Goal: Task Accomplishment & Management: Manage account settings

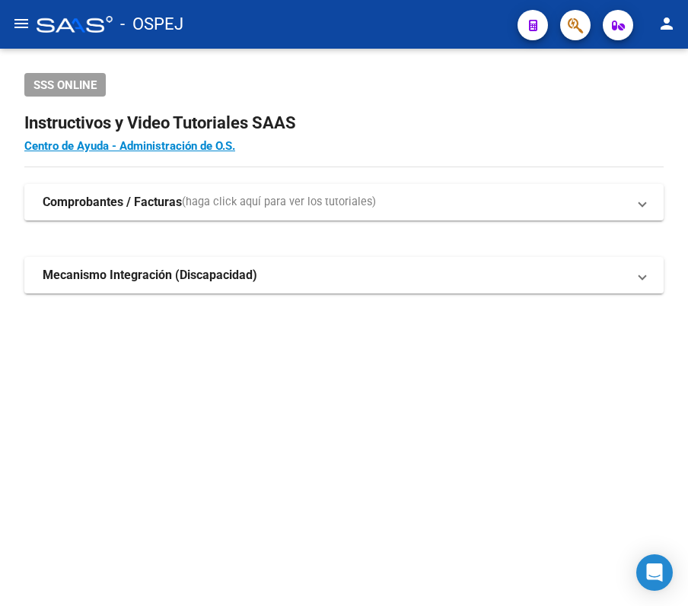
click at [29, 27] on mat-icon "menu" at bounding box center [21, 23] width 18 height 18
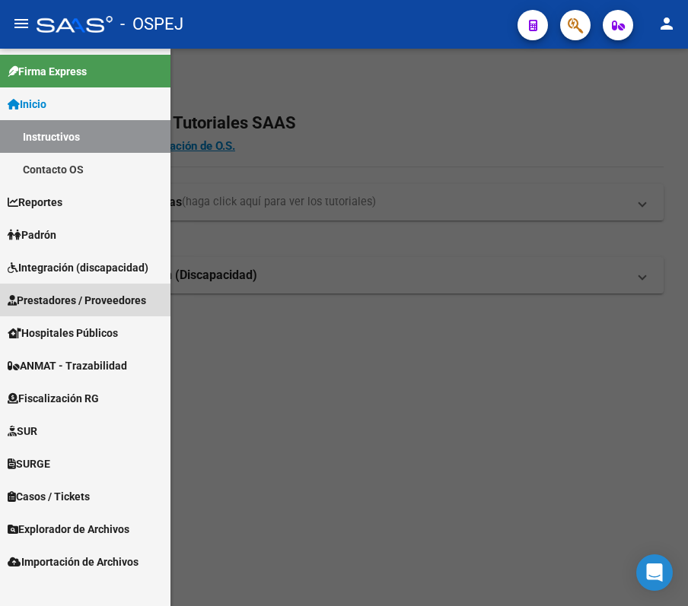
click at [93, 307] on span "Prestadores / Proveedores" at bounding box center [77, 300] width 138 height 17
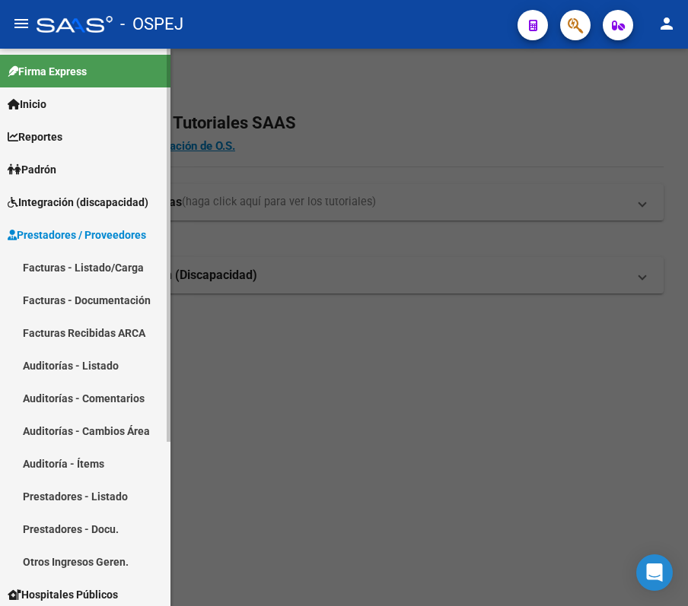
click at [67, 362] on link "Auditorías - Listado" at bounding box center [85, 365] width 170 height 33
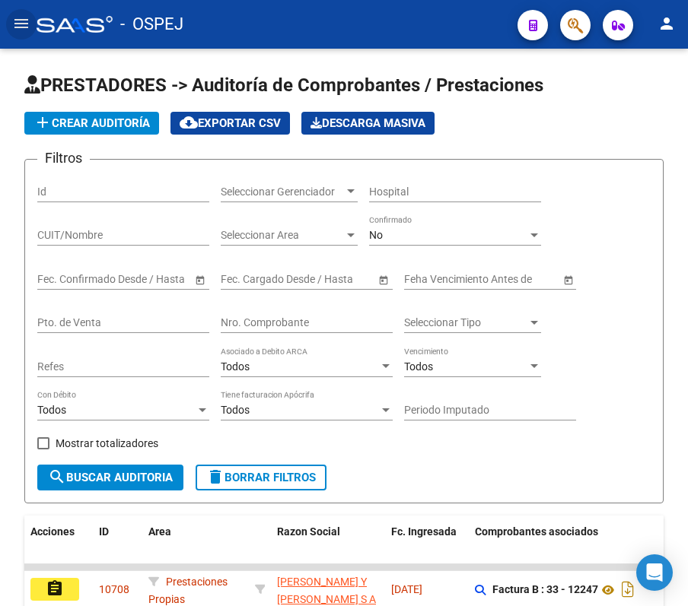
click at [33, 17] on button "menu" at bounding box center [21, 24] width 30 height 30
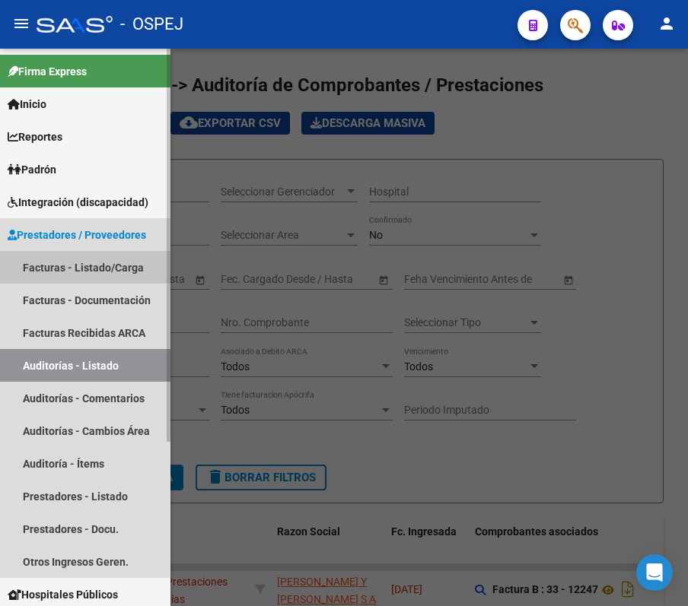
click at [129, 269] on link "Facturas - Listado/Carga" at bounding box center [85, 267] width 170 height 33
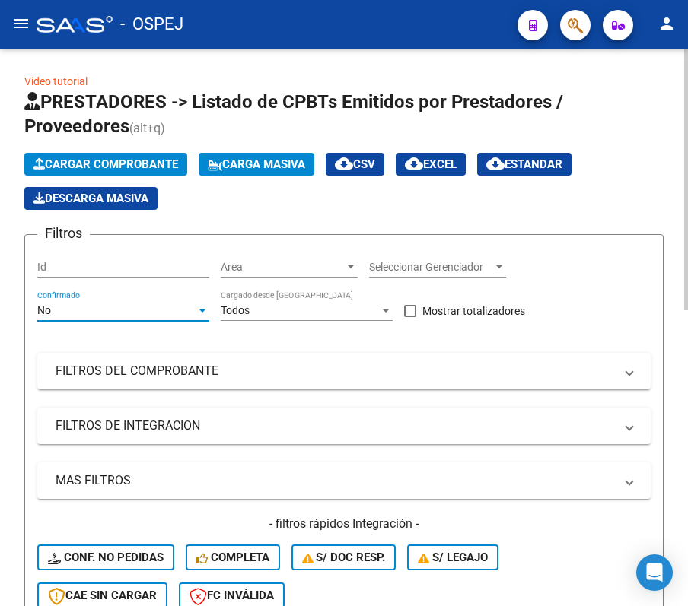
click at [192, 314] on div "No" at bounding box center [116, 310] width 158 height 13
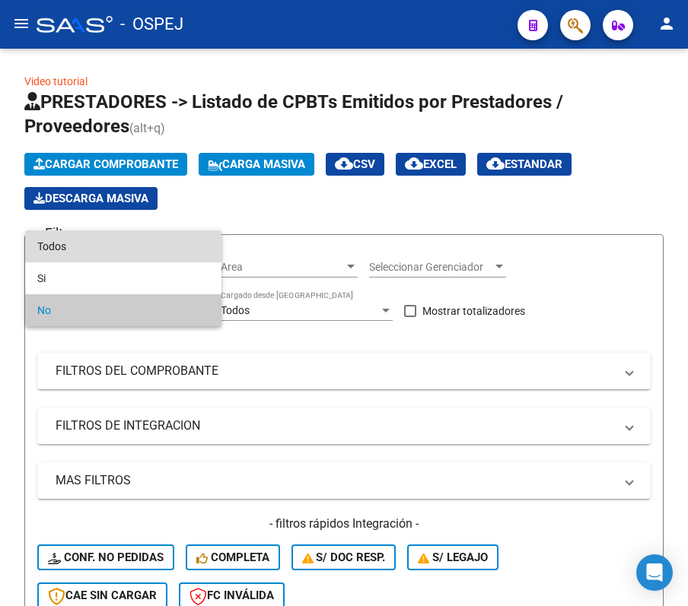
click at [154, 251] on span "Todos" at bounding box center [123, 246] width 172 height 32
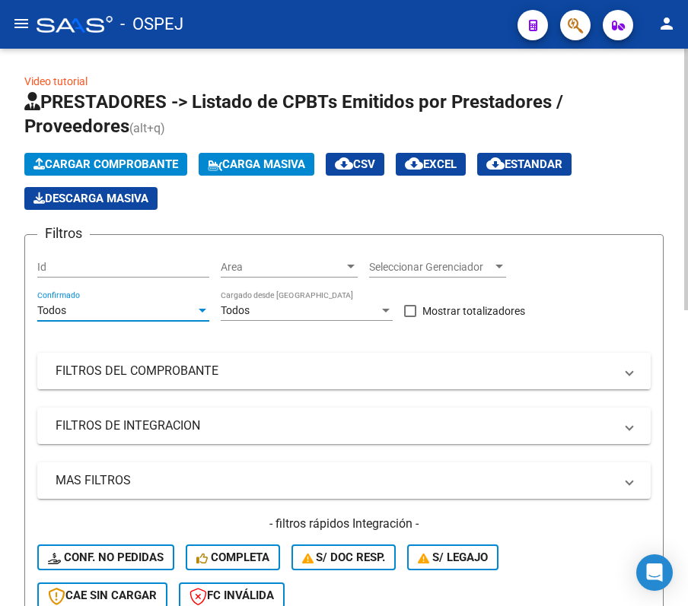
click at [117, 385] on mat-expansion-panel-header "FILTROS DEL COMPROBANTE" at bounding box center [343, 371] width 613 height 37
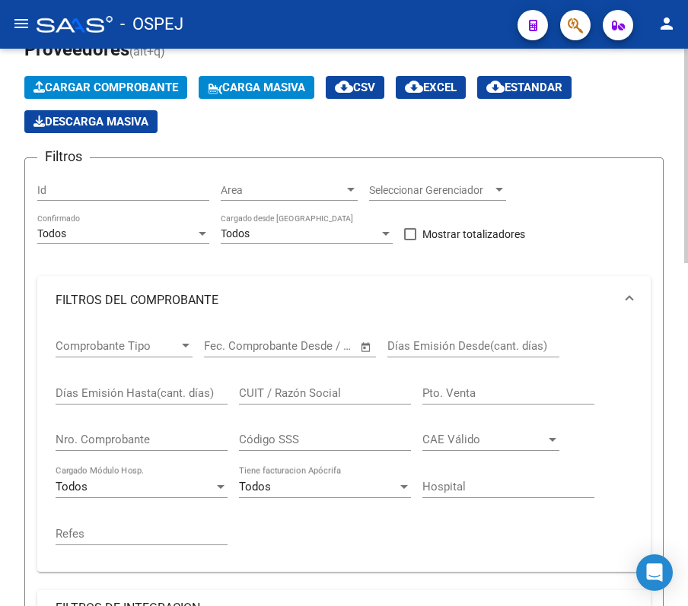
scroll to position [101, 0]
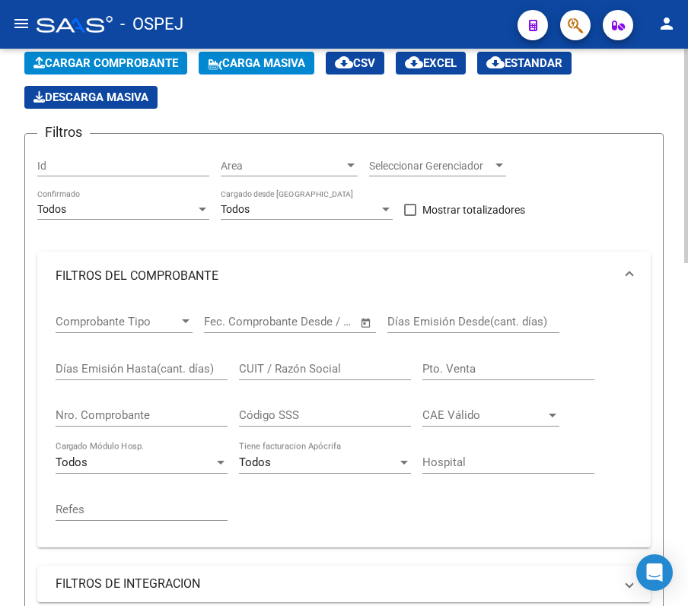
click at [156, 399] on div "Nro. Comprobante" at bounding box center [142, 410] width 172 height 33
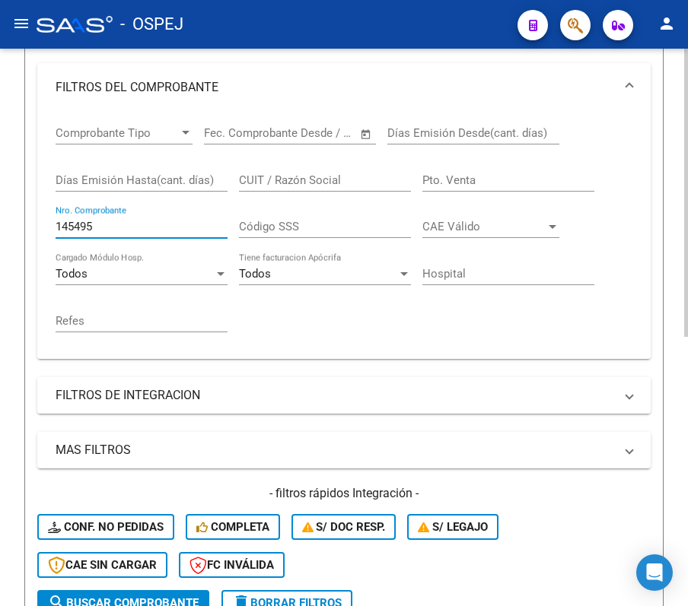
scroll to position [217, 0]
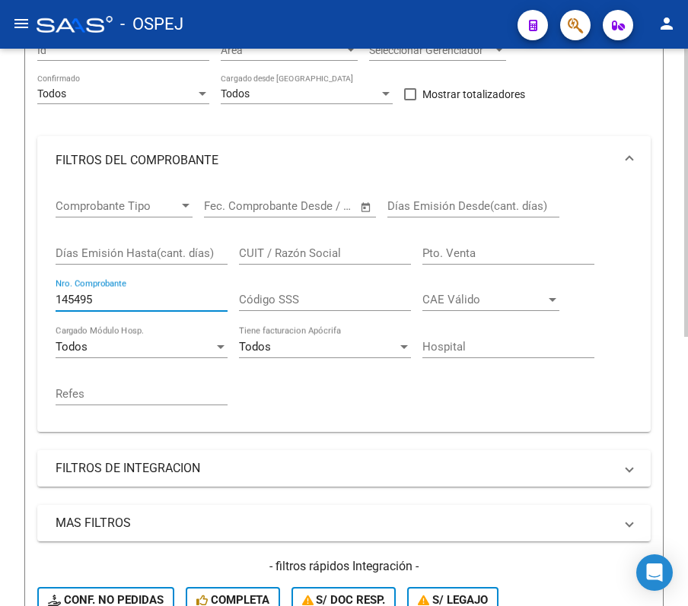
click at [122, 299] on input "145495" at bounding box center [142, 300] width 172 height 14
type input "14725"
click at [20, 399] on div "Video tutorial PRESTADORES -> Listado de CPBTs Emitidos por Prestadores / Prove…" at bounding box center [344, 378] width 688 height 1092
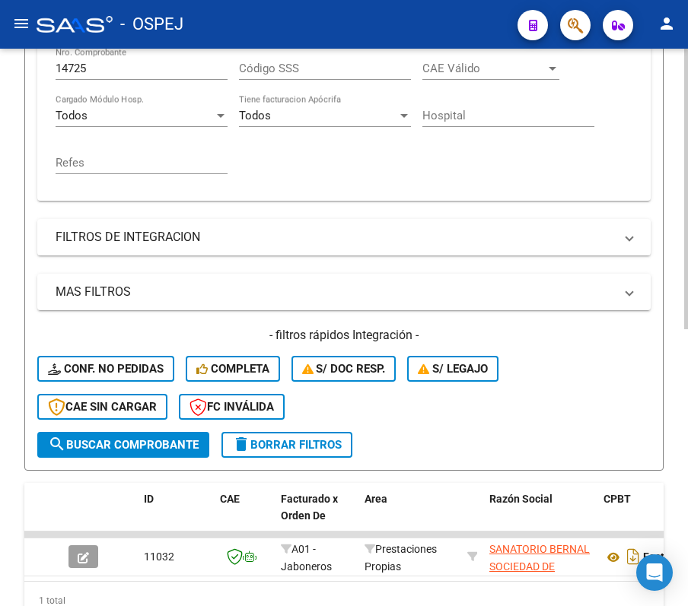
scroll to position [549, 0]
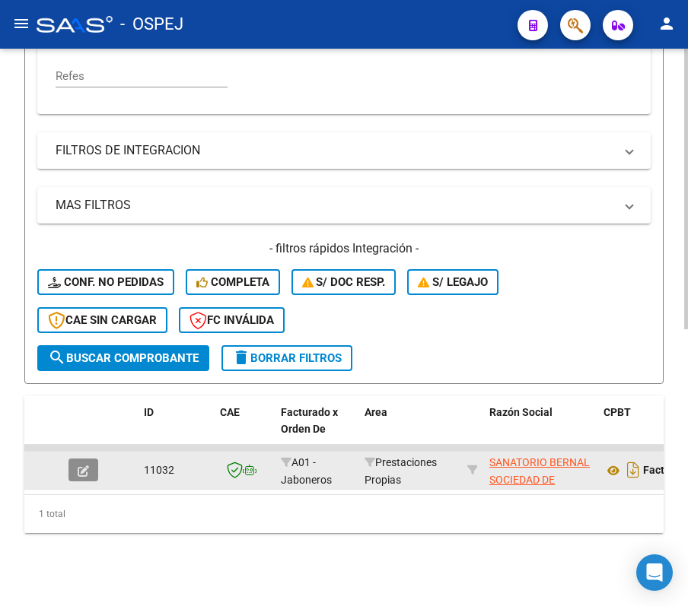
click at [83, 399] on icon "button" at bounding box center [83, 471] width 11 height 11
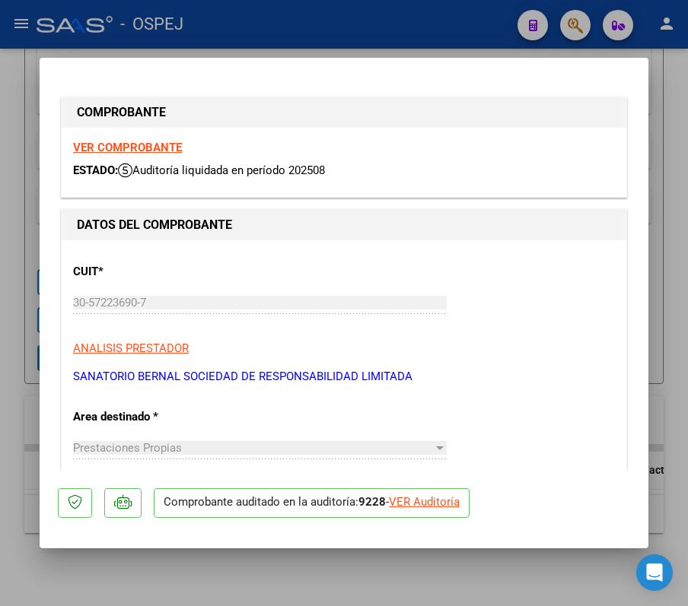
click at [431, 399] on div "VER Auditoría" at bounding box center [424, 502] width 71 height 17
type input "$ 0,00"
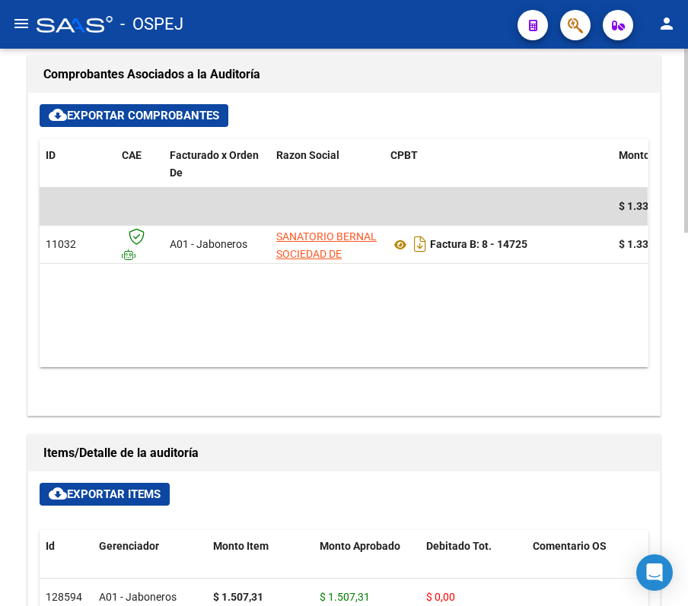
scroll to position [525, 0]
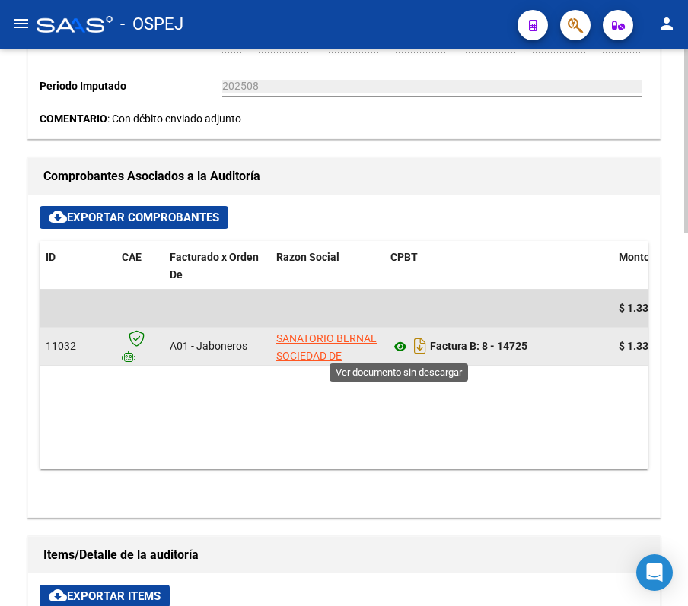
click at [402, 348] on icon at bounding box center [400, 347] width 20 height 18
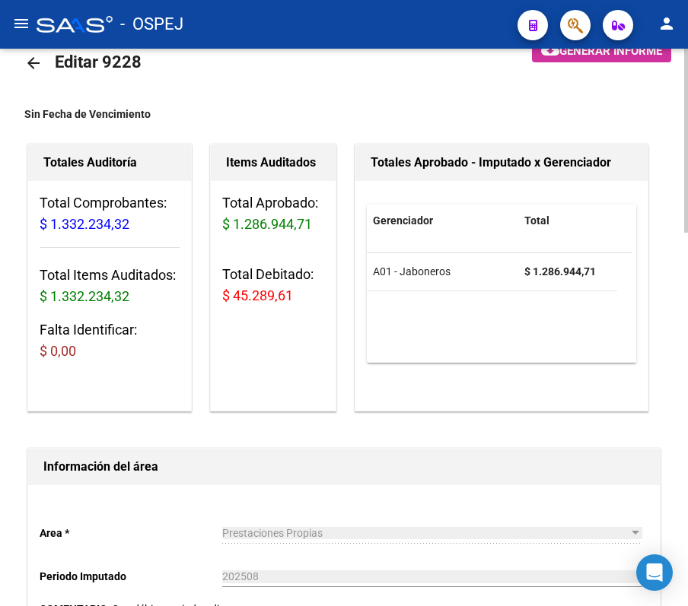
scroll to position [18, 0]
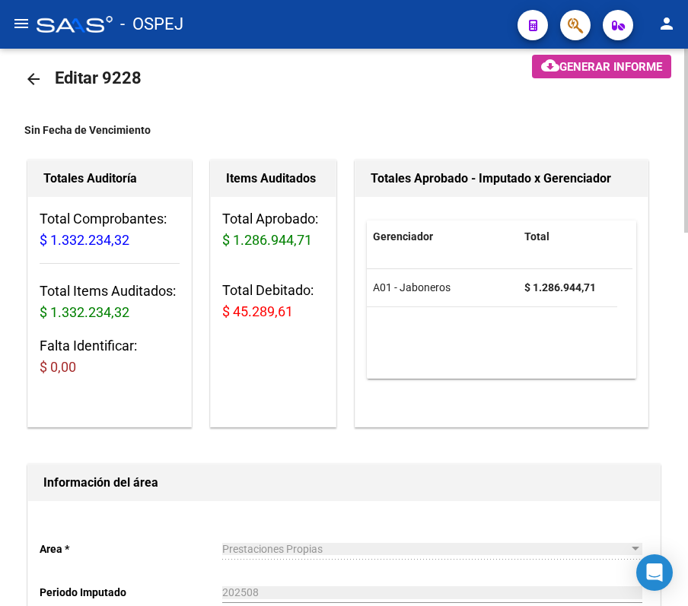
click at [30, 73] on mat-icon "arrow_back" at bounding box center [33, 79] width 18 height 18
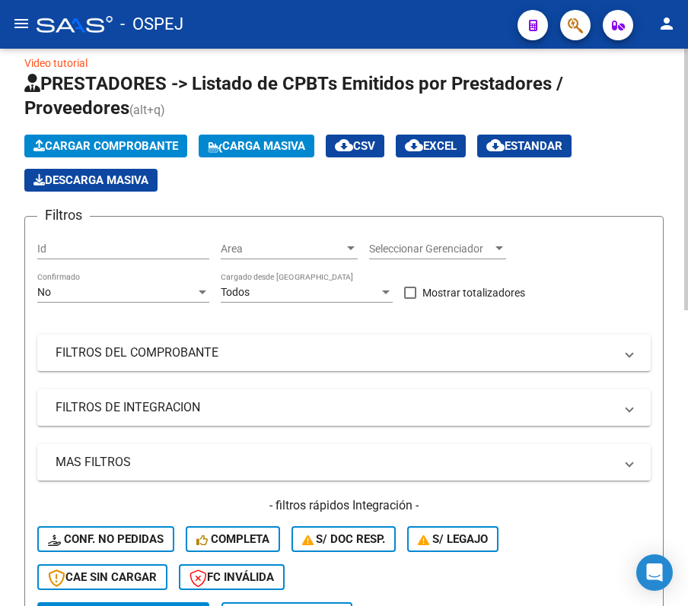
click at [125, 290] on div "No" at bounding box center [116, 292] width 158 height 13
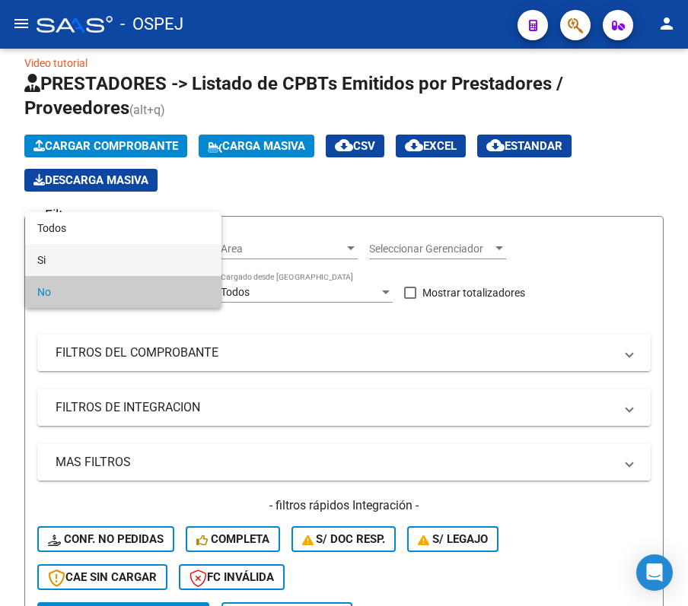
click at [123, 257] on span "Si" at bounding box center [123, 260] width 172 height 32
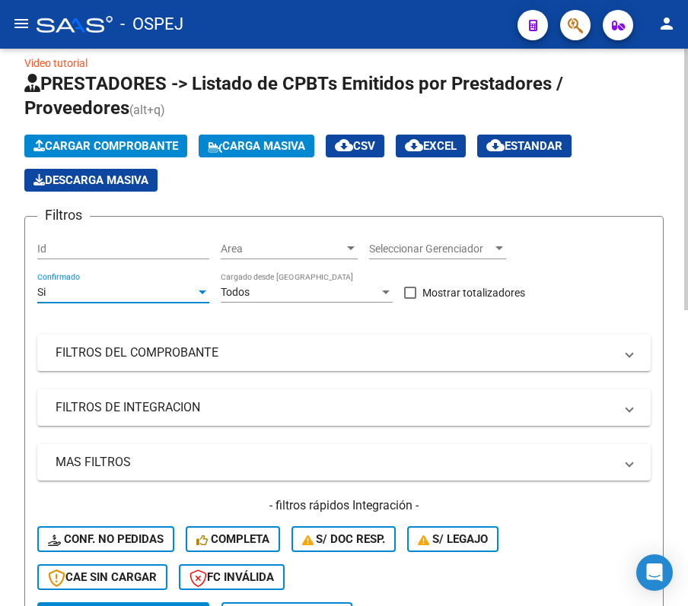
click at [117, 286] on div "Si" at bounding box center [116, 292] width 158 height 13
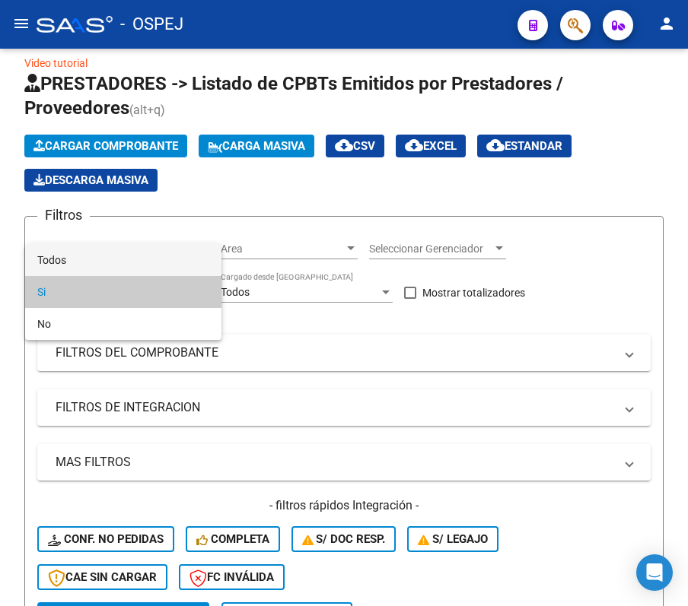
click at [107, 268] on span "Todos" at bounding box center [123, 260] width 172 height 32
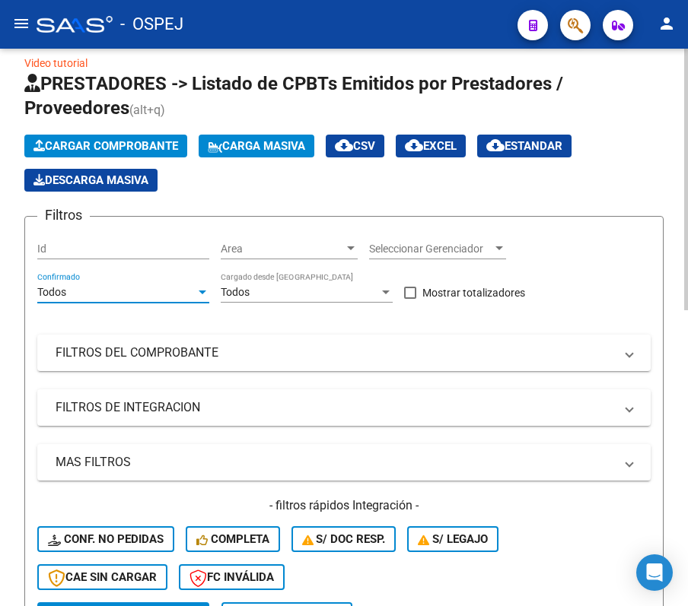
click at [129, 332] on div "Filtros Id Area Area Seleccionar Gerenciador Seleccionar Gerenciador Todos Conf…" at bounding box center [343, 416] width 613 height 374
click at [132, 339] on mat-expansion-panel-header "FILTROS DEL COMPROBANTE" at bounding box center [343, 353] width 613 height 37
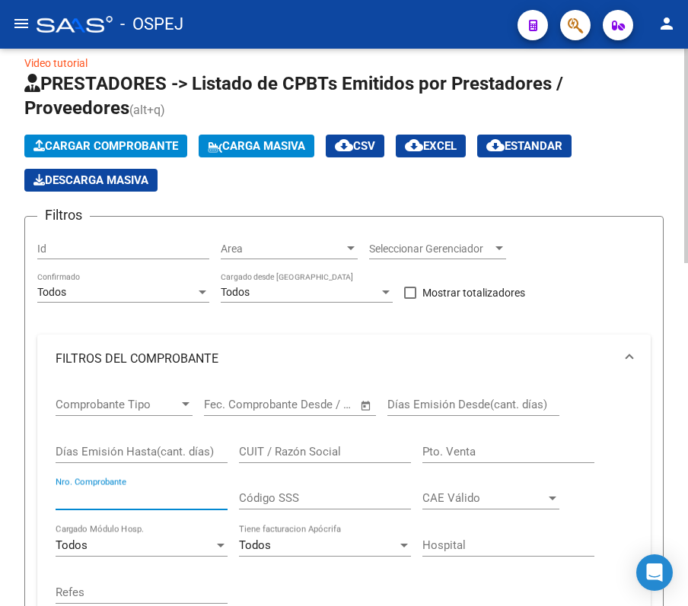
click at [140, 399] on input "Nro. Comprobante" at bounding box center [142, 498] width 172 height 14
type input "14414"
click at [18, 259] on div "Video tutorial PRESTADORES -> Listado de CPBTs Emitidos por Prestadores / Prove…" at bounding box center [344, 595] width 688 height 1130
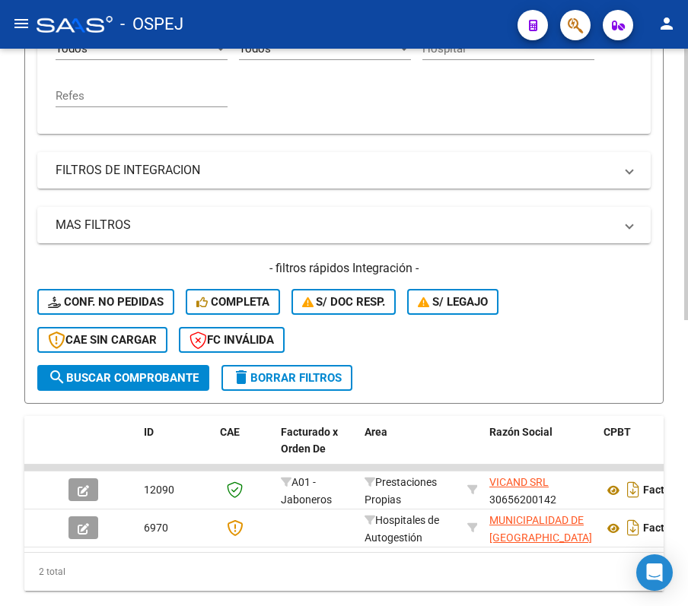
scroll to position [485, 0]
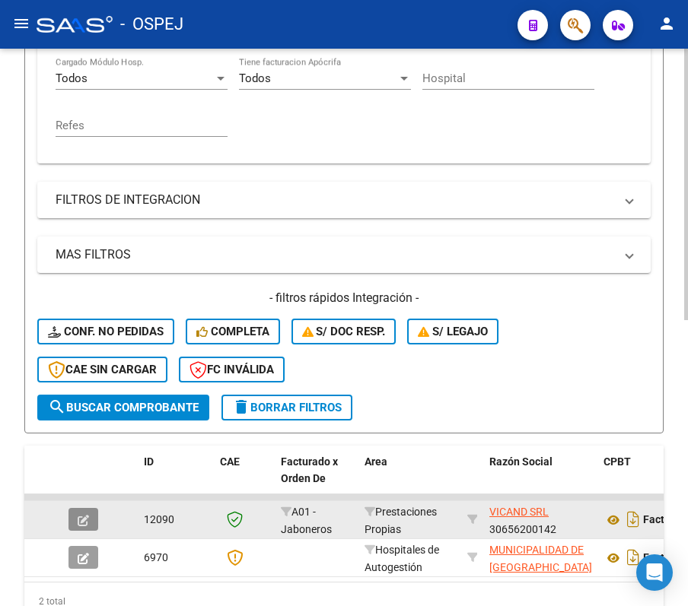
click at [84, 399] on icon "button" at bounding box center [83, 520] width 11 height 11
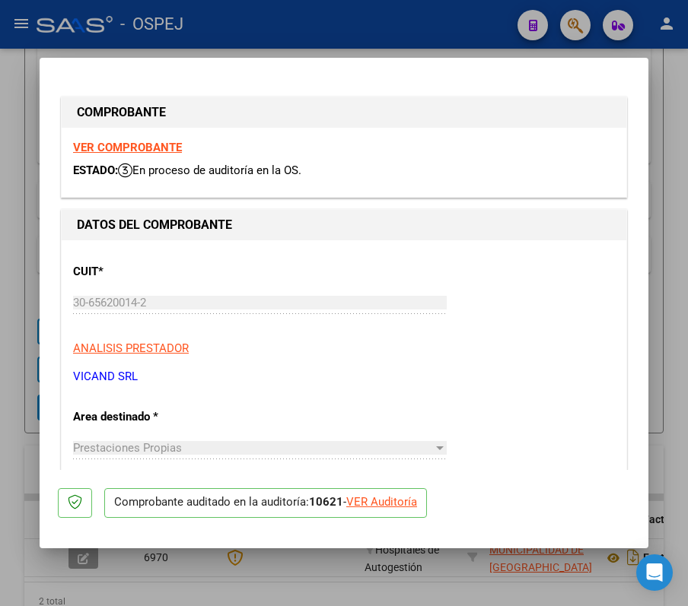
click at [383, 399] on div "VER Auditoría" at bounding box center [381, 502] width 71 height 17
type input "$ 0,00"
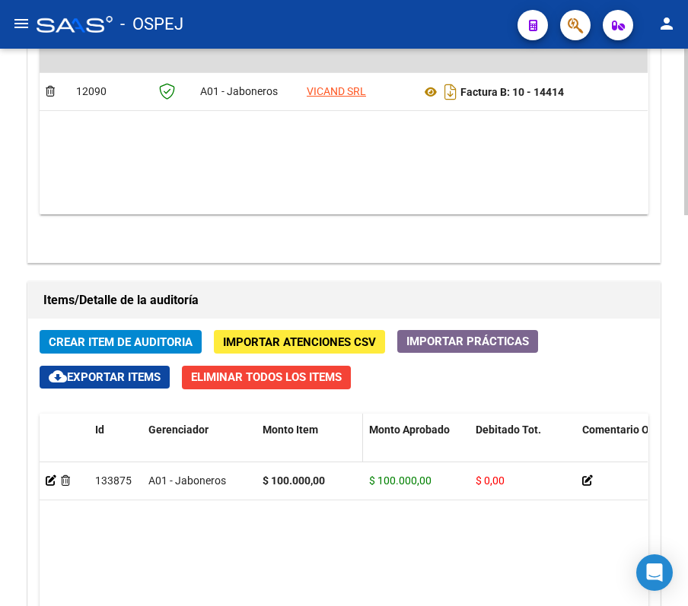
scroll to position [899, 0]
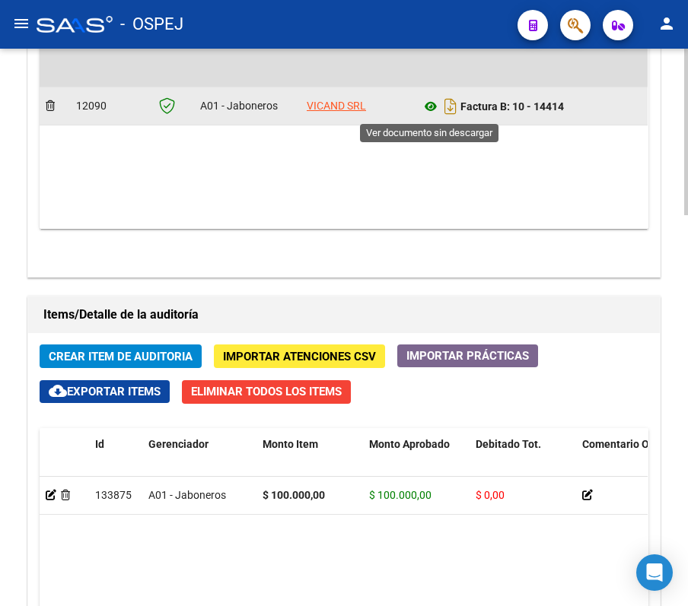
click at [437, 113] on icon at bounding box center [431, 106] width 20 height 18
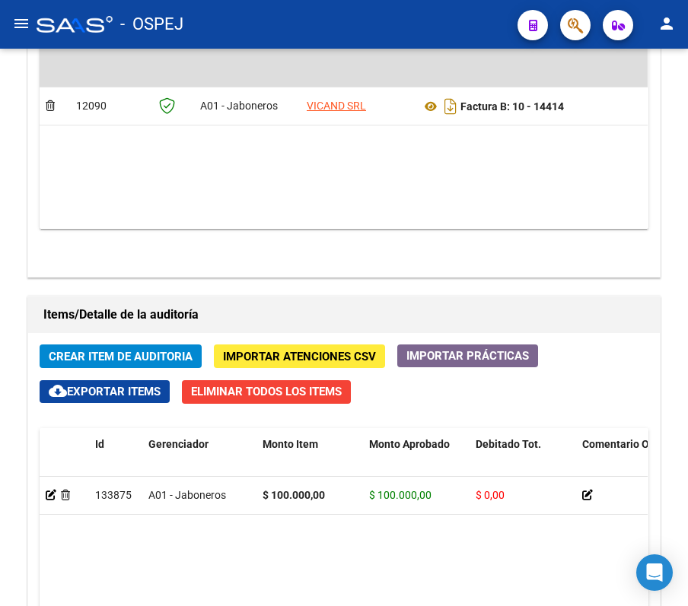
click at [354, 5] on mat-toolbar "menu - OSPEJ person" at bounding box center [344, 24] width 688 height 49
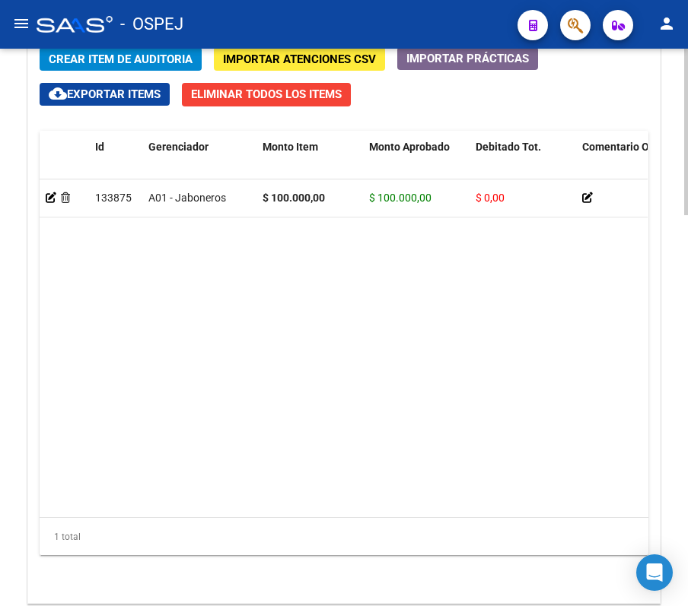
scroll to position [1203, 0]
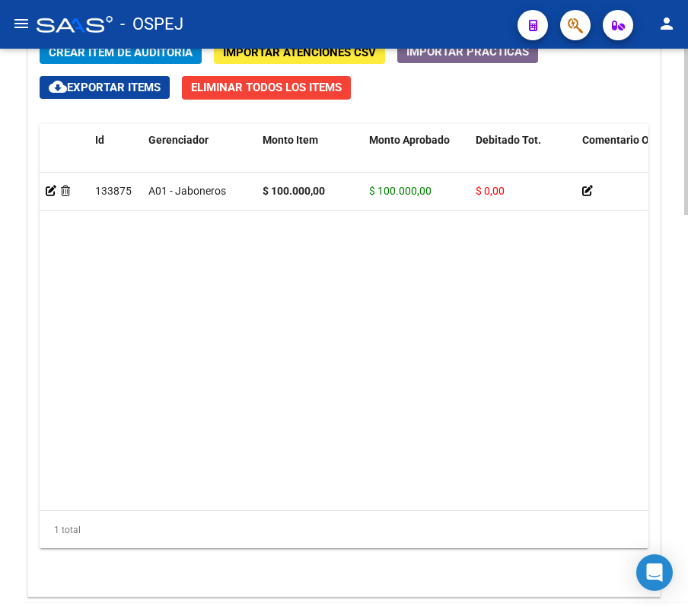
drag, startPoint x: 141, startPoint y: 512, endPoint x: 129, endPoint y: 505, distance: 14.0
click at [129, 399] on datatable-body "133875 A01 - Jaboneros $ 100.000,00 $ 100.000,00 $ 0,00 Mariela Márquez 03/09/2…" at bounding box center [344, 342] width 608 height 338
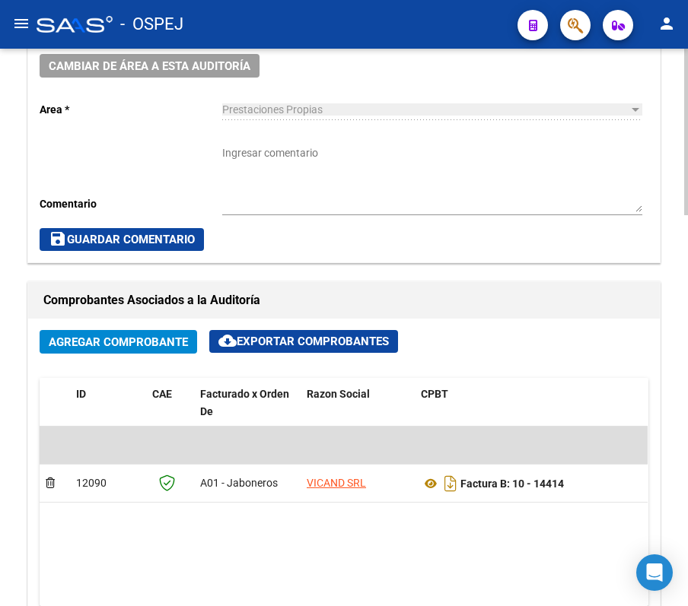
scroll to position [494, 0]
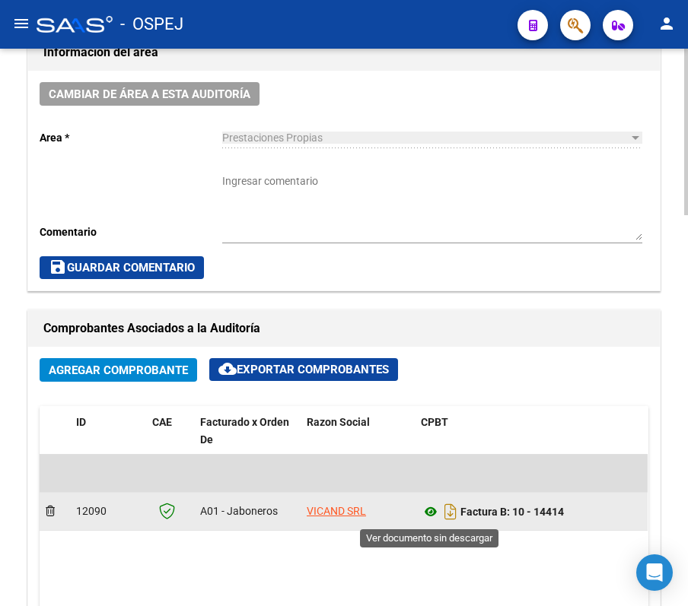
click at [434, 399] on icon at bounding box center [431, 512] width 20 height 18
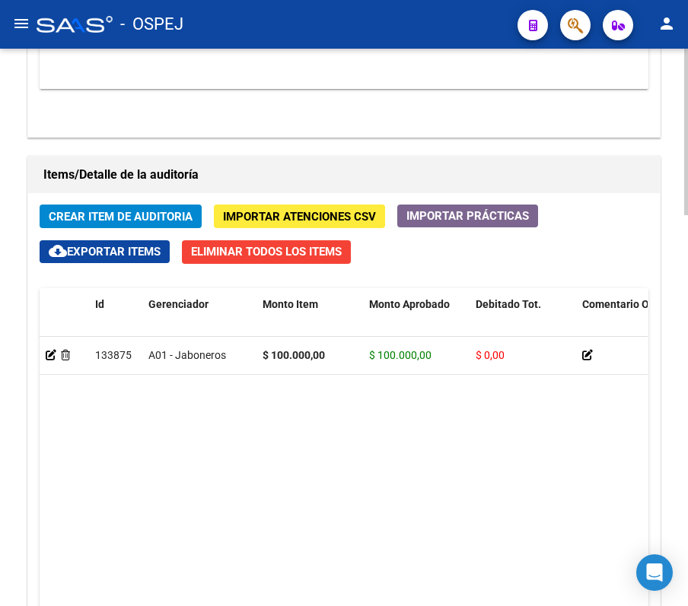
scroll to position [1001, 0]
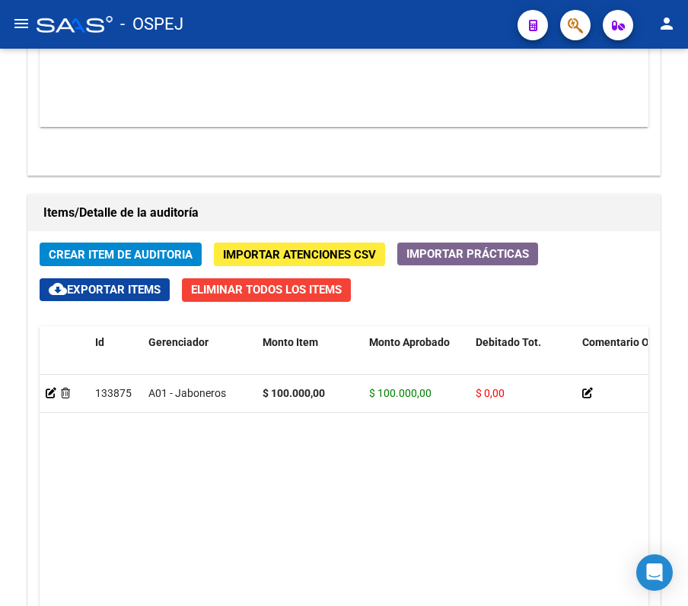
click at [380, 8] on div "- OSPEJ" at bounding box center [271, 24] width 469 height 33
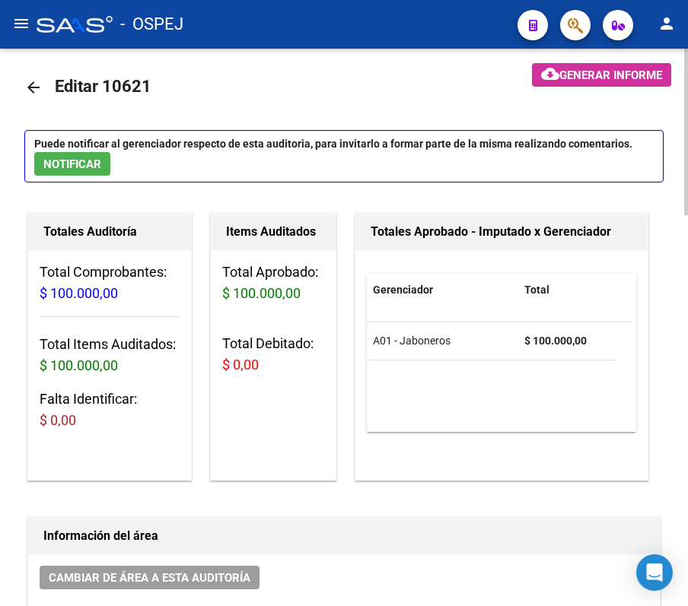
scroll to position [0, 0]
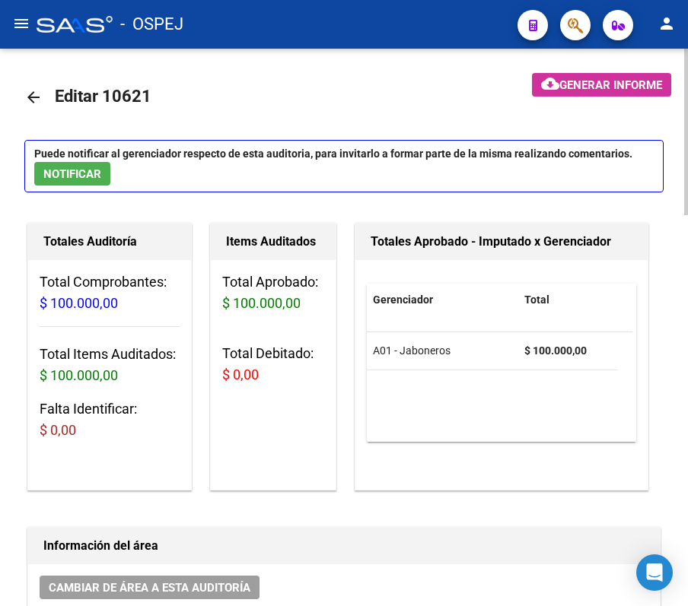
click at [28, 99] on mat-icon "arrow_back" at bounding box center [33, 97] width 18 height 18
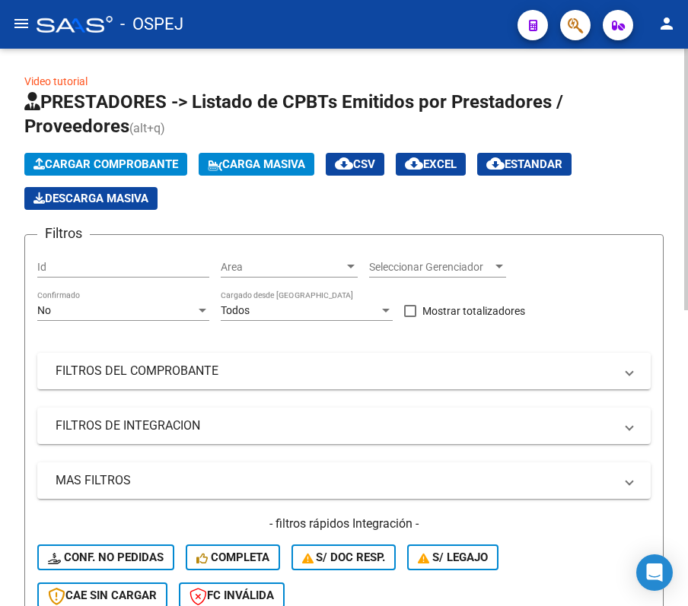
click at [110, 303] on div "No Confirmado" at bounding box center [123, 306] width 172 height 30
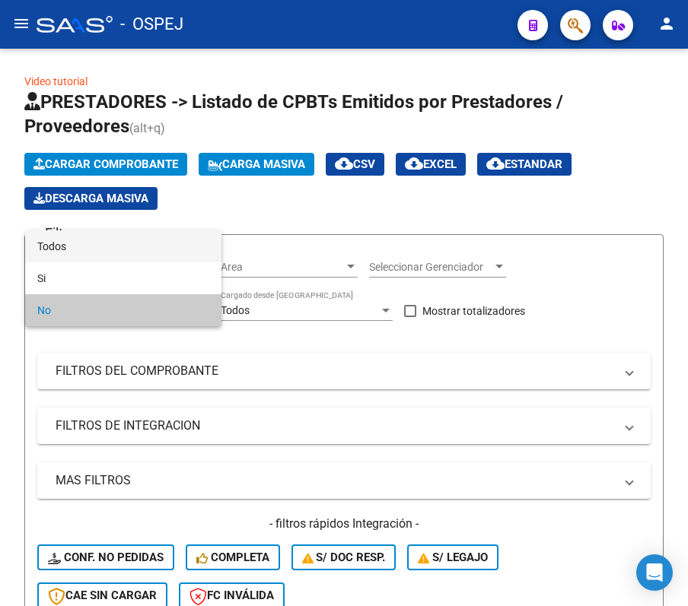
click at [91, 260] on span "Todos" at bounding box center [123, 246] width 172 height 32
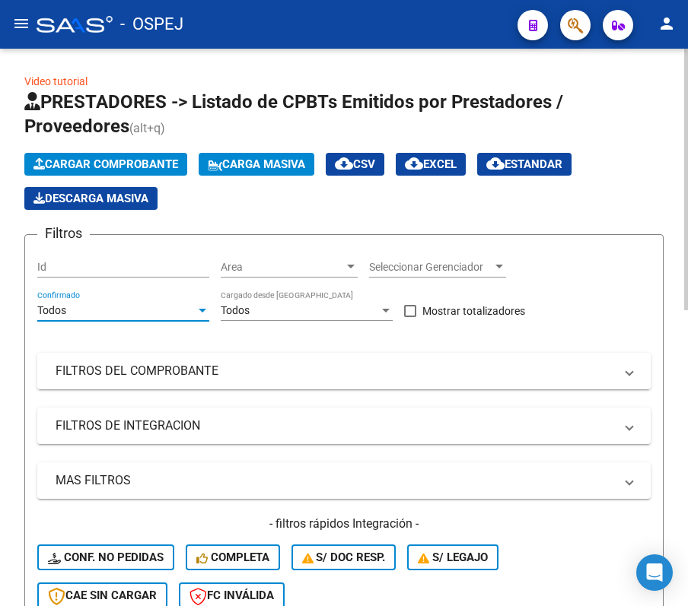
click at [113, 367] on mat-panel-title "FILTROS DEL COMPROBANTE" at bounding box center [335, 371] width 558 height 17
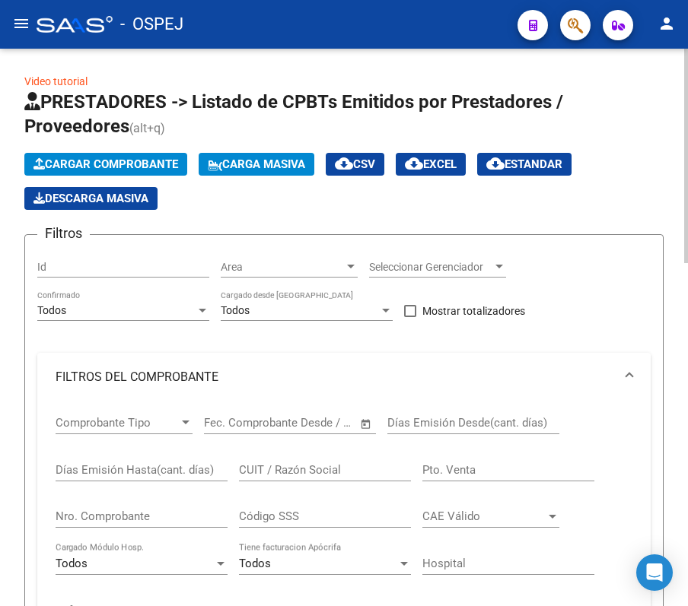
click at [143, 399] on div "Nro. Comprobante" at bounding box center [142, 511] width 172 height 33
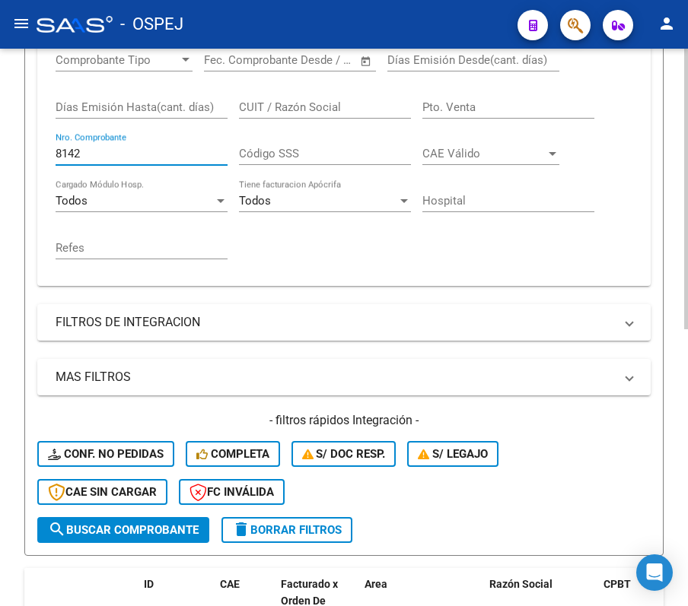
scroll to position [549, 0]
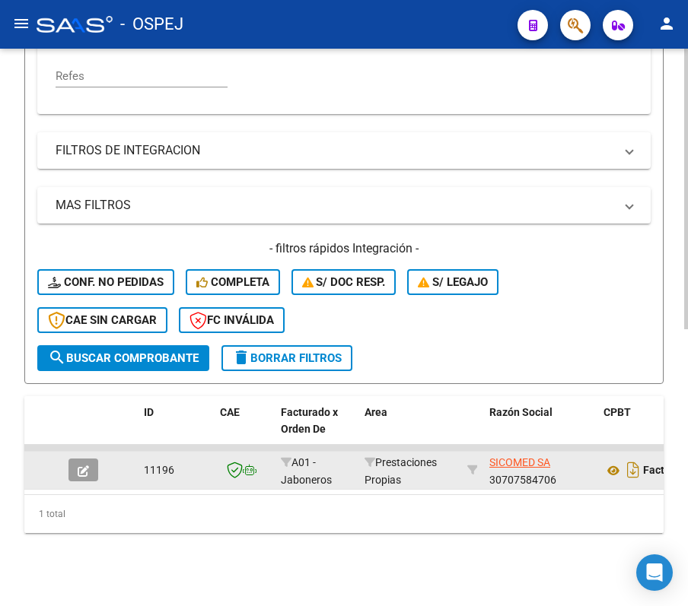
type input "8142"
click at [75, 399] on button "button" at bounding box center [83, 470] width 30 height 23
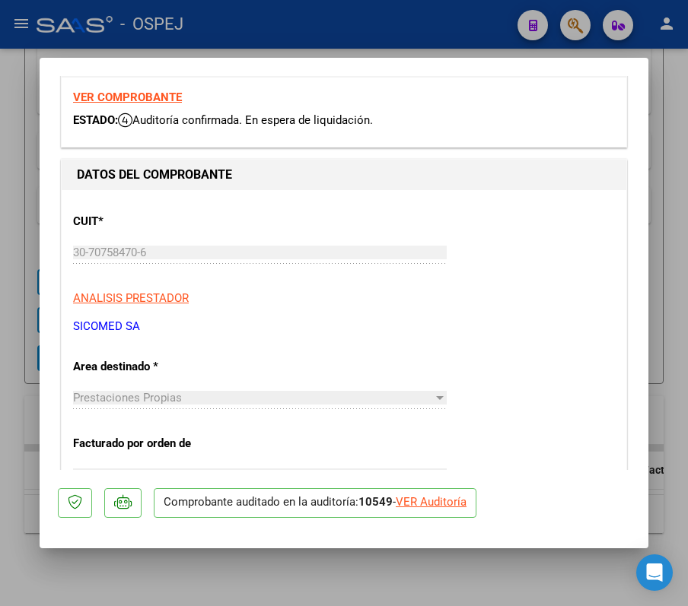
scroll to position [101, 0]
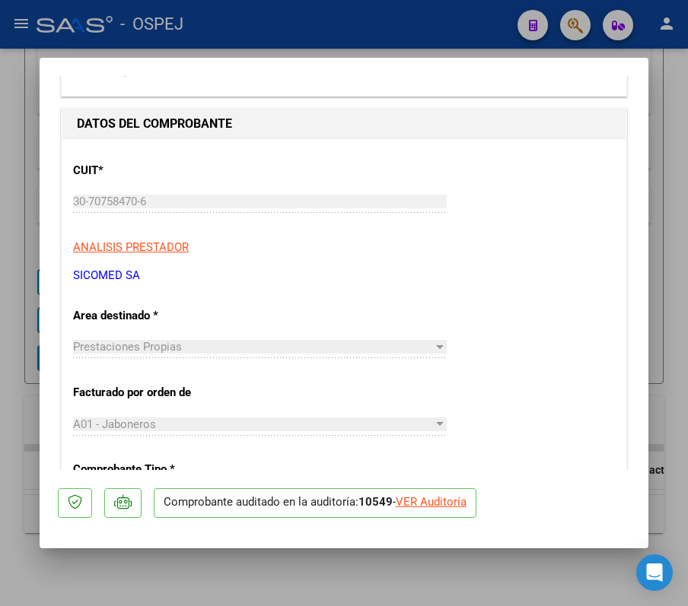
click at [451, 399] on div "VER Auditoría" at bounding box center [431, 502] width 71 height 17
type input "$ 0,00"
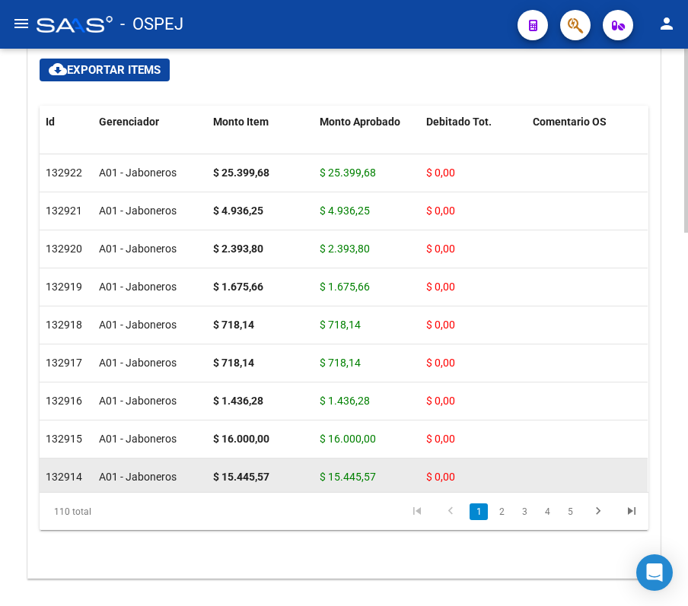
scroll to position [728, 0]
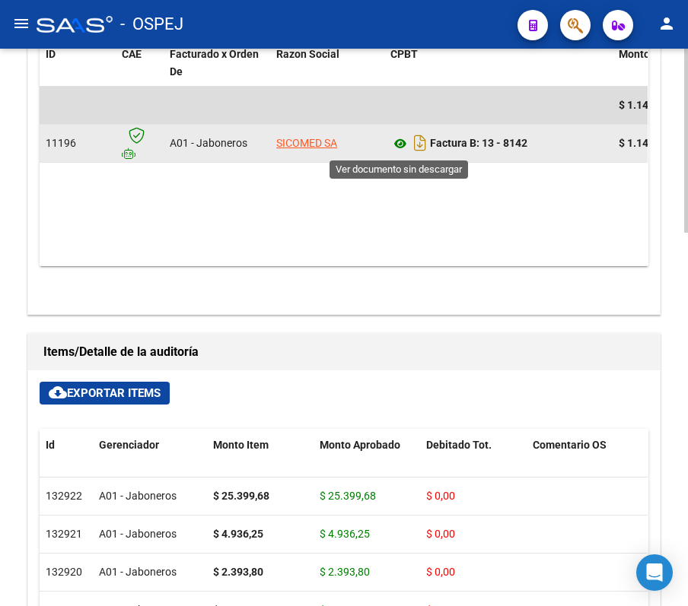
click at [396, 138] on icon at bounding box center [400, 144] width 20 height 18
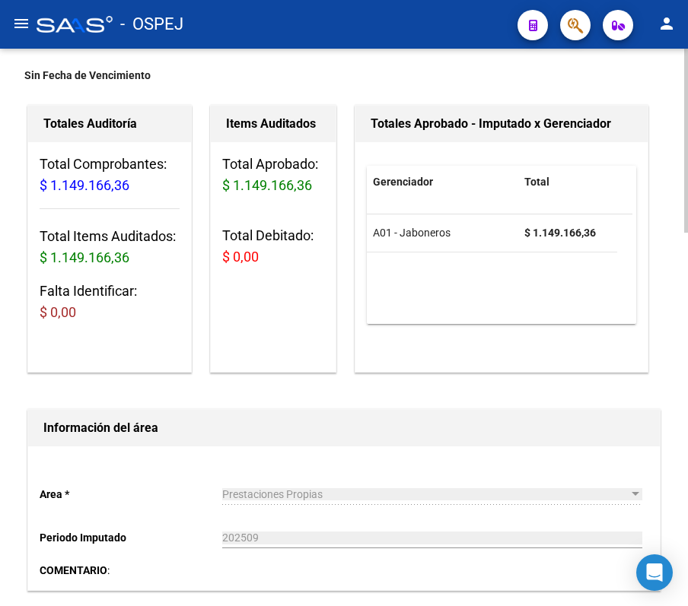
scroll to position [0, 0]
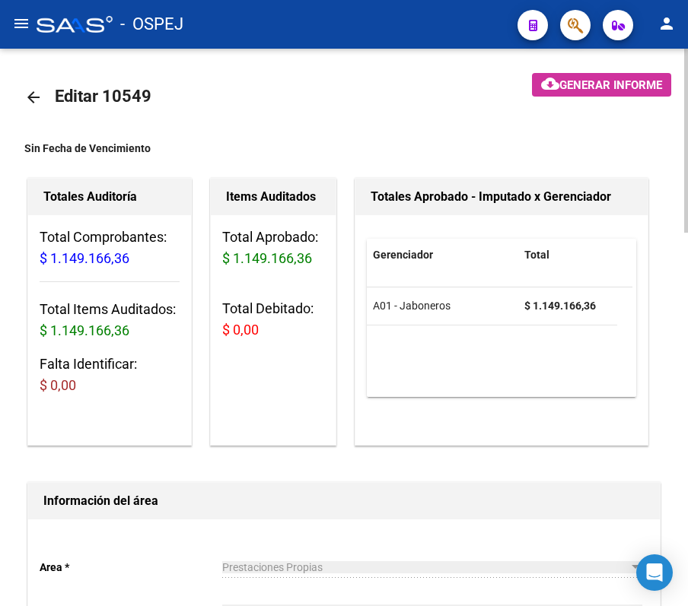
click at [49, 86] on link "arrow_back" at bounding box center [39, 97] width 30 height 36
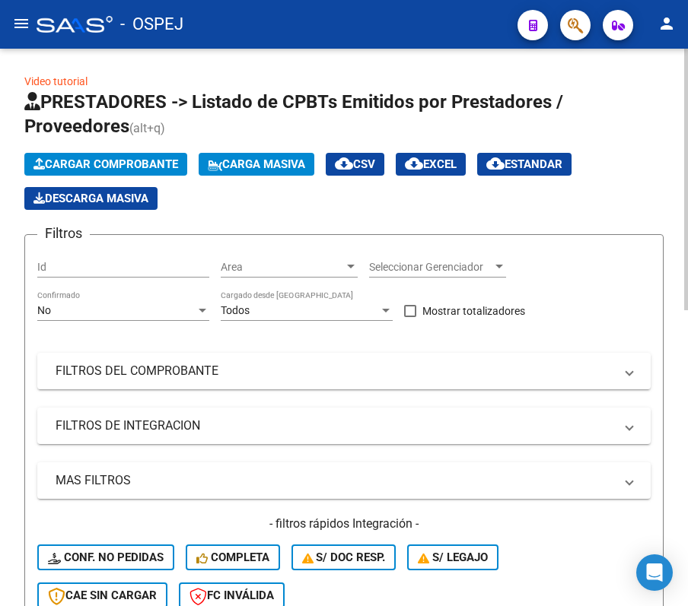
click at [80, 297] on div "No Confirmado" at bounding box center [123, 306] width 172 height 30
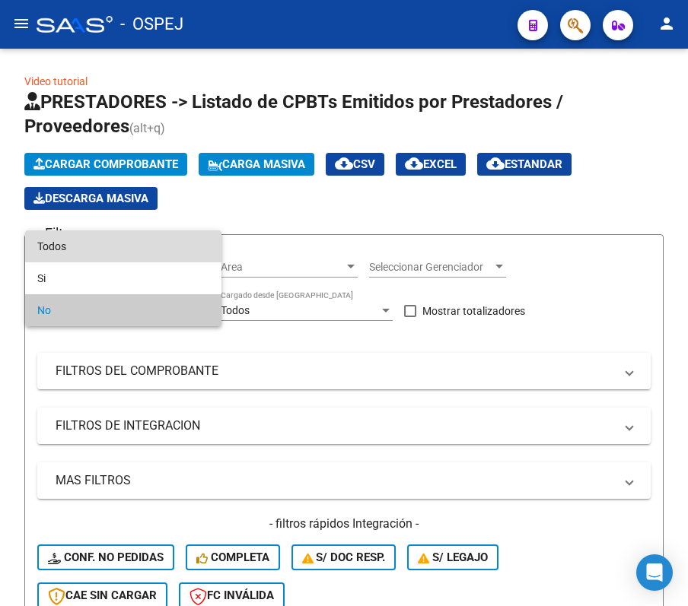
click at [101, 253] on span "Todos" at bounding box center [123, 246] width 172 height 32
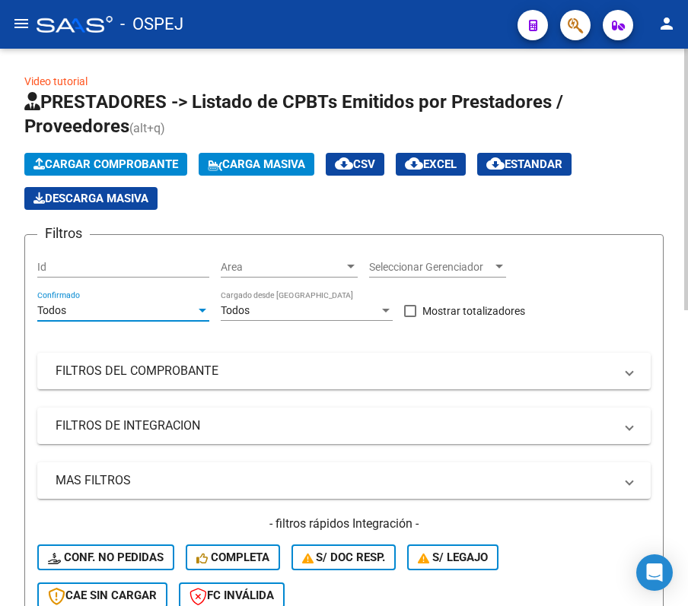
click at [163, 390] on div "Filtros Id Area Area Seleccionar Gerenciador Seleccionar Gerenciador Todos Conf…" at bounding box center [343, 434] width 613 height 374
click at [129, 367] on mat-panel-title "FILTROS DEL COMPROBANTE" at bounding box center [335, 371] width 558 height 17
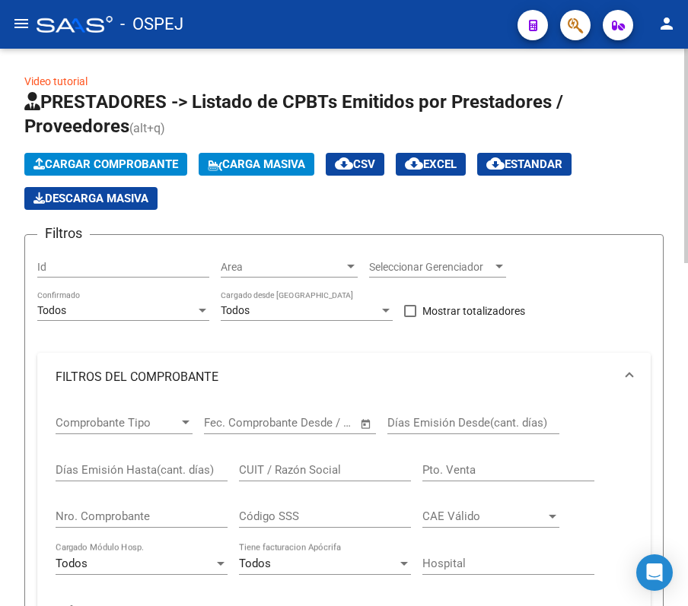
click at [152, 399] on input "Nro. Comprobante" at bounding box center [142, 517] width 172 height 14
type input "1"
type input "20"
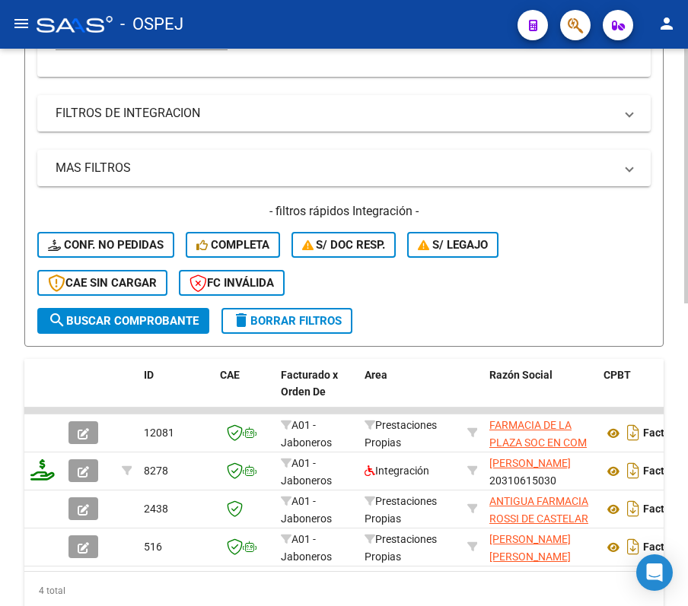
scroll to position [663, 0]
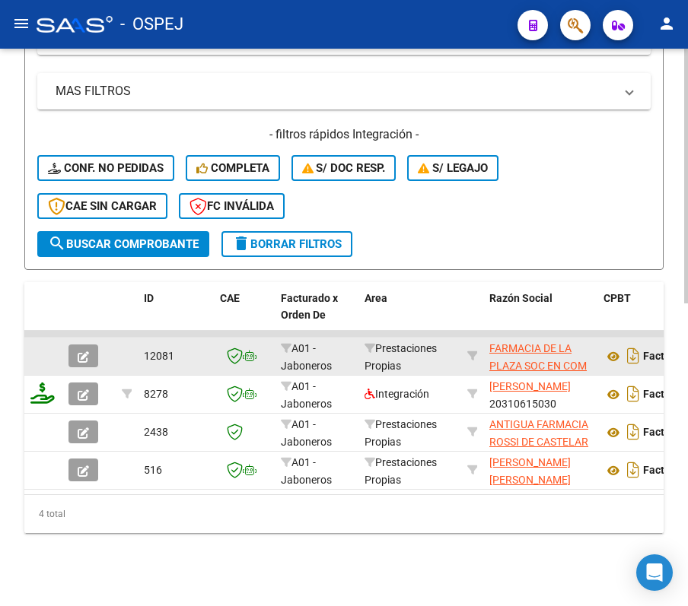
click at [85, 349] on span "button" at bounding box center [83, 356] width 11 height 14
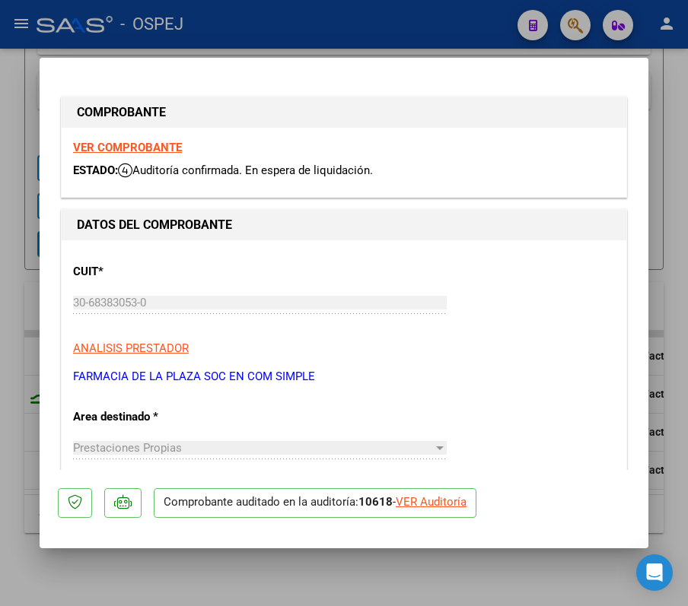
click at [432, 399] on div "VER Auditoría" at bounding box center [431, 502] width 71 height 17
type input "$ 0,00"
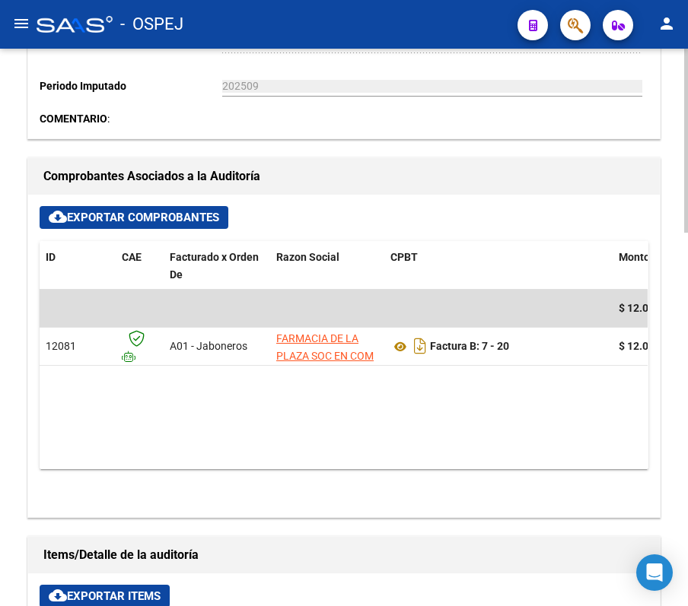
scroll to position [627, 0]
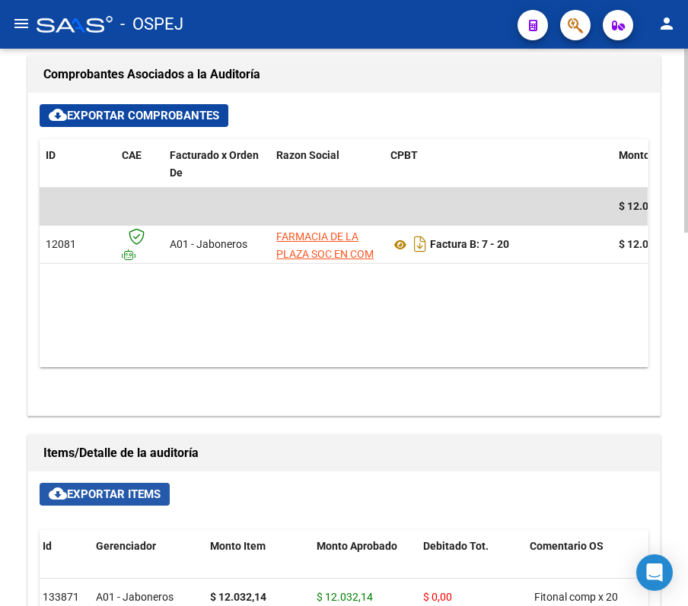
click at [152, 399] on span "cloud_download Exportar Items" at bounding box center [105, 495] width 112 height 14
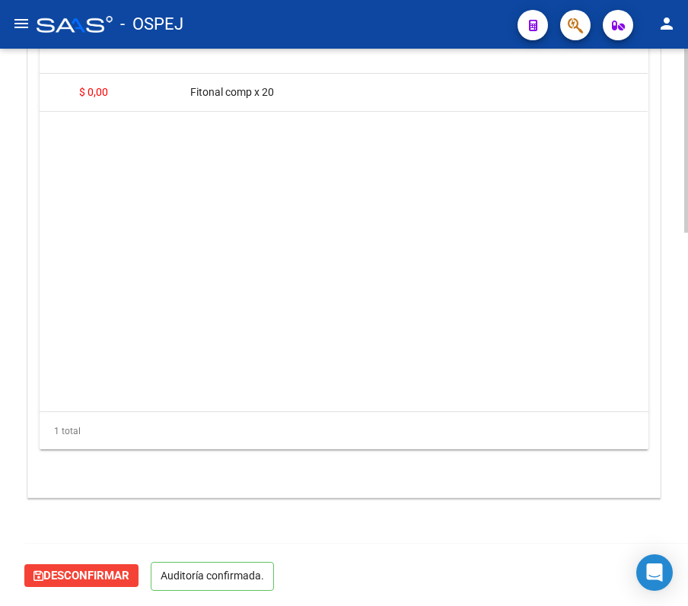
scroll to position [0, 324]
click at [374, 8] on div "- OSPEJ" at bounding box center [271, 24] width 469 height 33
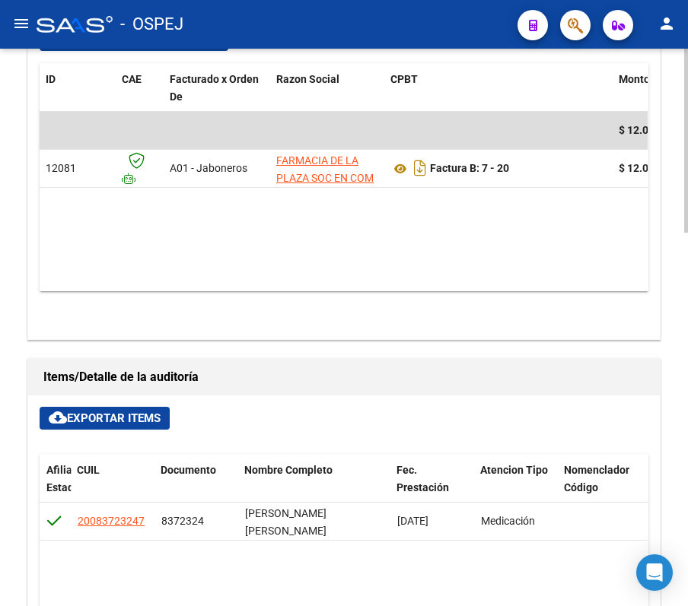
scroll to position [627, 0]
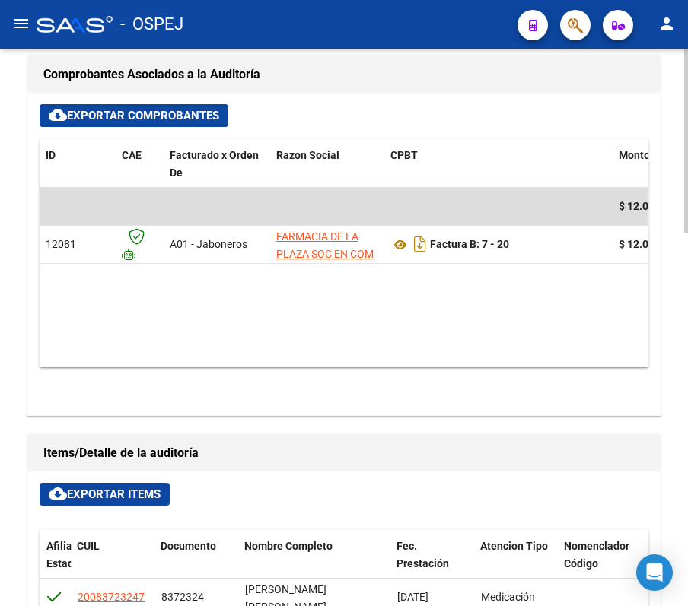
click at [9, 113] on div "arrow_back Editar 10618 cloud_download Generar informe Sin Fecha de Vencimiento…" at bounding box center [344, 267] width 688 height 1690
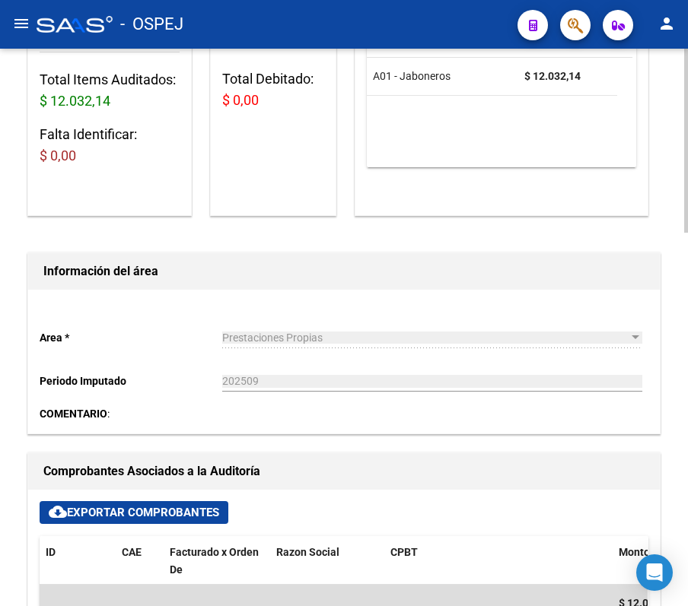
scroll to position [0, 0]
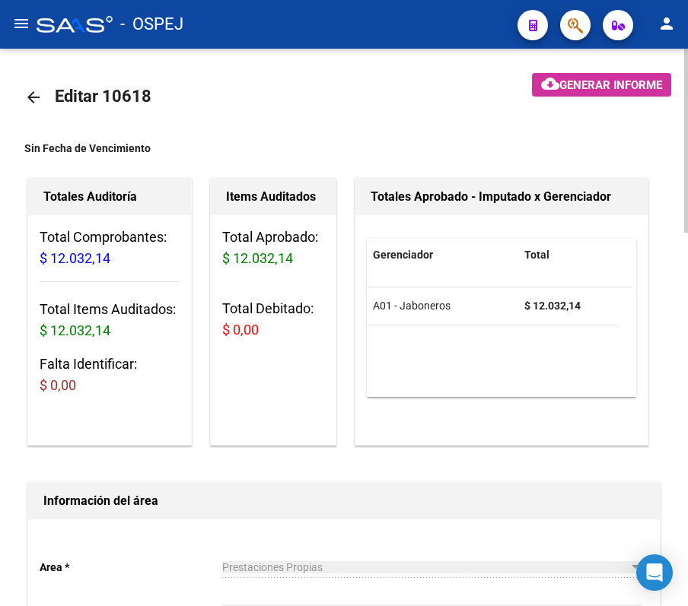
click at [24, 98] on mat-icon "arrow_back" at bounding box center [33, 97] width 18 height 18
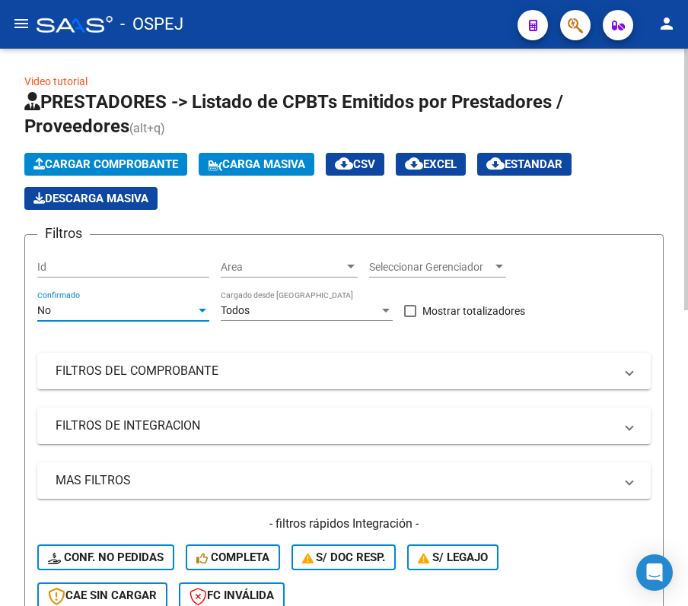
click at [141, 310] on div "No" at bounding box center [116, 310] width 158 height 13
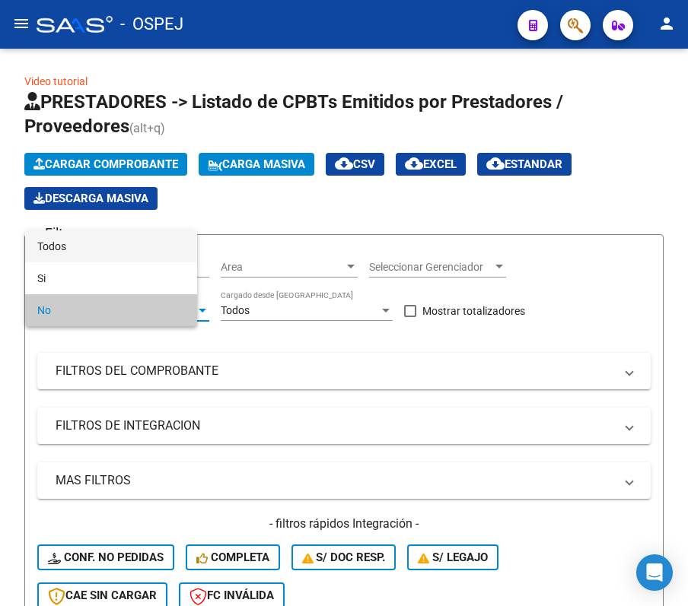
click at [134, 248] on span "Todos" at bounding box center [111, 246] width 148 height 32
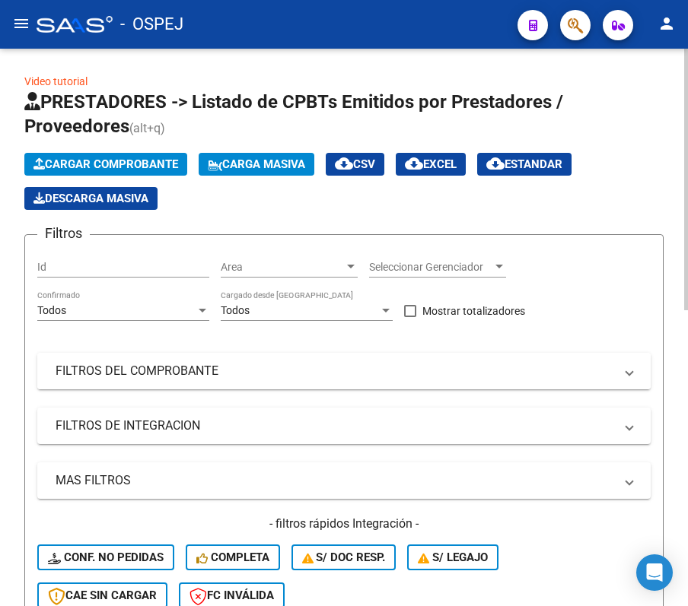
click at [166, 387] on mat-expansion-panel-header "FILTROS DEL COMPROBANTE" at bounding box center [343, 371] width 613 height 37
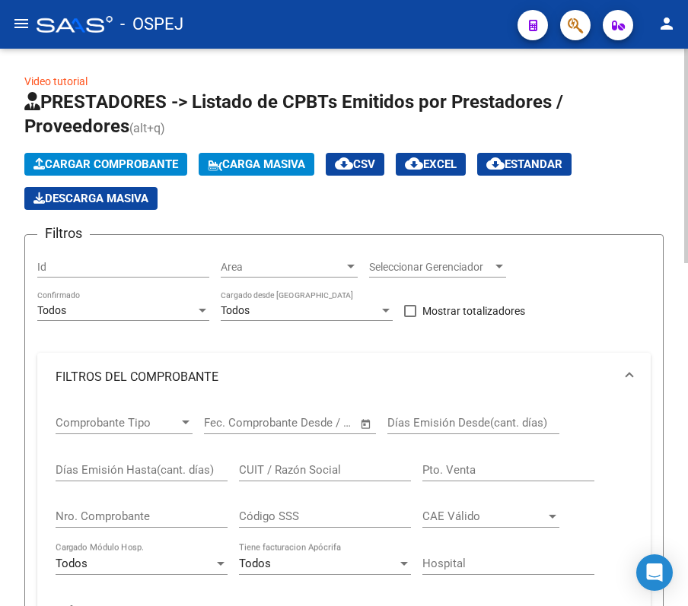
click at [177, 399] on input "Nro. Comprobante" at bounding box center [142, 517] width 172 height 14
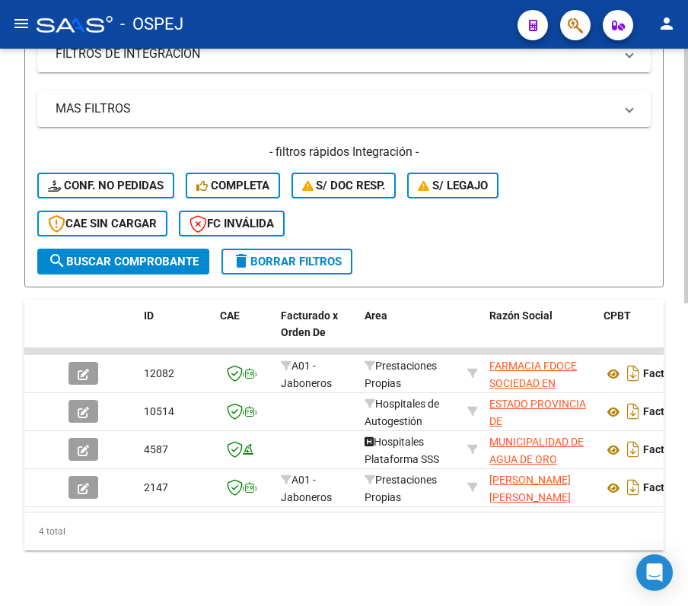
scroll to position [663, 0]
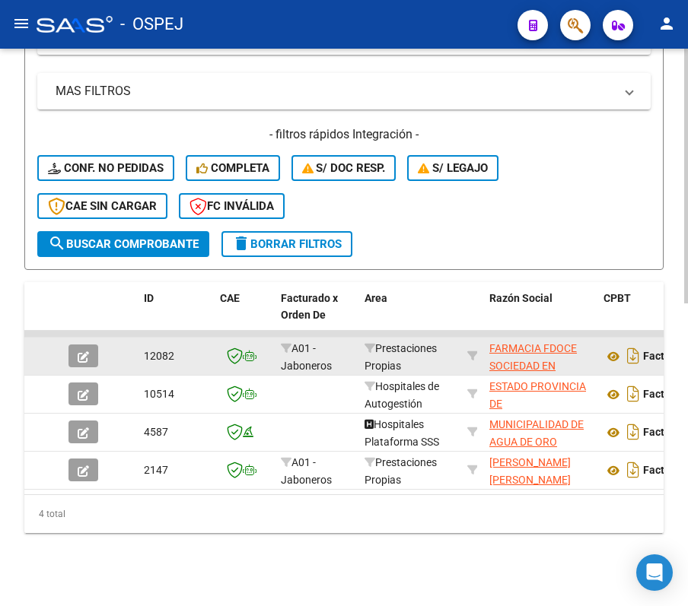
type input "38"
click at [88, 348] on button "button" at bounding box center [83, 356] width 30 height 23
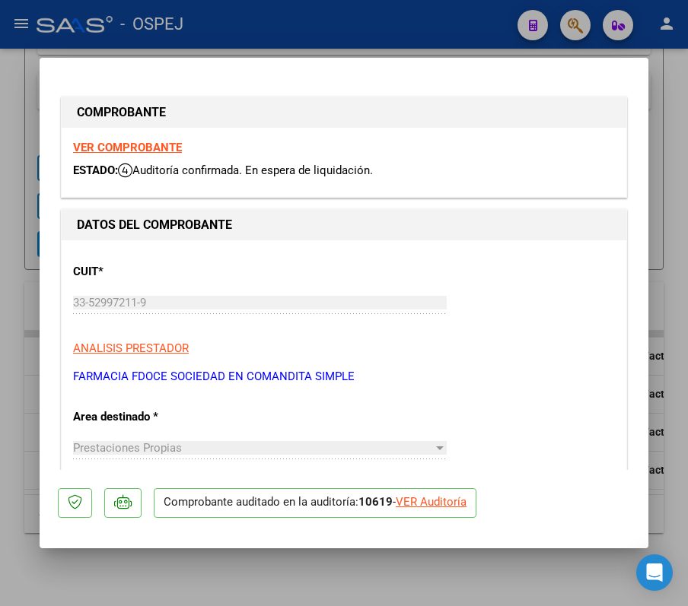
click at [432, 399] on div "VER Auditoría" at bounding box center [431, 502] width 71 height 17
type input "$ 0,00"
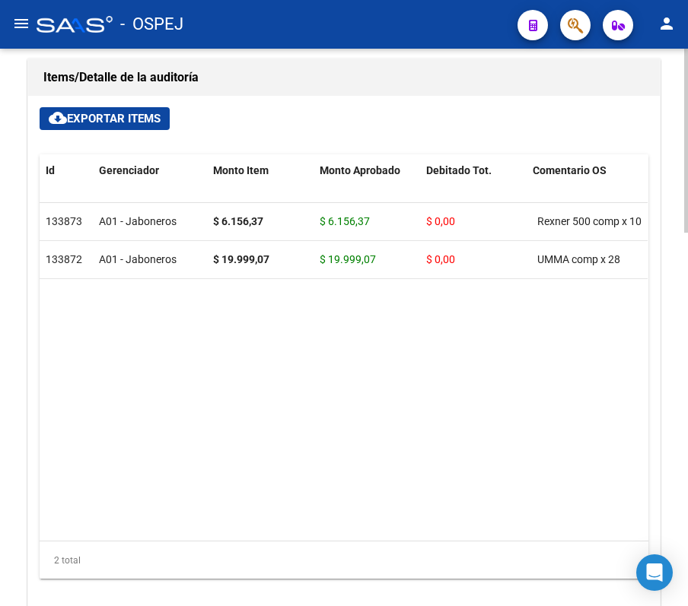
scroll to position [1014, 0]
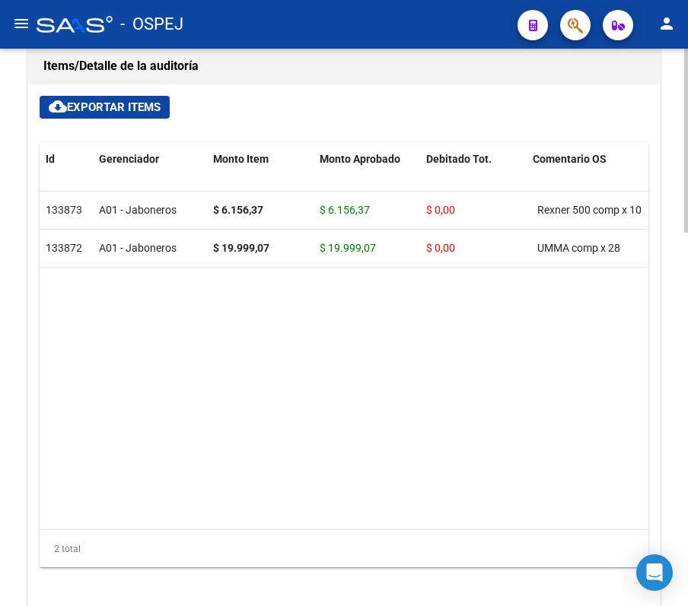
drag, startPoint x: 153, startPoint y: 509, endPoint x: 162, endPoint y: 513, distance: 9.9
click at [162, 399] on datatable-body "133873 A01 - Jaboneros $ 6.156,37 $ 6.156,37 $ 0,00 Rexner 500 comp x 10 202770…" at bounding box center [344, 361] width 608 height 338
drag, startPoint x: 177, startPoint y: 513, endPoint x: 208, endPoint y: 518, distance: 30.9
click at [208, 399] on datatable-body "133873 A01 - Jaboneros $ 6.156,37 $ 6.156,37 $ 0,00 Rexner 500 comp x 10 202770…" at bounding box center [344, 361] width 608 height 338
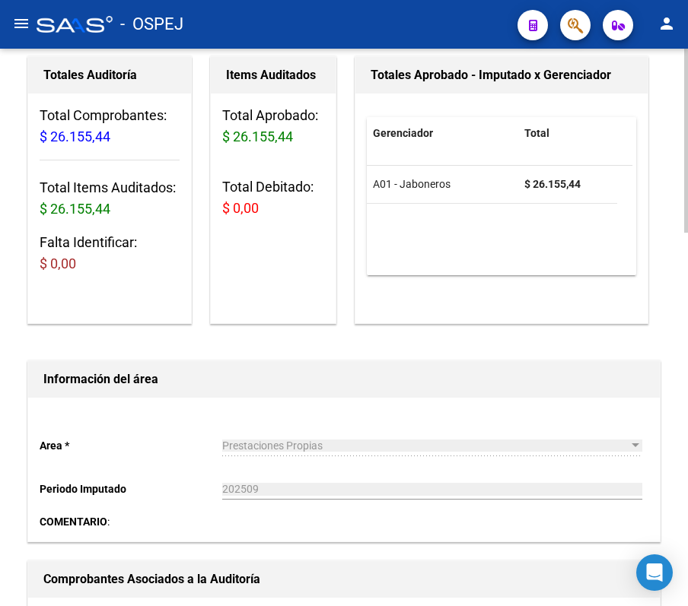
scroll to position [0, 0]
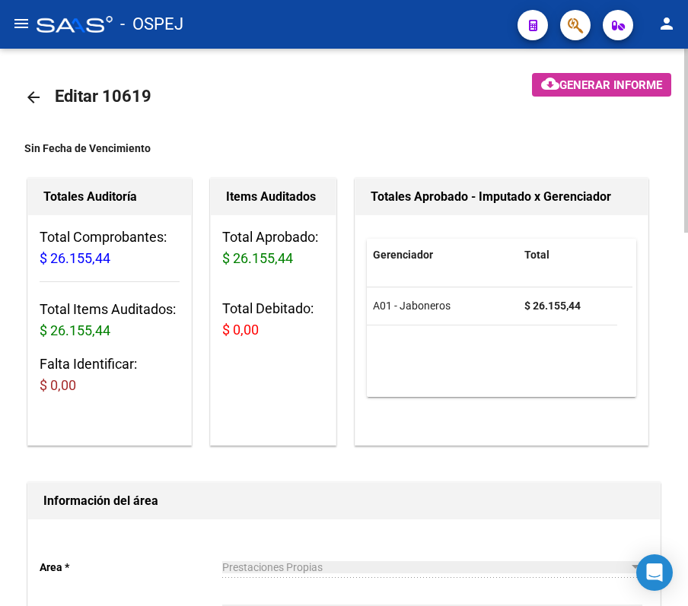
click at [31, 92] on mat-icon "arrow_back" at bounding box center [33, 97] width 18 height 18
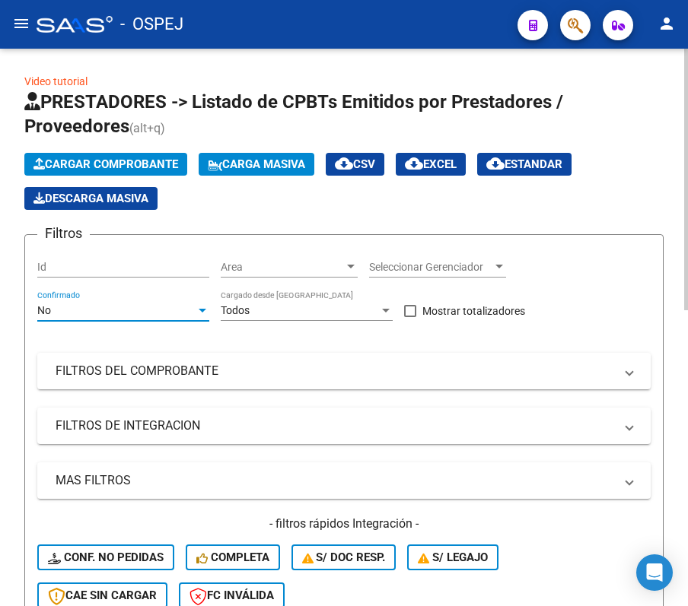
click at [126, 313] on div "No" at bounding box center [116, 310] width 158 height 13
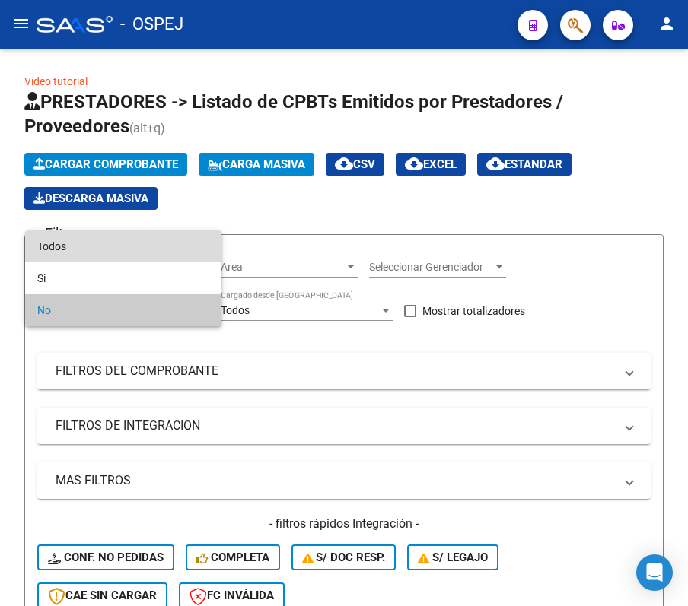
click at [100, 253] on span "Todos" at bounding box center [123, 246] width 172 height 32
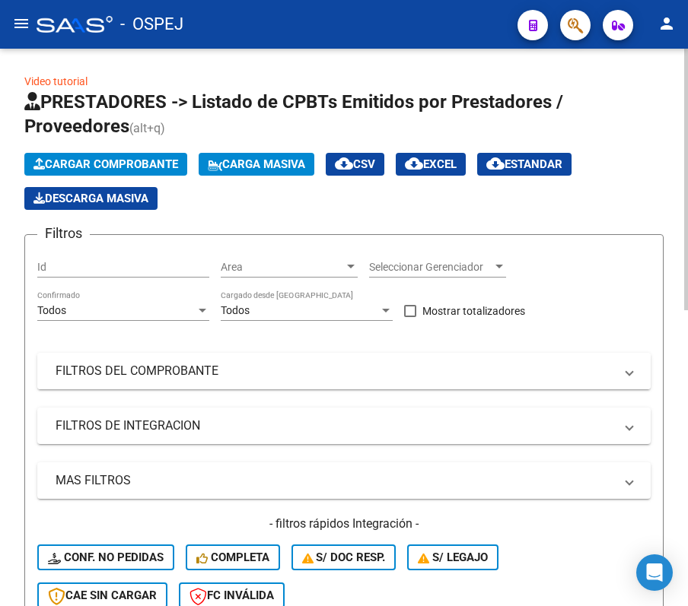
click at [132, 353] on mat-expansion-panel-header "FILTROS DEL COMPROBANTE" at bounding box center [343, 371] width 613 height 37
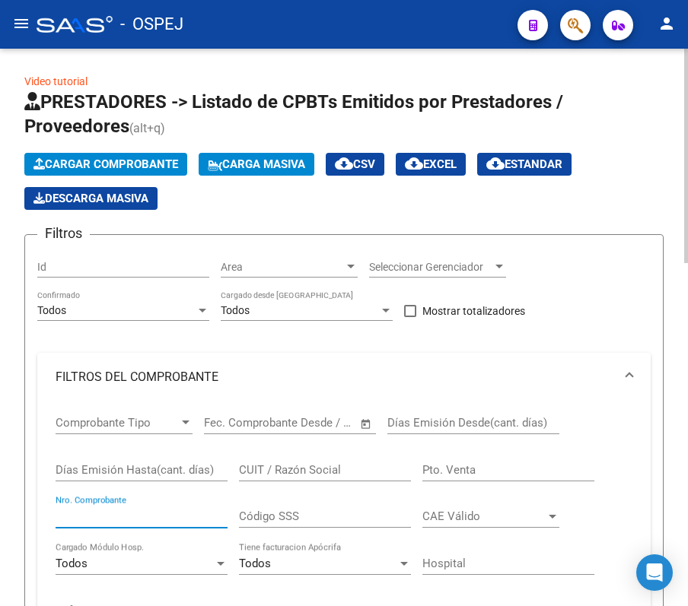
click at [117, 399] on input "Nro. Comprobante" at bounding box center [142, 517] width 172 height 14
type input "14970"
click at [16, 120] on div "Video tutorial PRESTADORES -> Listado de CPBTs Emitidos por Prestadores / Prove…" at bounding box center [344, 614] width 688 height 1130
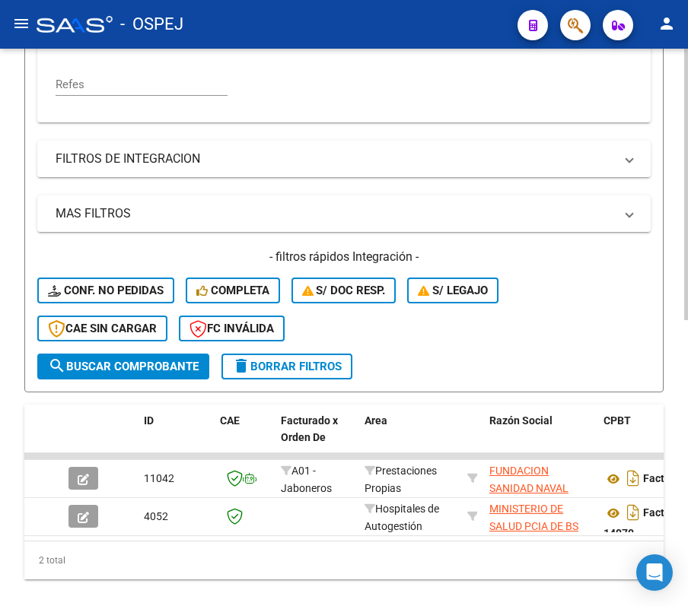
scroll to position [587, 0]
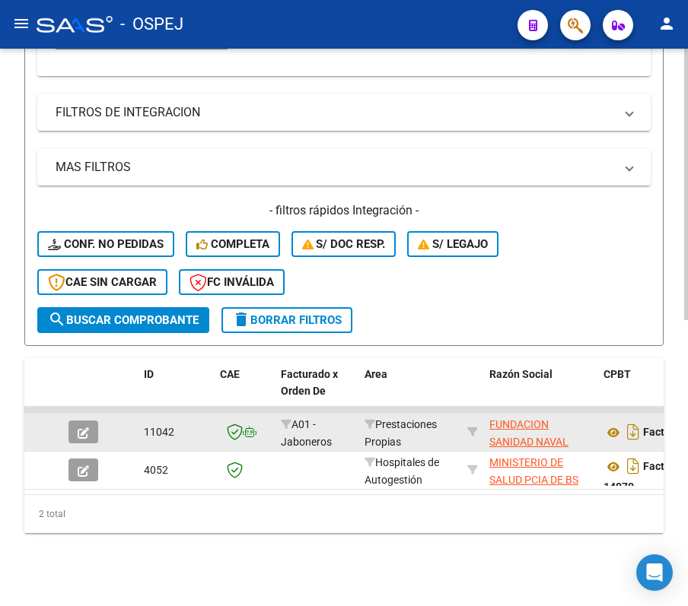
click at [90, 399] on button "button" at bounding box center [83, 432] width 30 height 23
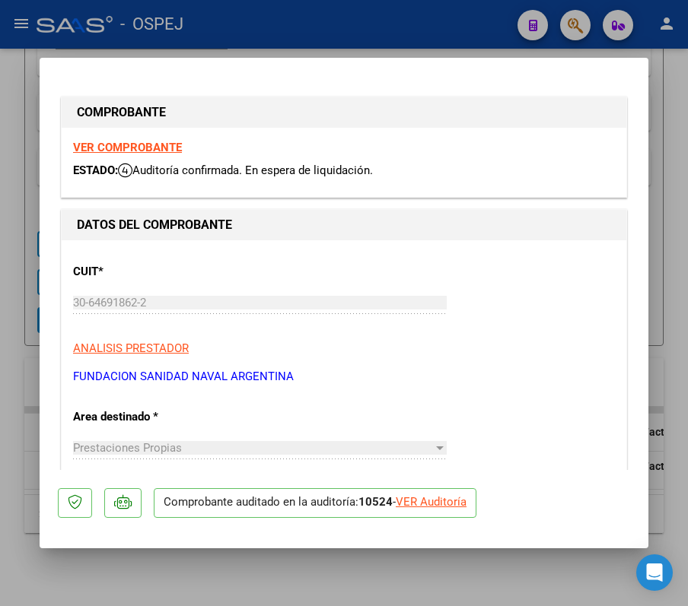
click at [464, 399] on div "VER Auditoría" at bounding box center [431, 502] width 71 height 17
type input "$ 0,00"
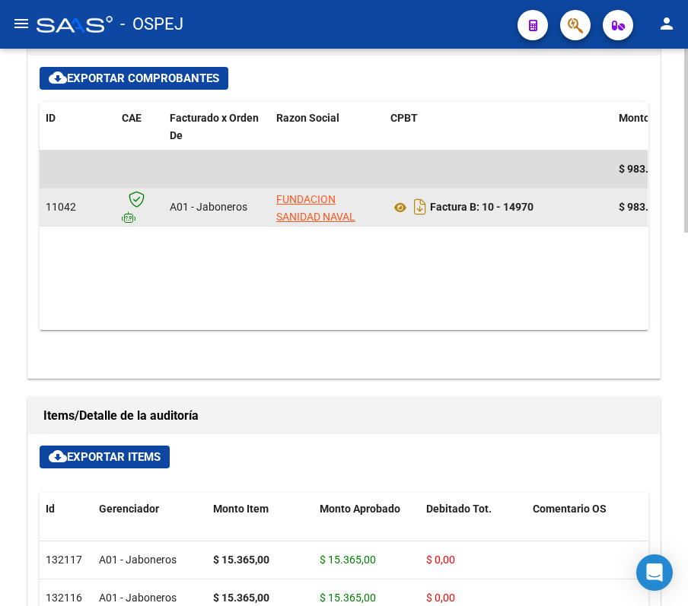
scroll to position [609, 0]
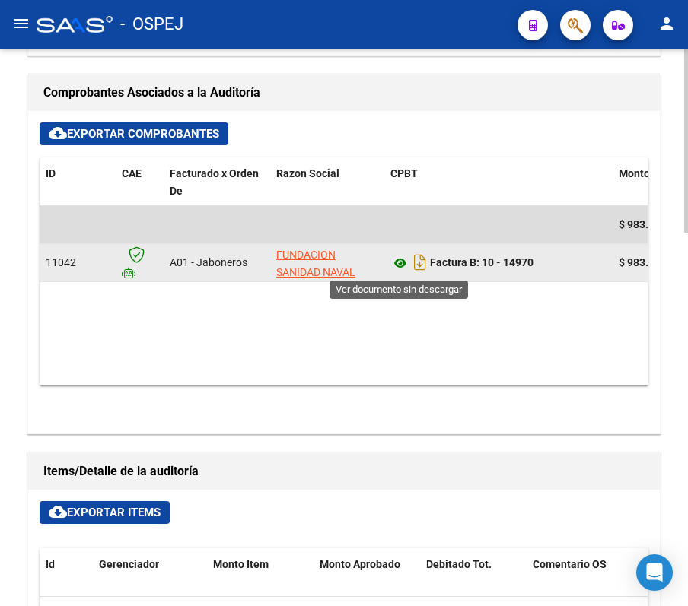
click at [399, 265] on icon at bounding box center [400, 263] width 20 height 18
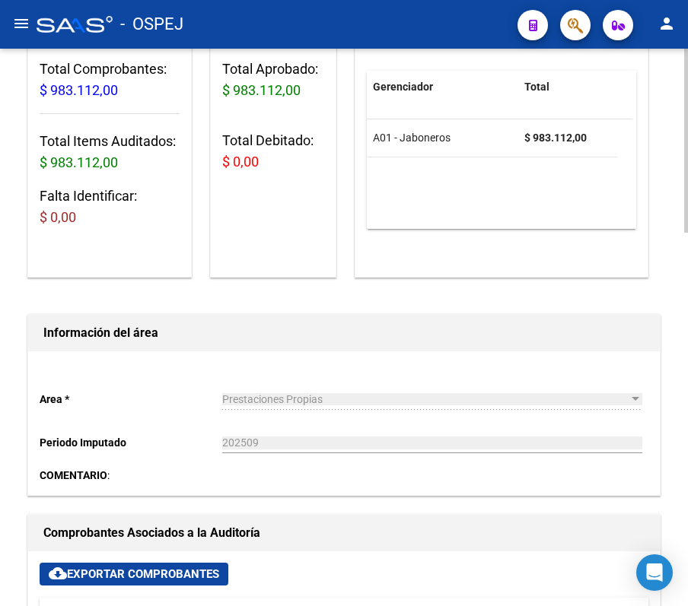
scroll to position [0, 0]
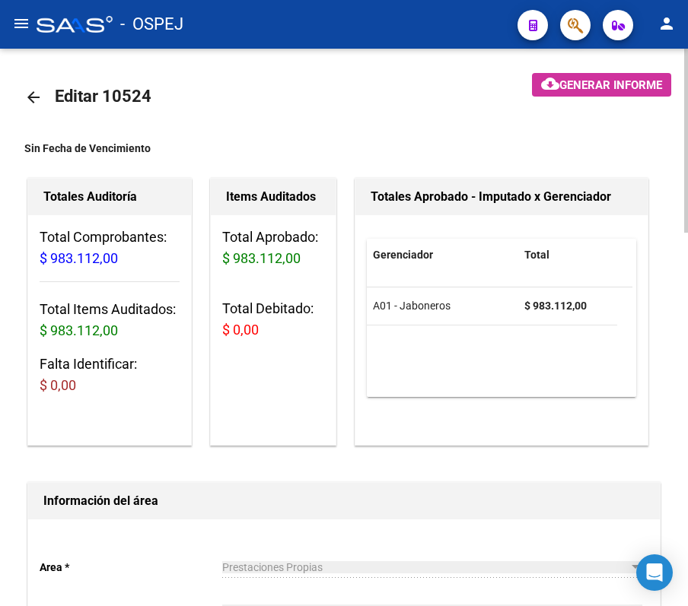
click at [28, 95] on mat-icon "arrow_back" at bounding box center [33, 97] width 18 height 18
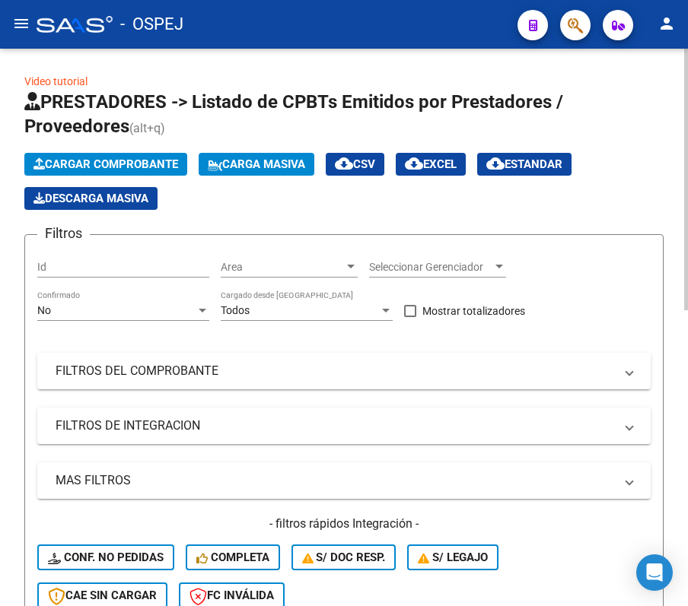
click at [148, 311] on div "No" at bounding box center [116, 310] width 158 height 13
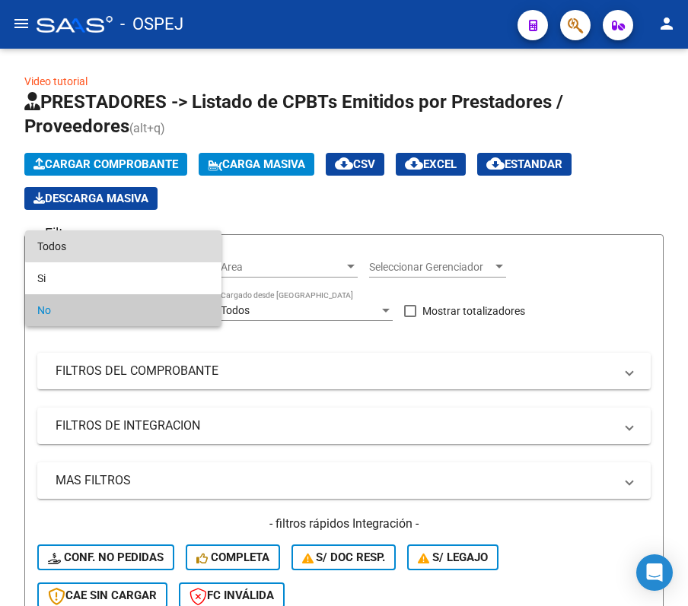
click at [146, 242] on span "Todos" at bounding box center [123, 246] width 172 height 32
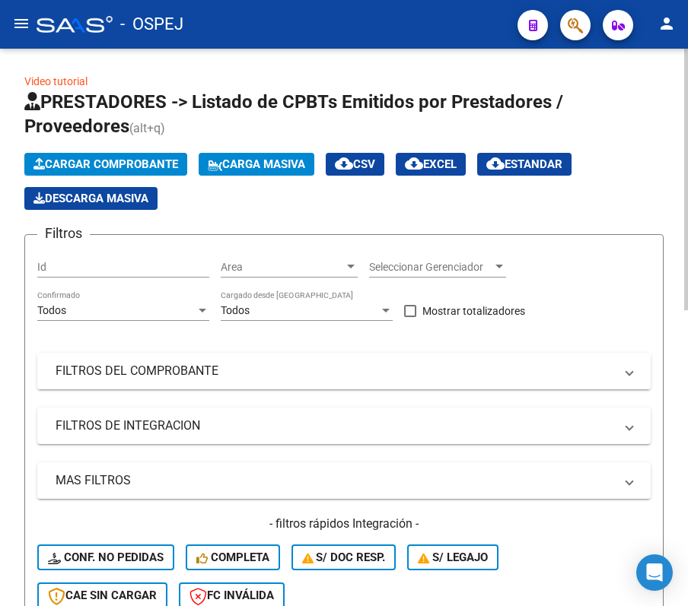
click at [113, 380] on mat-expansion-panel-header "FILTROS DEL COMPROBANTE" at bounding box center [343, 371] width 613 height 37
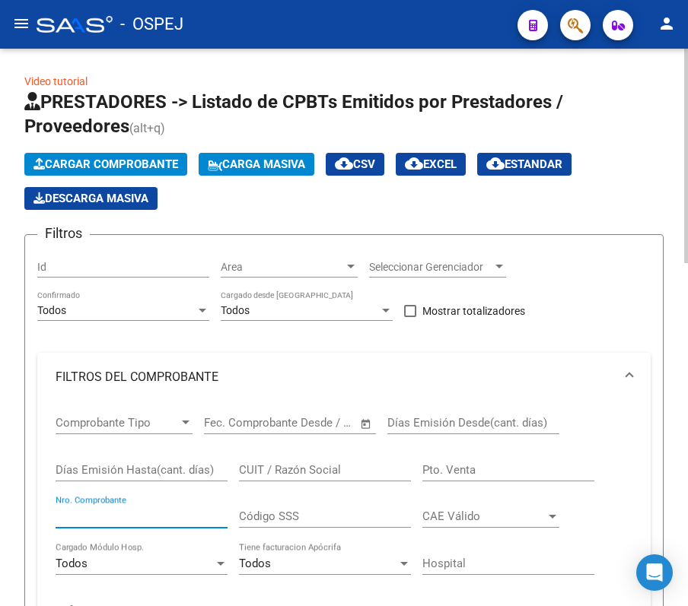
click at [97, 399] on input "Nro. Comprobante" at bounding box center [142, 517] width 172 height 14
type input "14950"
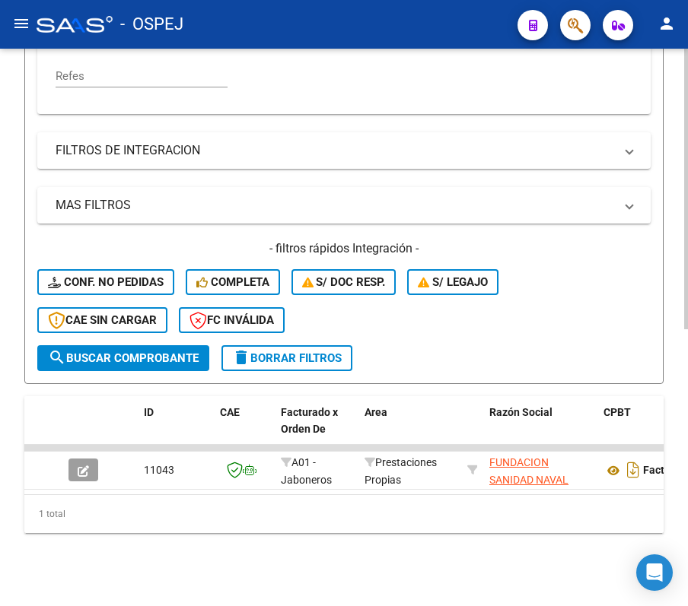
drag, startPoint x: 9, startPoint y: 129, endPoint x: 13, endPoint y: 74, distance: 55.7
click at [13, 74] on div "Video tutorial PRESTADORES -> Listado de CPBTs Emitidos por Prestadores / Prove…" at bounding box center [344, 60] width 688 height 1092
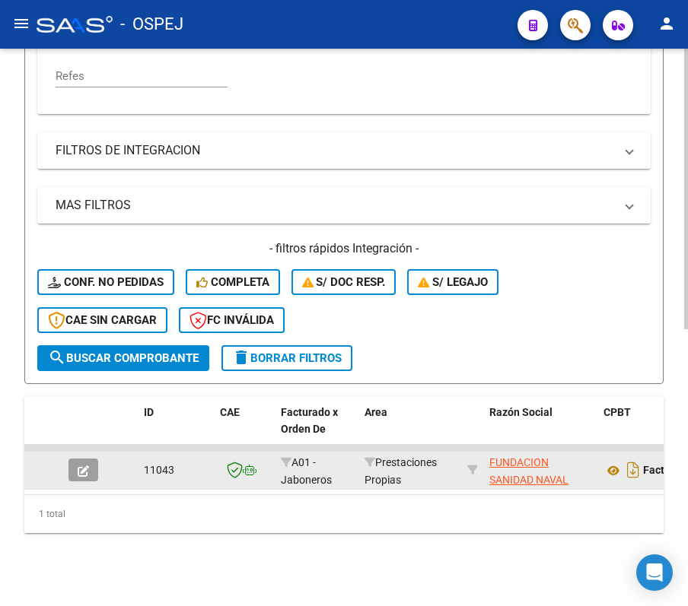
click at [78, 399] on icon "button" at bounding box center [83, 471] width 11 height 11
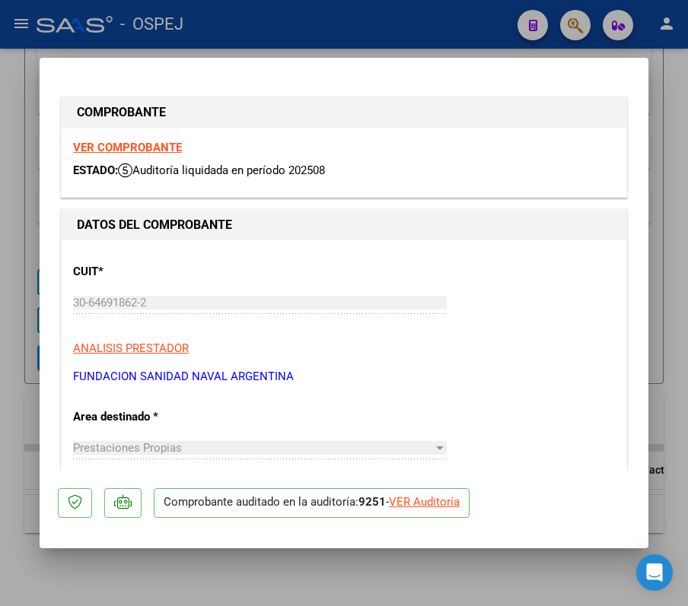
click at [452, 399] on div "VER Auditoría" at bounding box center [424, 502] width 71 height 17
type input "$ 0,00"
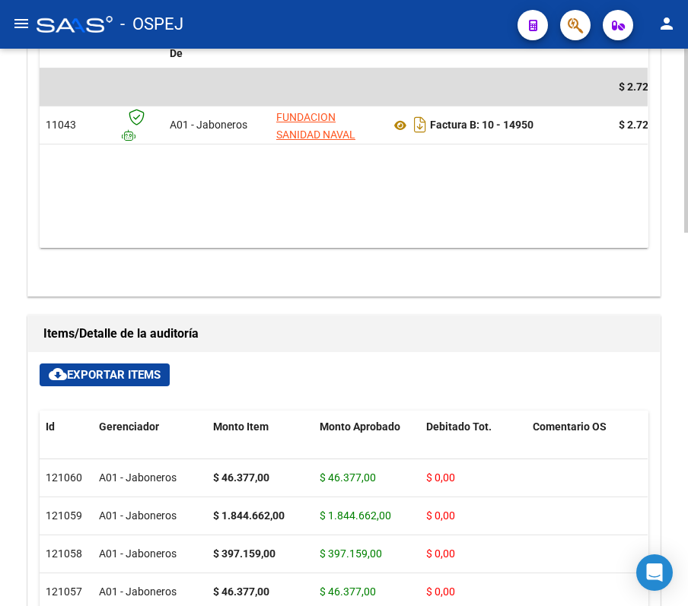
scroll to position [507, 0]
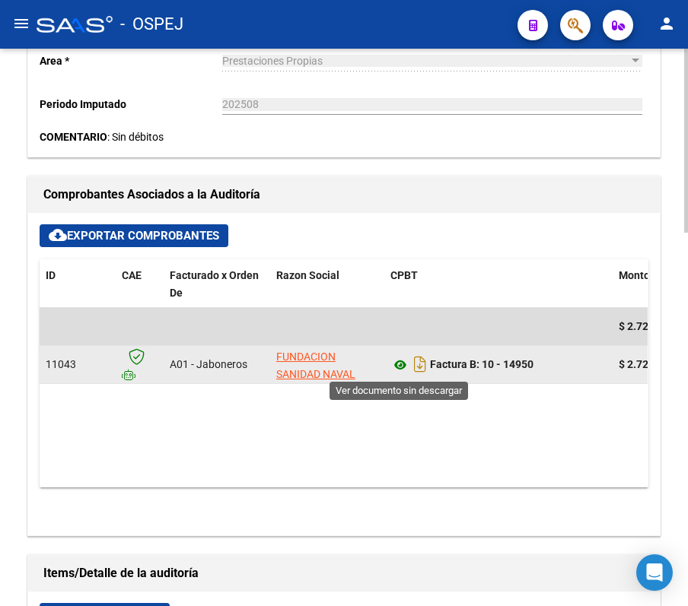
click at [393, 371] on icon at bounding box center [400, 365] width 20 height 18
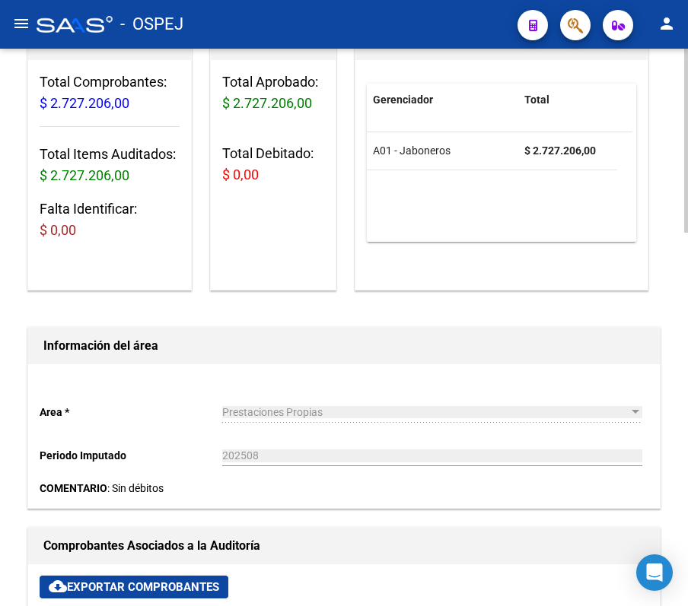
scroll to position [0, 0]
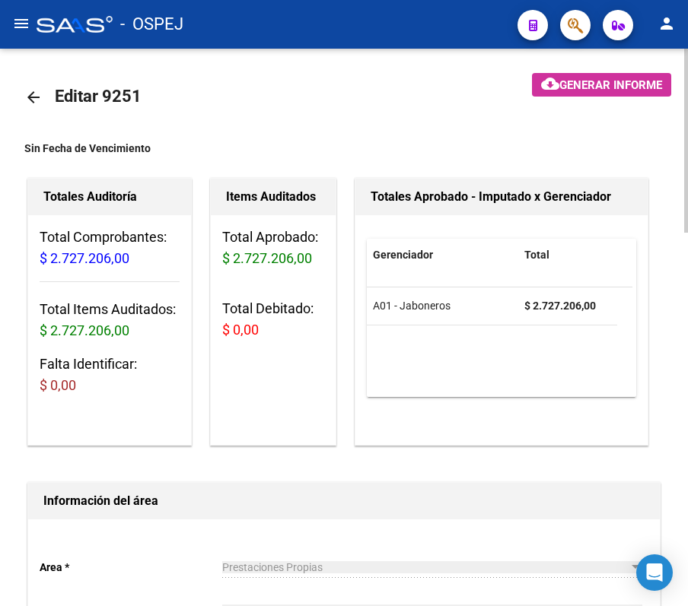
click at [40, 98] on mat-icon "arrow_back" at bounding box center [33, 97] width 18 height 18
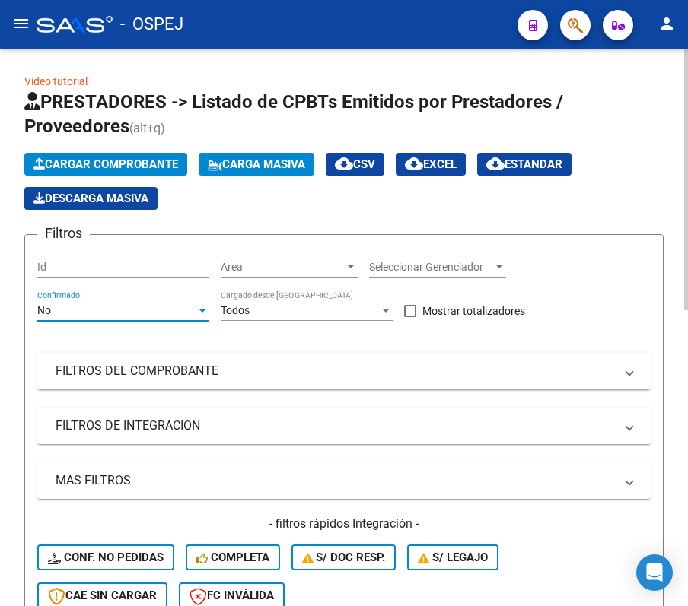
click at [155, 311] on div "No" at bounding box center [116, 310] width 158 height 13
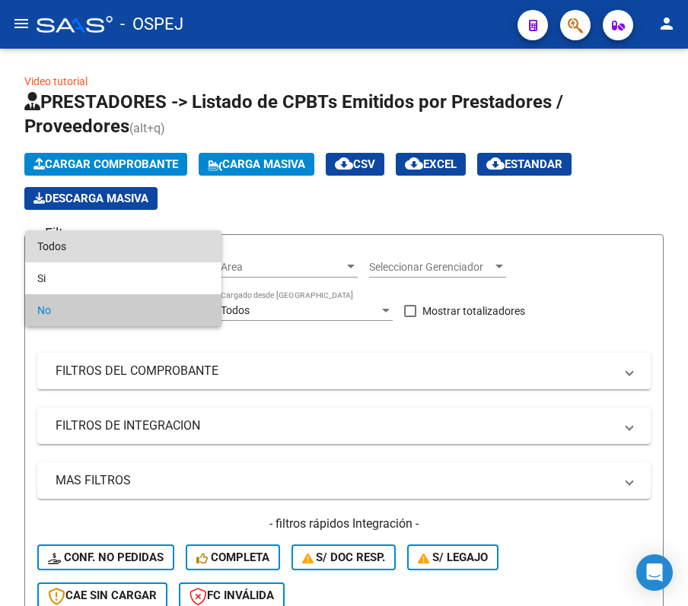
click at [138, 240] on span "Todos" at bounding box center [123, 246] width 172 height 32
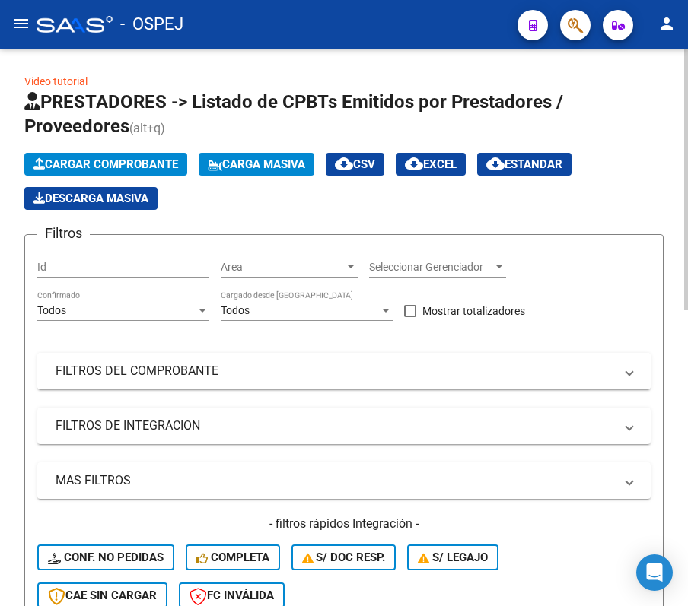
click at [141, 376] on mat-panel-title "FILTROS DEL COMPROBANTE" at bounding box center [335, 371] width 558 height 17
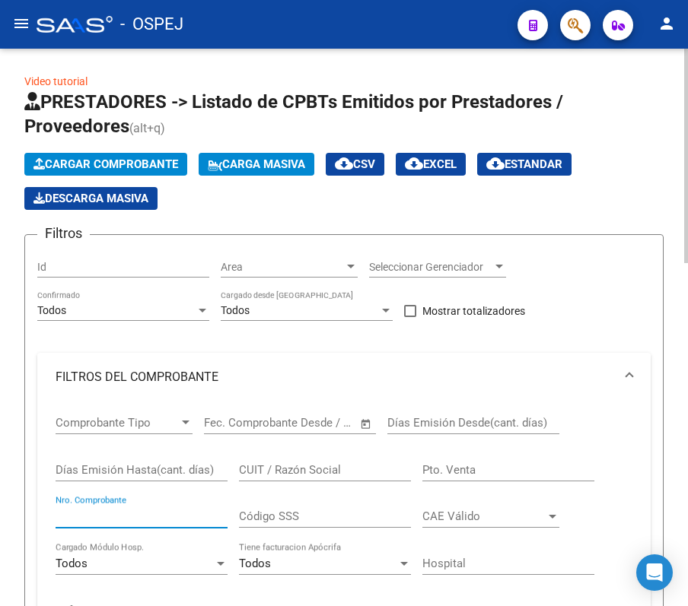
click at [132, 399] on input "Nro. Comprobante" at bounding box center [142, 517] width 172 height 14
type input "5639"
click at [13, 399] on div "Video tutorial PRESTADORES -> Listado de CPBTs Emitidos por Prestadores / Prove…" at bounding box center [344, 614] width 688 height 1130
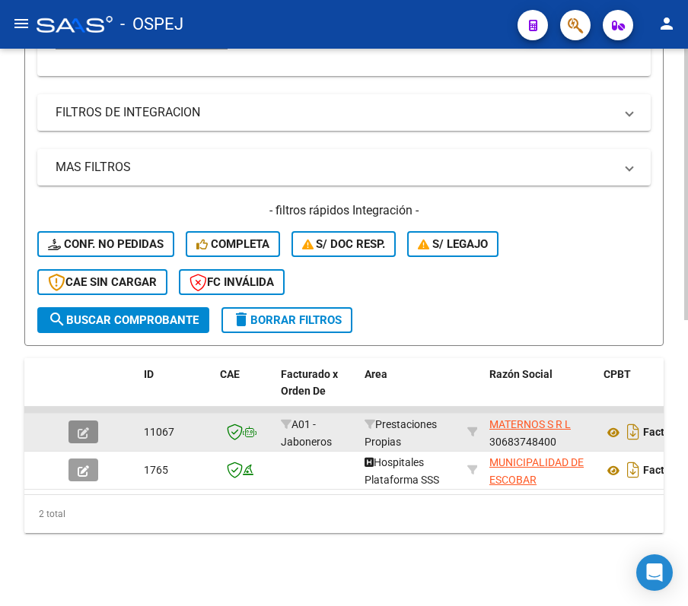
click at [94, 399] on button "button" at bounding box center [83, 432] width 30 height 23
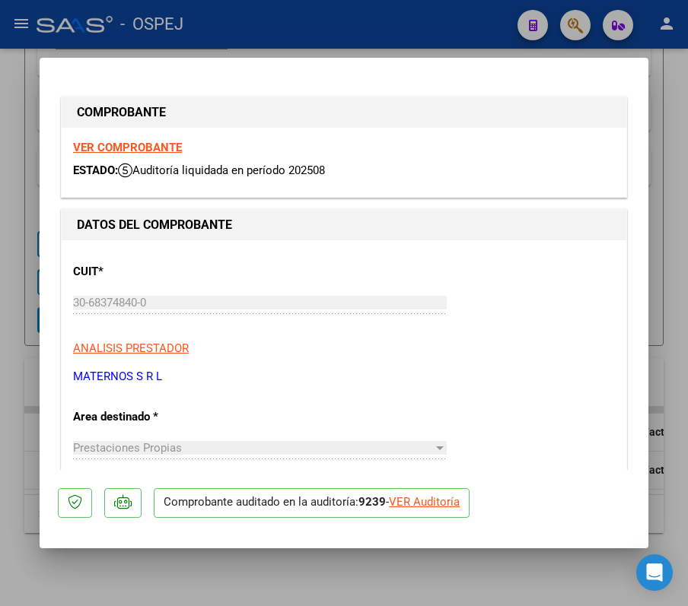
click at [420, 399] on div "VER Auditoría" at bounding box center [424, 502] width 71 height 17
type input "$ 0,00"
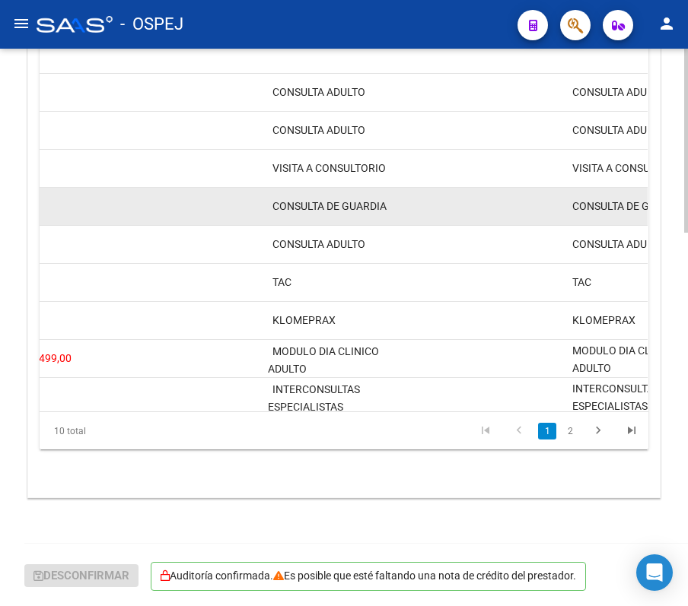
scroll to position [728, 0]
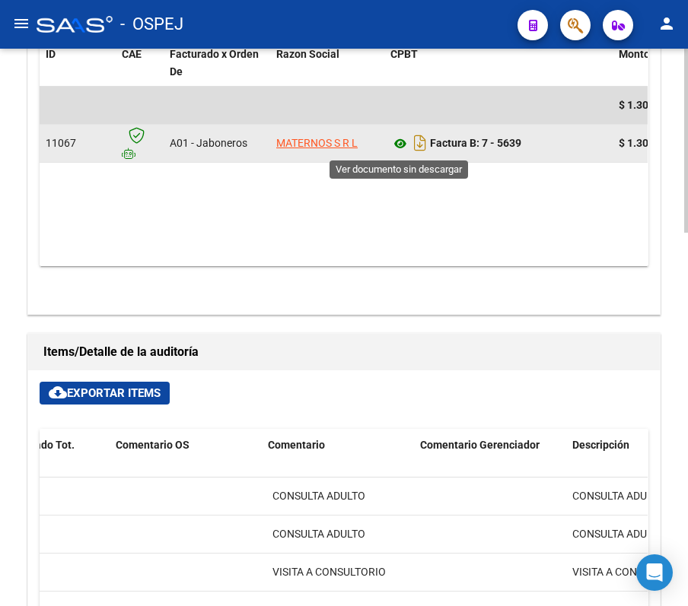
click at [405, 144] on icon at bounding box center [400, 144] width 20 height 18
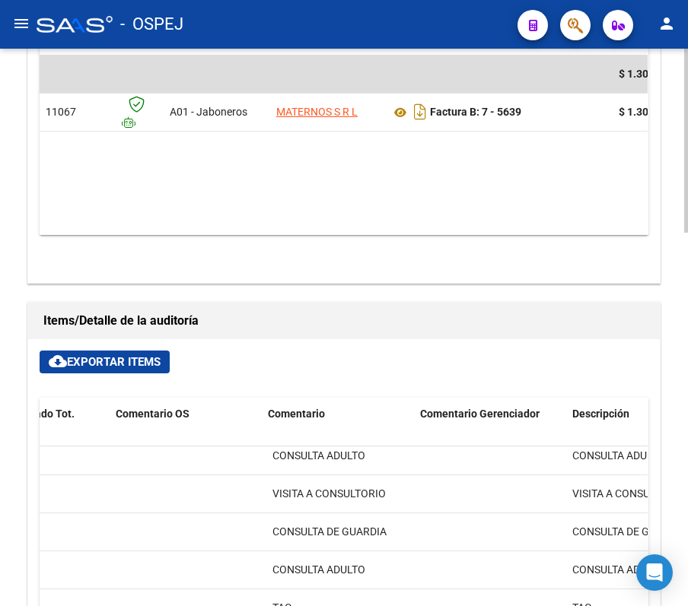
scroll to position [627, 0]
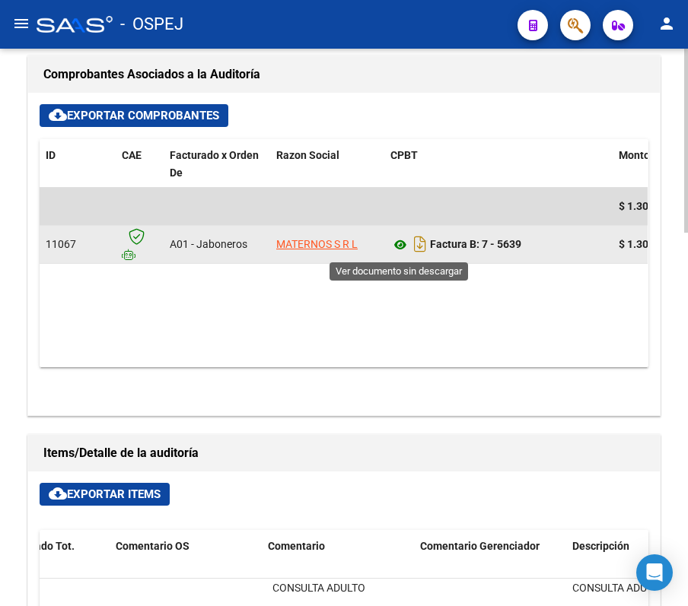
click at [403, 254] on icon at bounding box center [400, 245] width 20 height 18
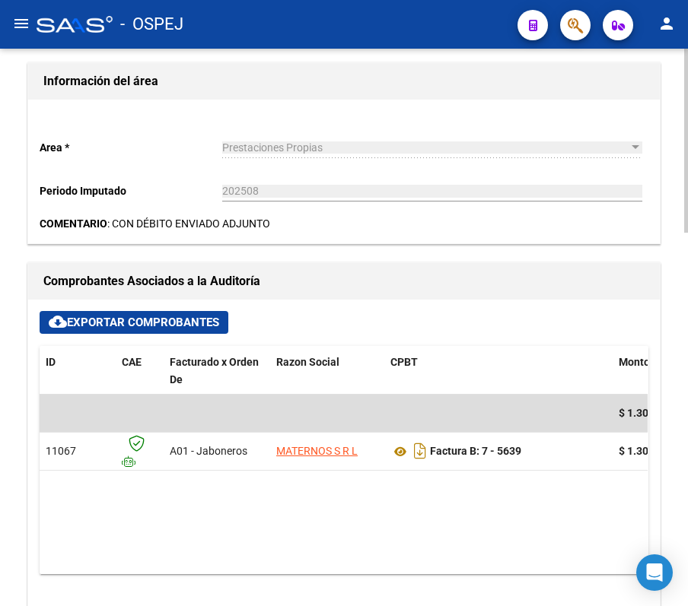
scroll to position [424, 0]
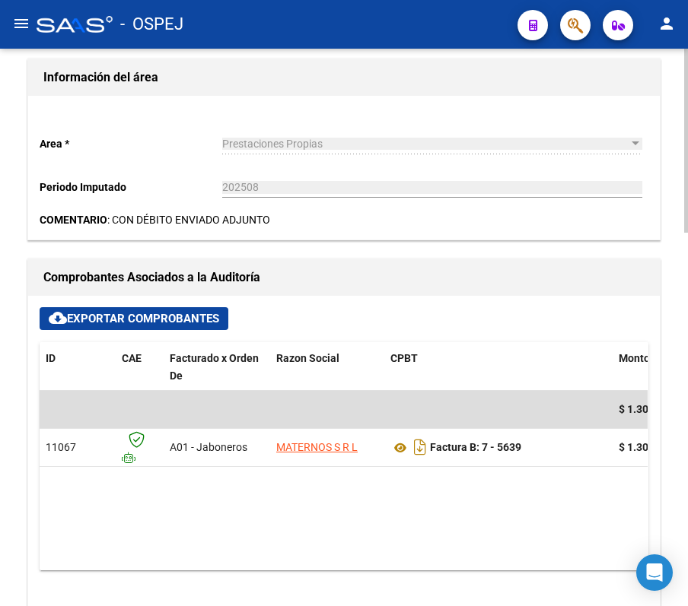
click at [658, 281] on div "Comprobantes Asociados a la Auditoría" at bounding box center [343, 277] width 631 height 37
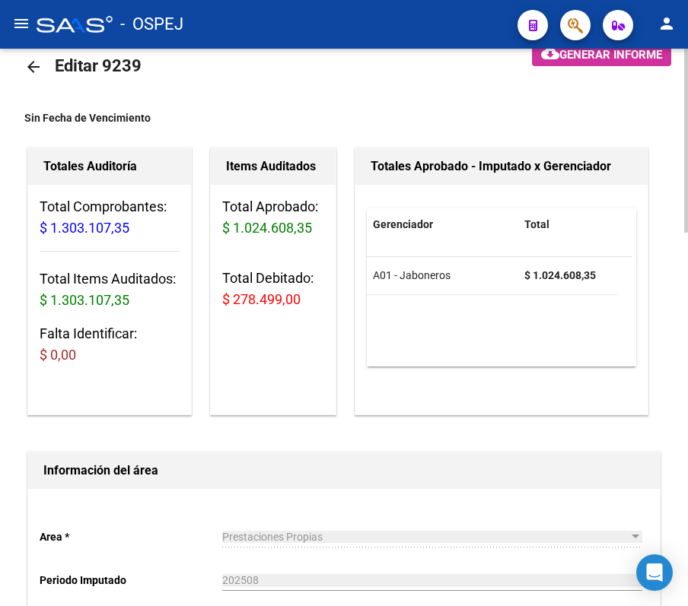
scroll to position [0, 0]
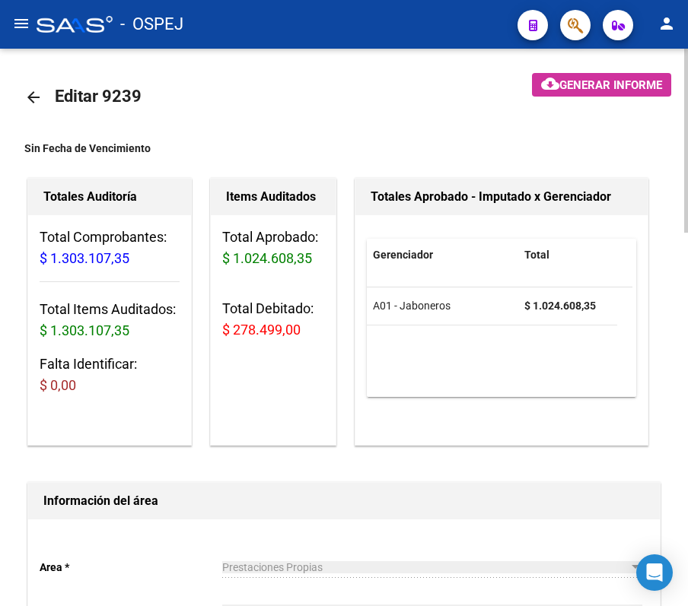
click at [34, 104] on mat-icon "arrow_back" at bounding box center [33, 97] width 18 height 18
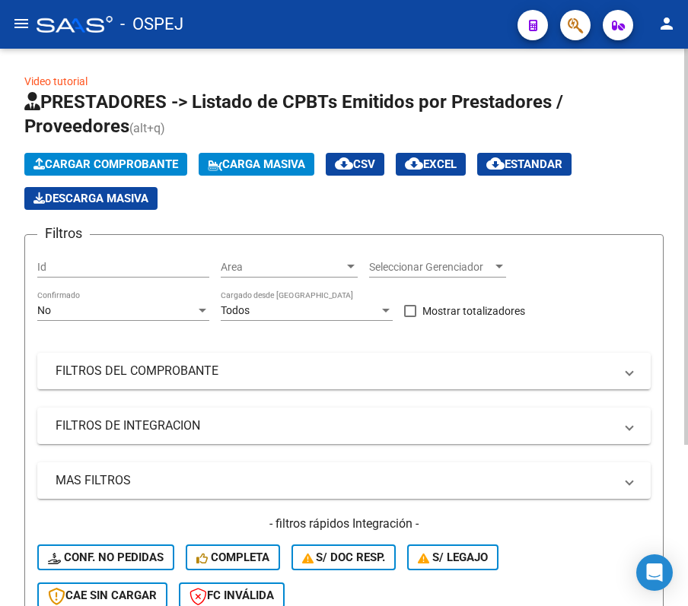
click at [141, 301] on div "No Confirmado" at bounding box center [123, 306] width 172 height 30
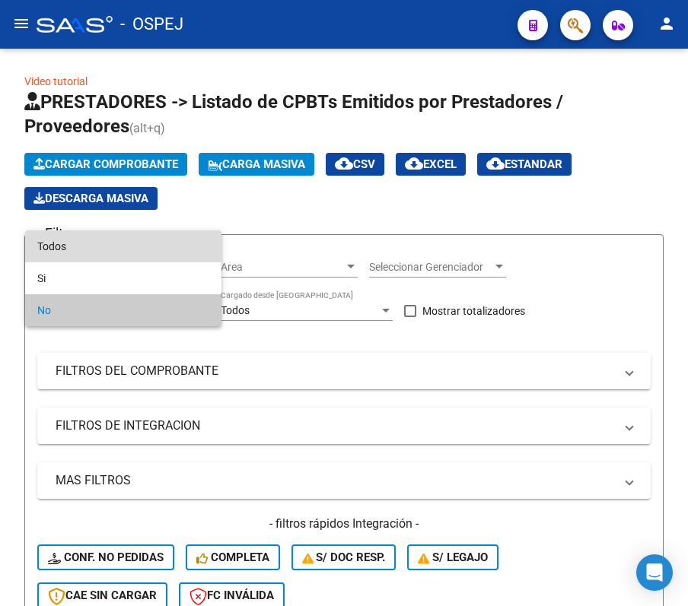
click at [126, 238] on span "Todos" at bounding box center [123, 246] width 172 height 32
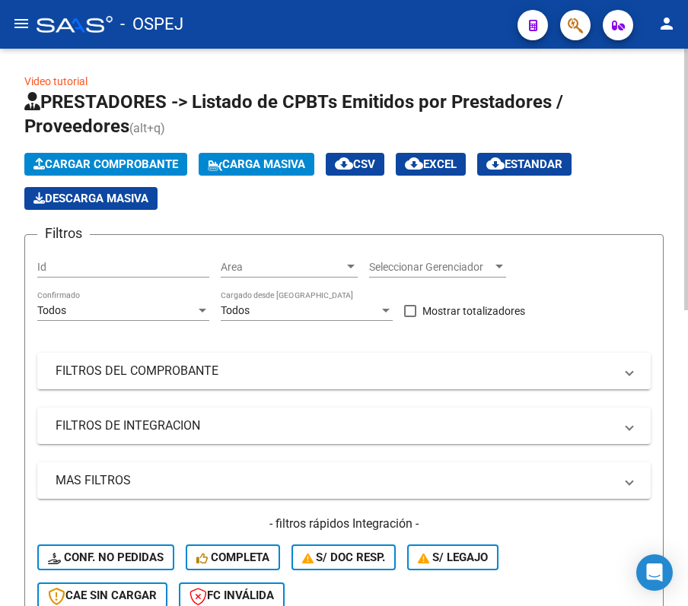
click at [119, 356] on mat-expansion-panel-header "FILTROS DEL COMPROBANTE" at bounding box center [343, 371] width 613 height 37
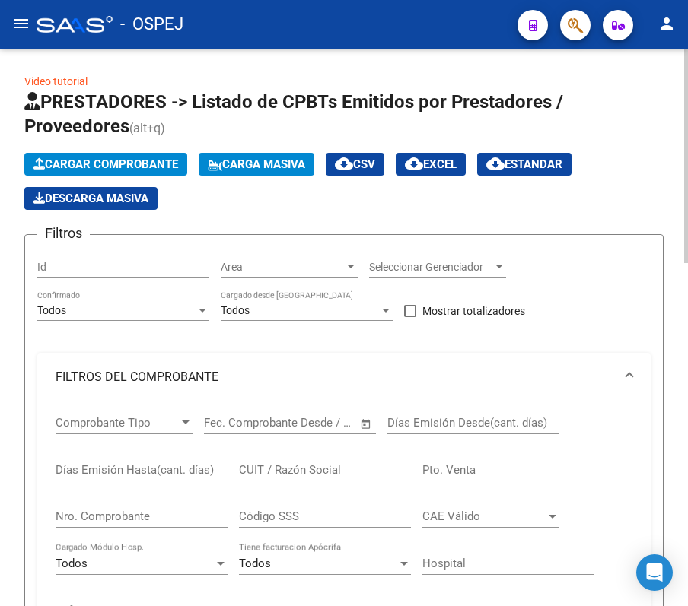
click at [103, 399] on div "Nro. Comprobante" at bounding box center [142, 511] width 172 height 33
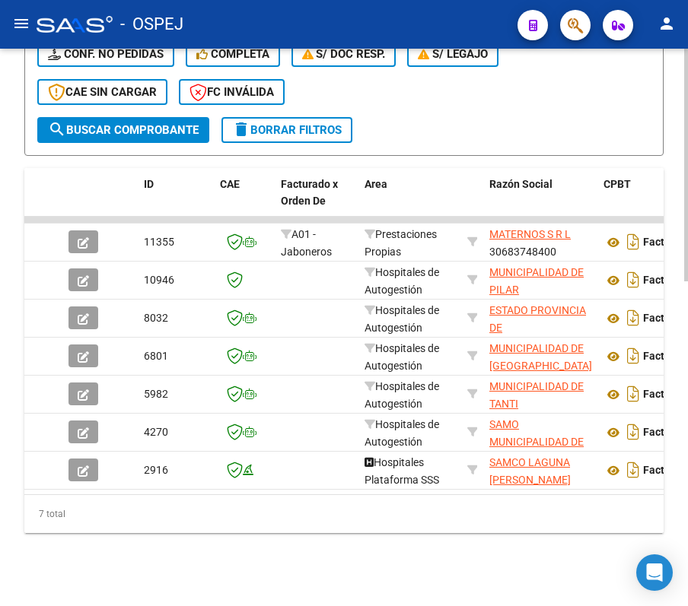
scroll to position [777, 0]
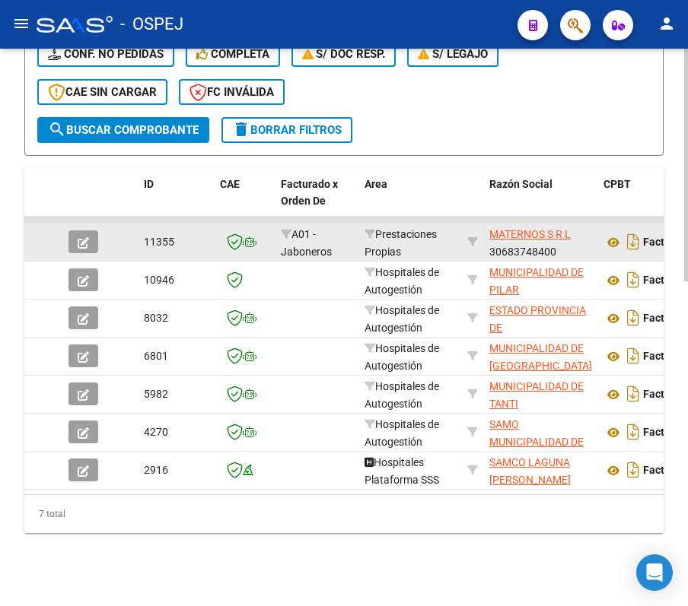
type input "1217"
click at [68, 230] on button "button" at bounding box center [83, 241] width 30 height 23
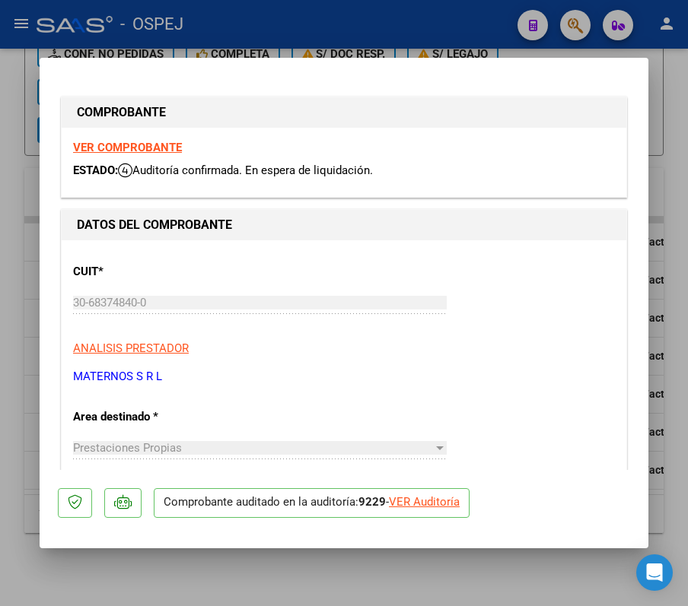
click at [428, 399] on div "VER Auditoría" at bounding box center [424, 502] width 71 height 17
type input "$ 0,00"
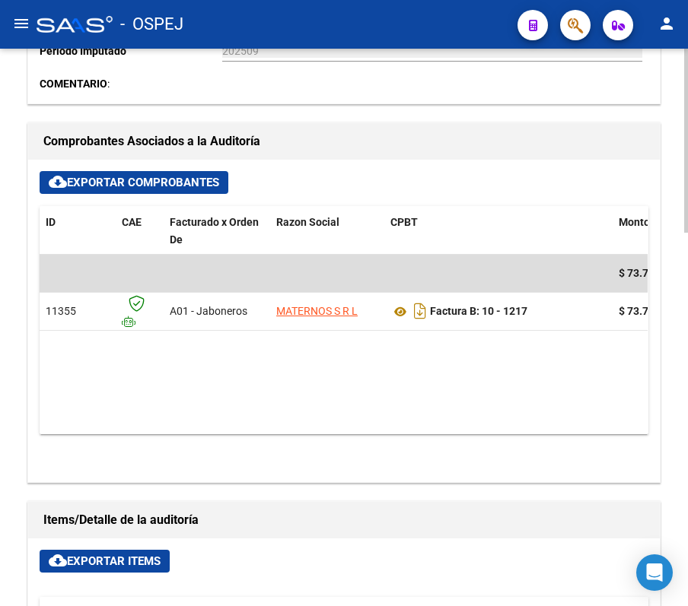
scroll to position [525, 0]
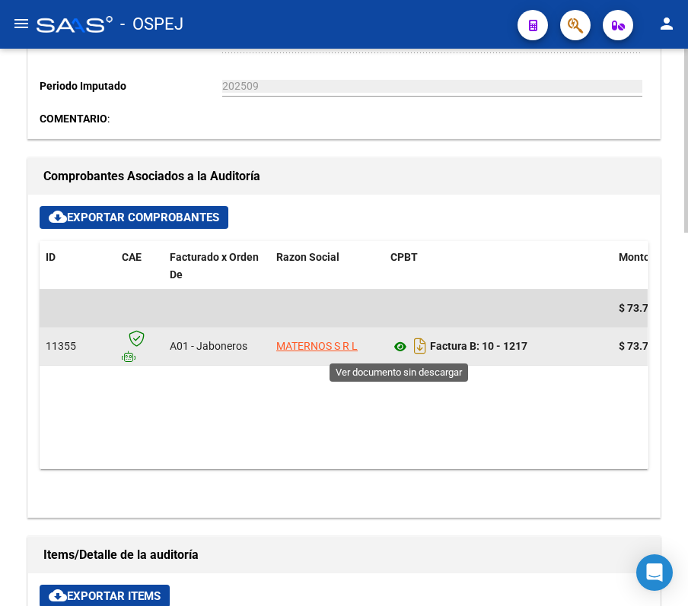
click at [396, 345] on icon at bounding box center [400, 347] width 20 height 18
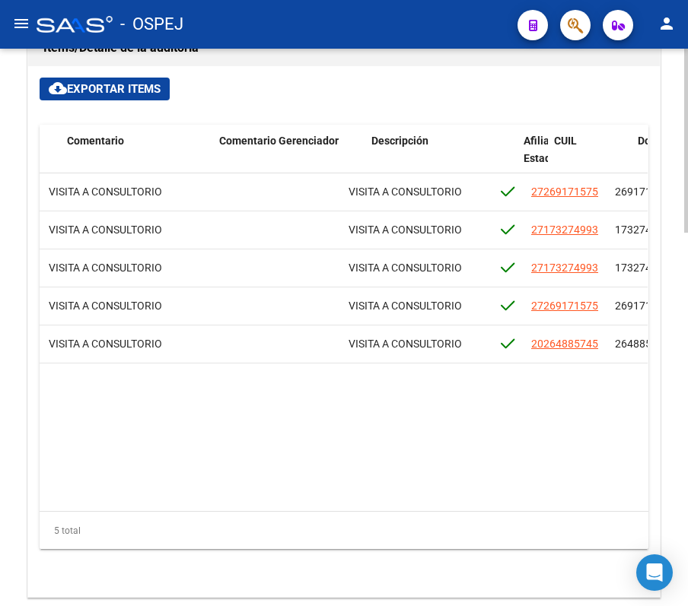
scroll to position [0, 618]
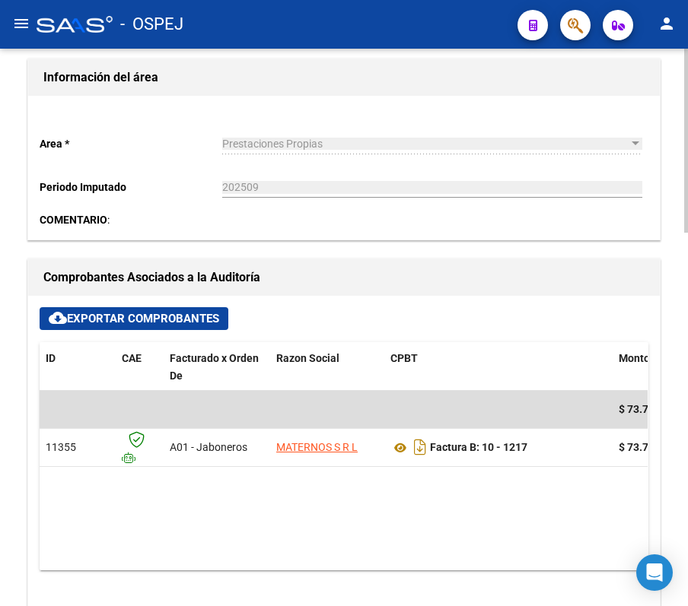
scroll to position [0, 0]
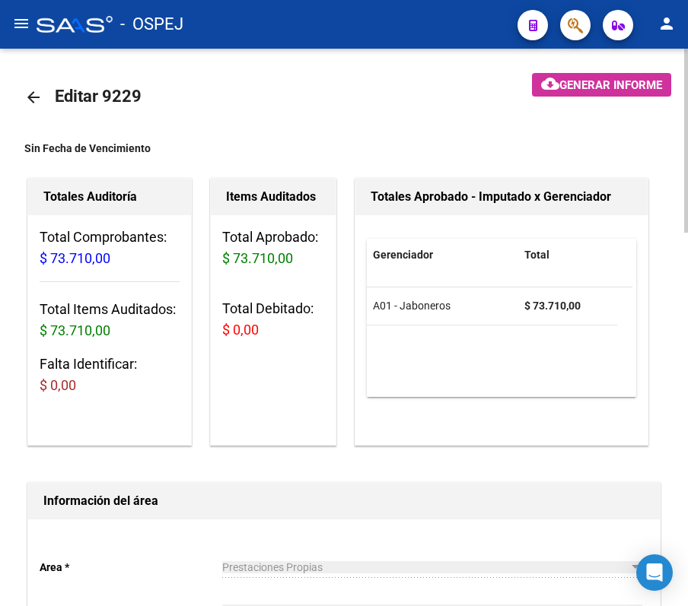
click at [37, 80] on link "arrow_back" at bounding box center [39, 97] width 30 height 36
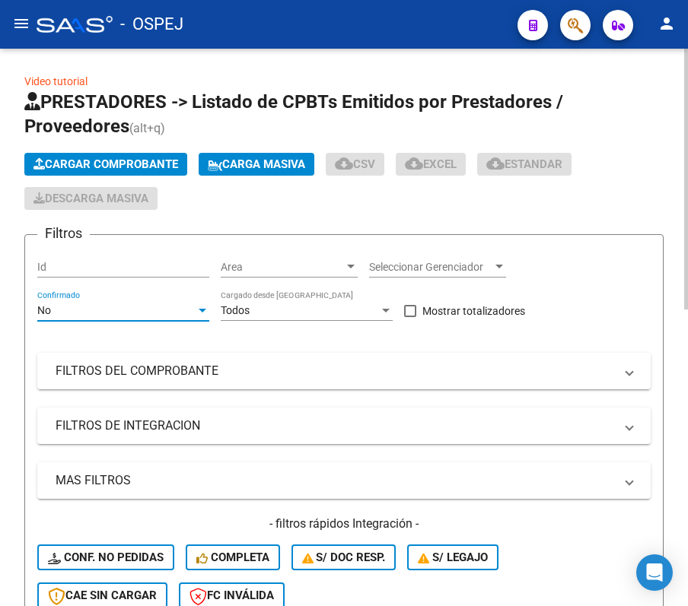
click at [104, 311] on div "No" at bounding box center [116, 310] width 158 height 13
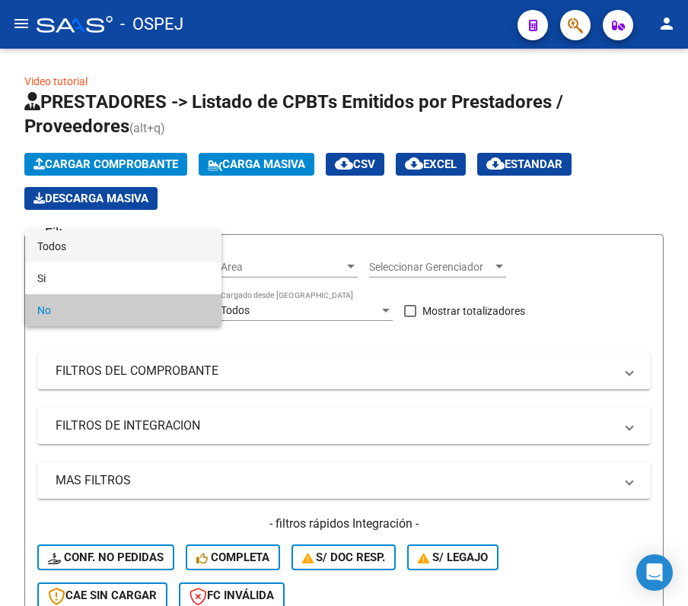
click at [88, 259] on span "Todos" at bounding box center [123, 246] width 172 height 32
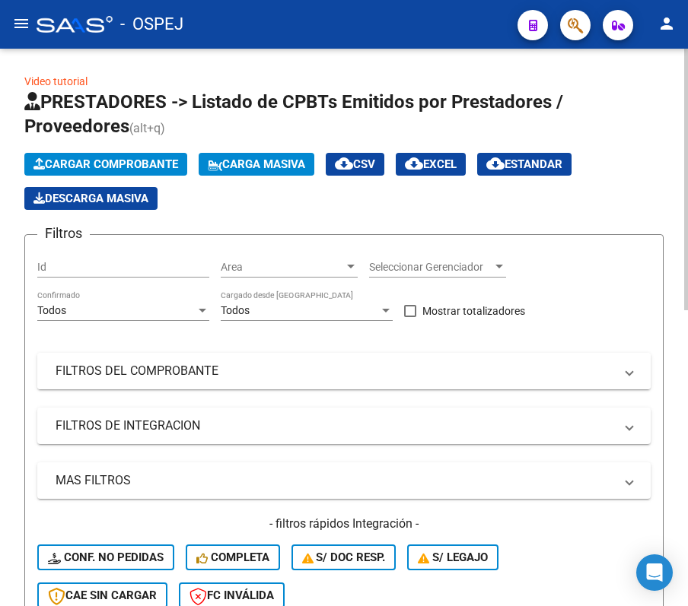
click at [107, 353] on mat-expansion-panel-header "FILTROS DEL COMPROBANTE" at bounding box center [343, 371] width 613 height 37
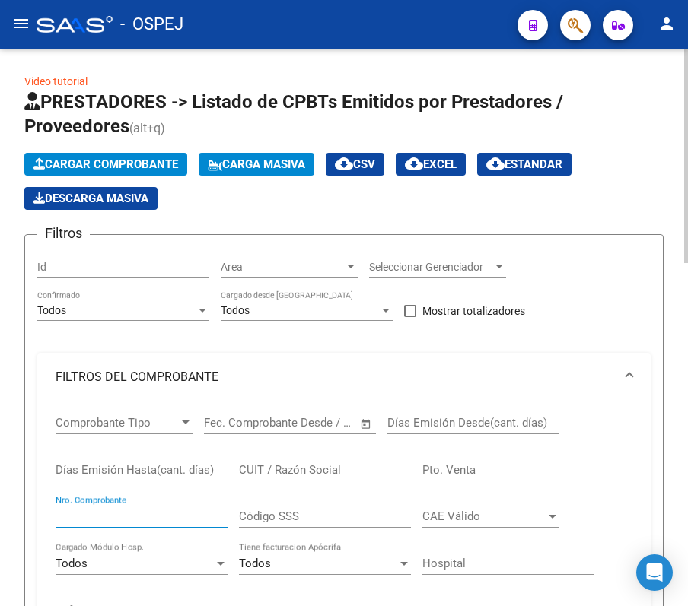
click at [126, 399] on input "Nro. Comprobante" at bounding box center [142, 517] width 172 height 14
type input "3461"
click at [13, 299] on div "Video tutorial PRESTADORES -> Listado de CPBTs Emitidos por Prestadores / Prove…" at bounding box center [344, 595] width 688 height 1092
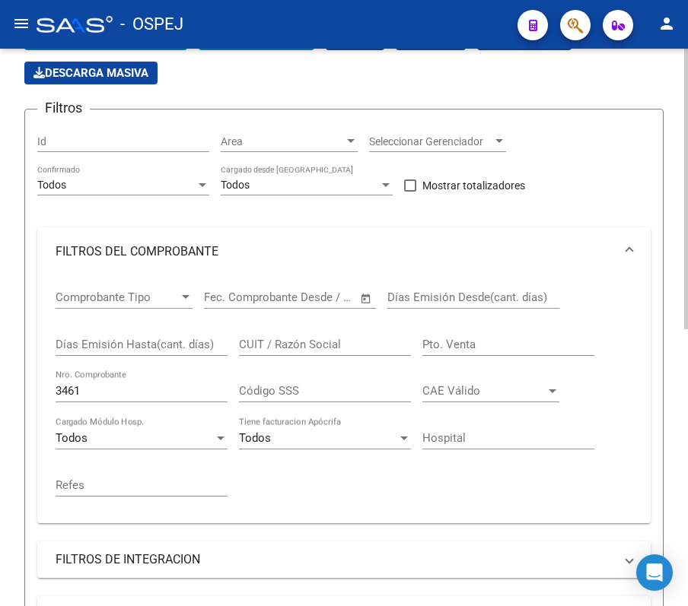
scroll to position [549, 0]
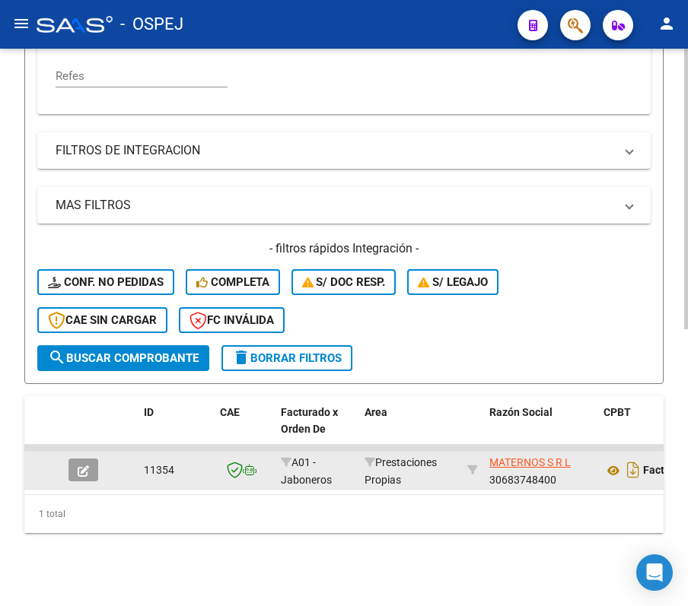
drag, startPoint x: 81, startPoint y: 469, endPoint x: 81, endPoint y: 437, distance: 32.7
click at [81, 399] on datatable-body-cell at bounding box center [88, 470] width 53 height 37
click at [89, 399] on button "button" at bounding box center [83, 470] width 30 height 23
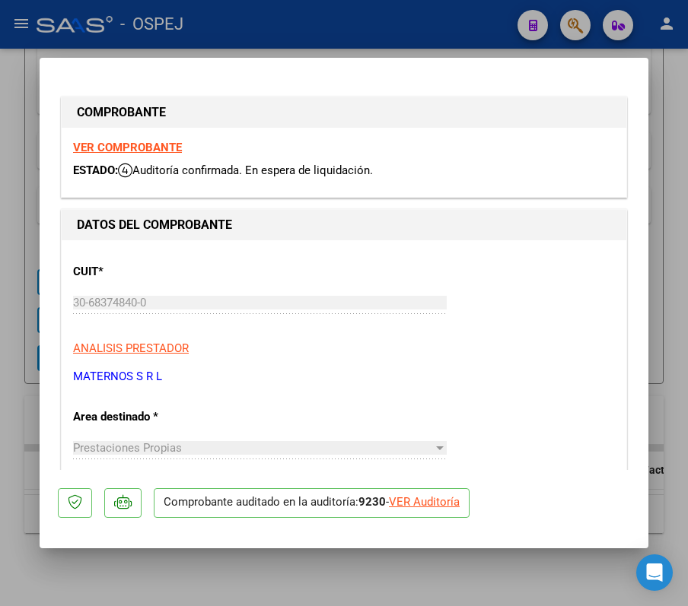
click at [436, 399] on div "VER Auditoría" at bounding box center [424, 502] width 71 height 17
type input "$ 0,00"
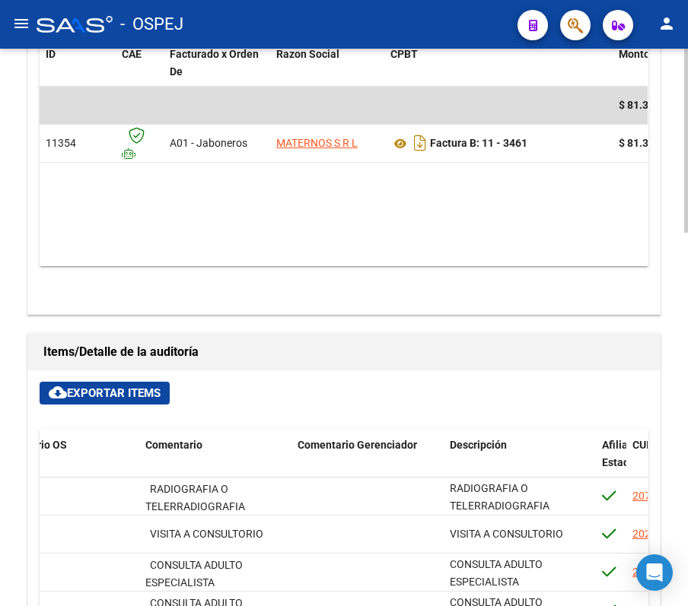
scroll to position [1133, 0]
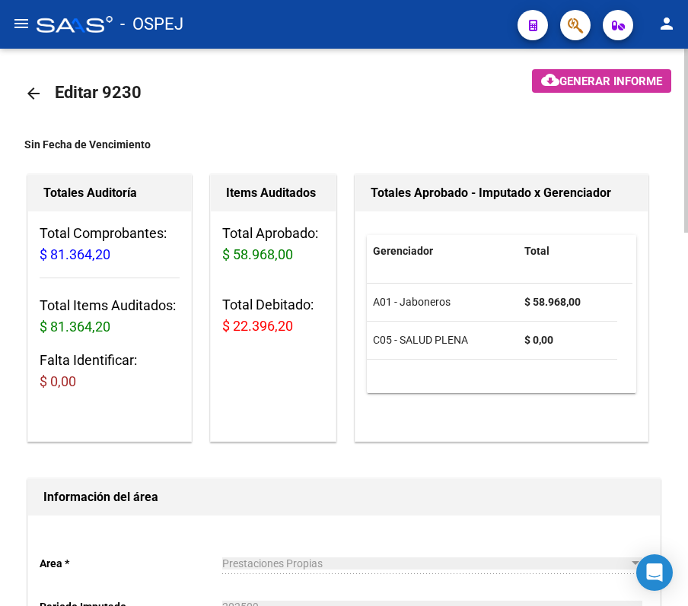
scroll to position [0, 0]
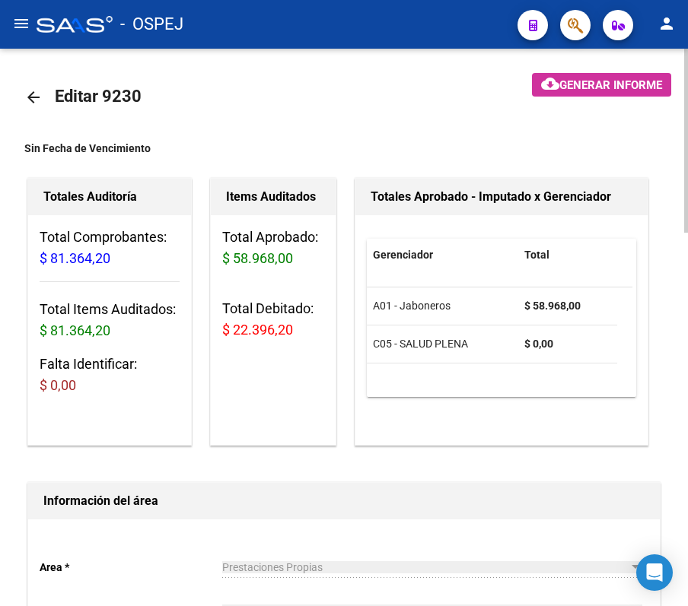
click at [37, 95] on mat-icon "arrow_back" at bounding box center [33, 97] width 18 height 18
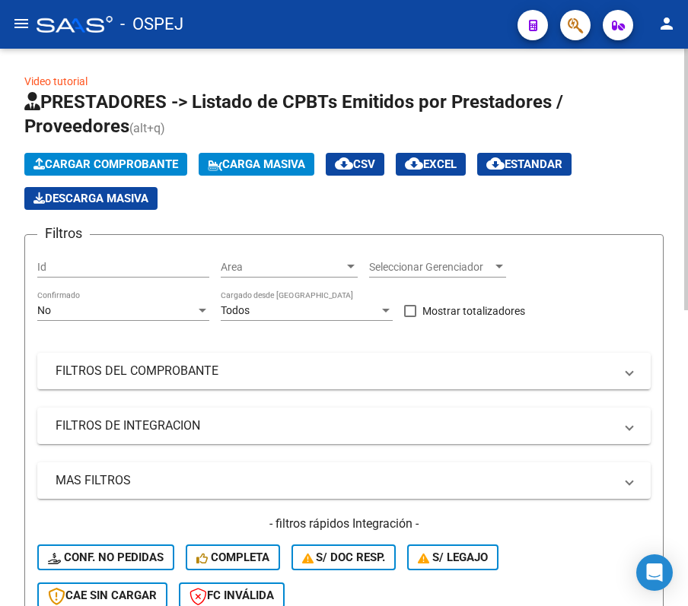
click at [155, 323] on div "No Confirmado" at bounding box center [123, 312] width 172 height 43
click at [145, 312] on div "No" at bounding box center [116, 310] width 158 height 13
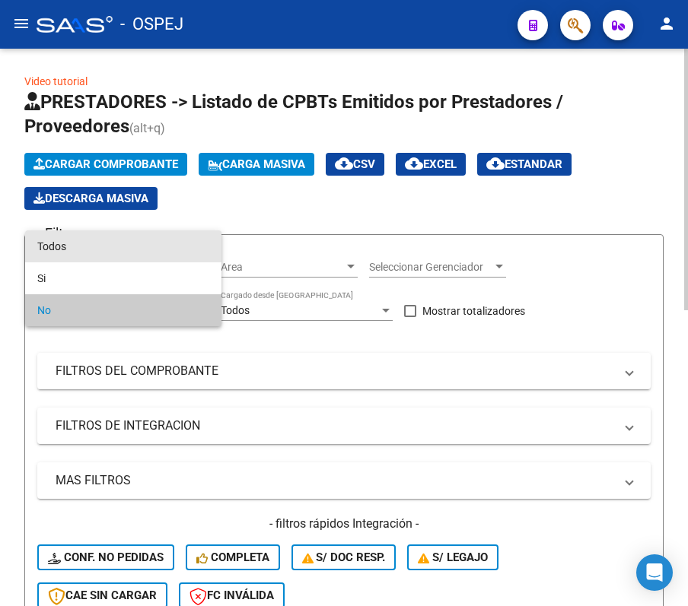
click at [134, 259] on span "Todos" at bounding box center [123, 246] width 172 height 32
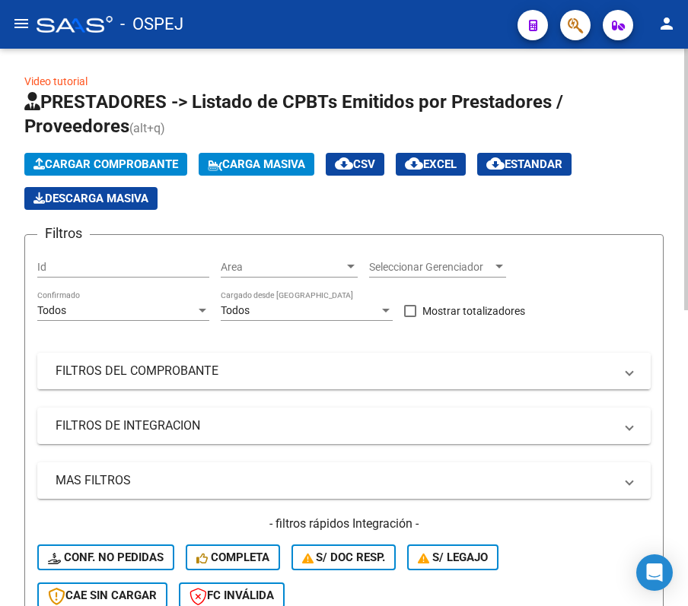
click at [145, 368] on mat-panel-title "FILTROS DEL COMPROBANTE" at bounding box center [335, 371] width 558 height 17
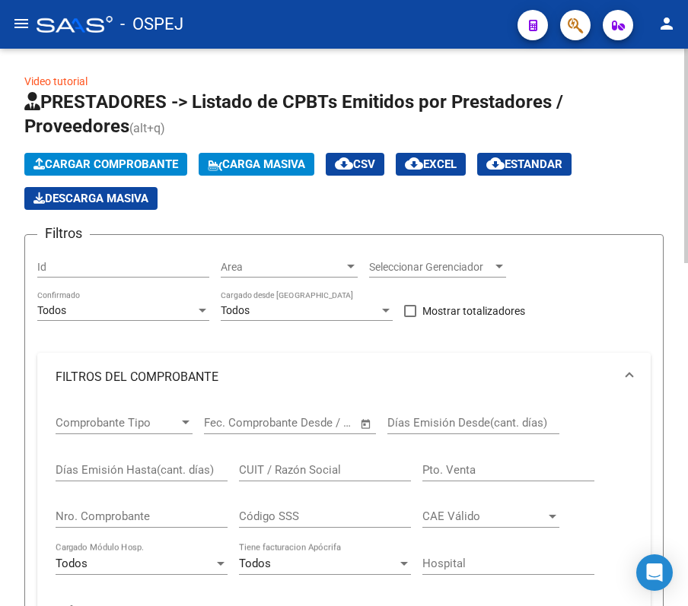
click at [75, 399] on input "Nro. Comprobante" at bounding box center [142, 517] width 172 height 14
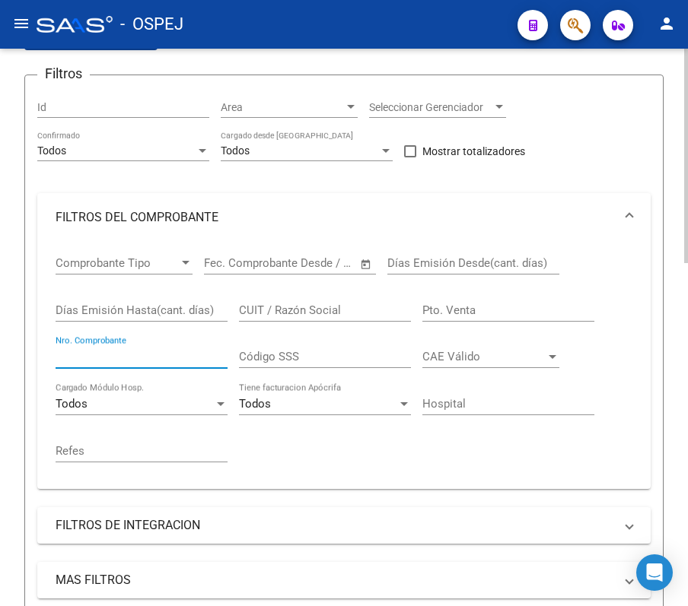
scroll to position [202, 0]
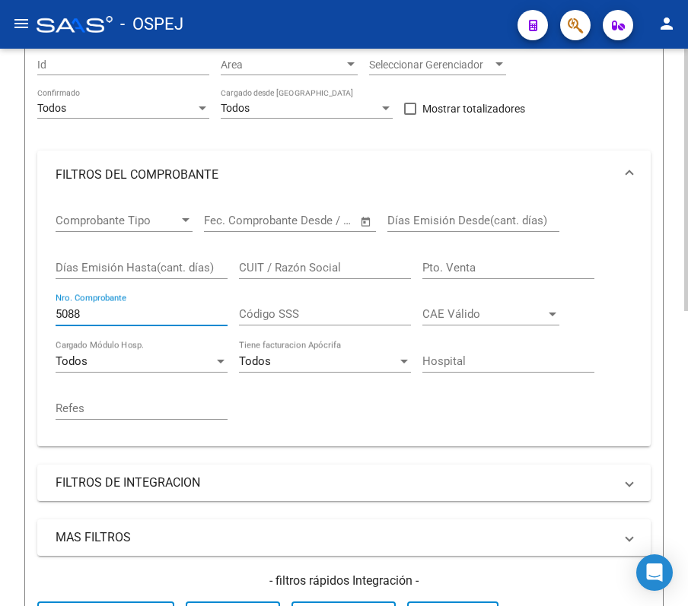
type input "5088"
click at [16, 341] on div "Video tutorial PRESTADORES -> Listado de CPBTs Emitidos por Prestadores / Prove…" at bounding box center [344, 430] width 688 height 1168
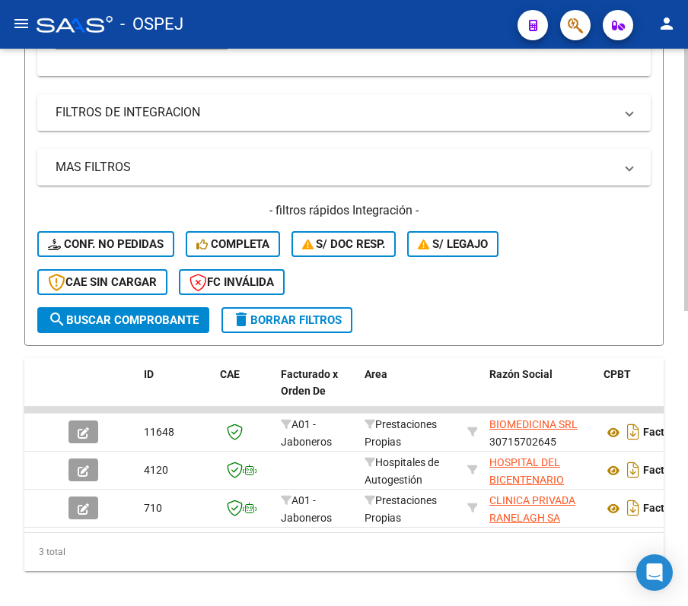
scroll to position [625, 0]
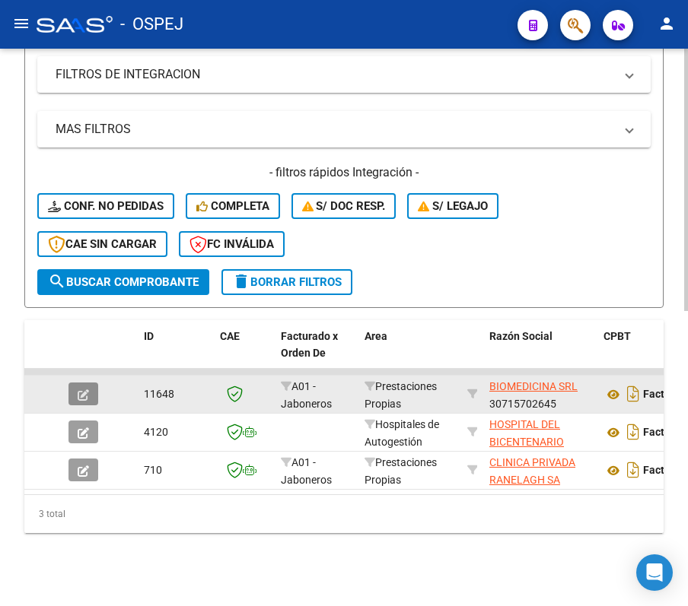
click at [94, 384] on button "button" at bounding box center [83, 394] width 30 height 23
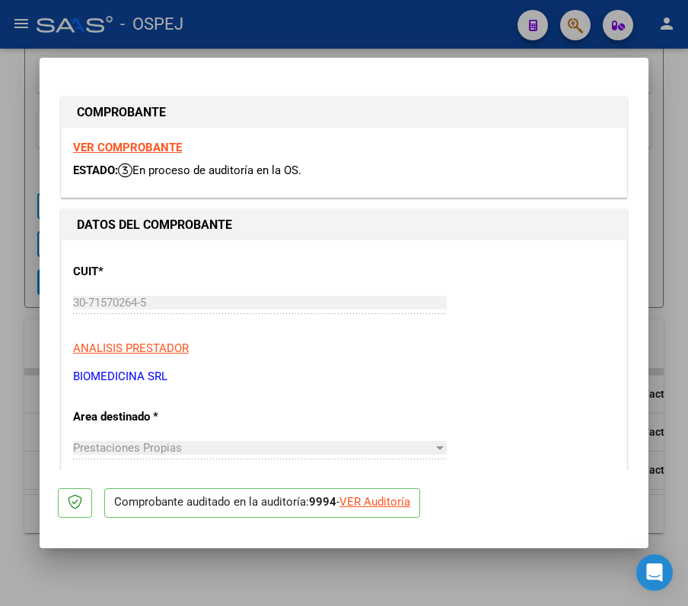
click at [386, 399] on div "VER Auditoría" at bounding box center [374, 502] width 71 height 17
type input "$ 0,00"
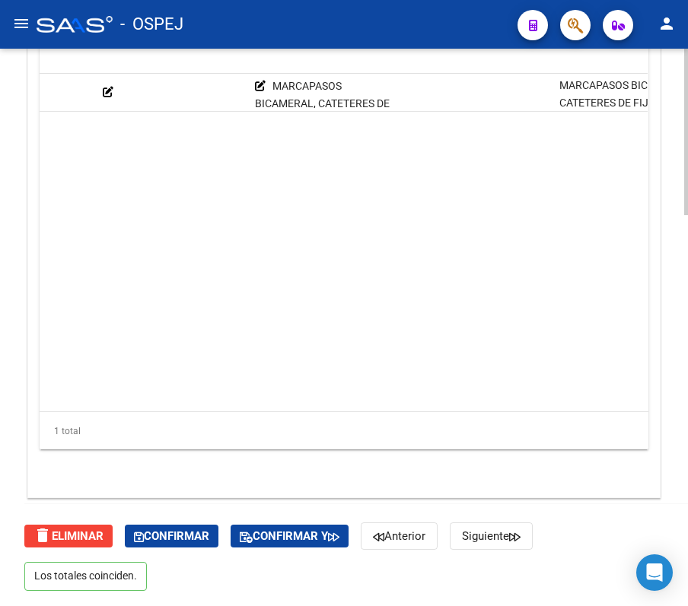
scroll to position [0, 491]
click at [283, 391] on datatable-body "126872 A01 - Jaboneros $ 2.680.000,00 $ 2.680.000,00 $ 0,00 MARCAPASOS BICAMERA…" at bounding box center [344, 243] width 608 height 338
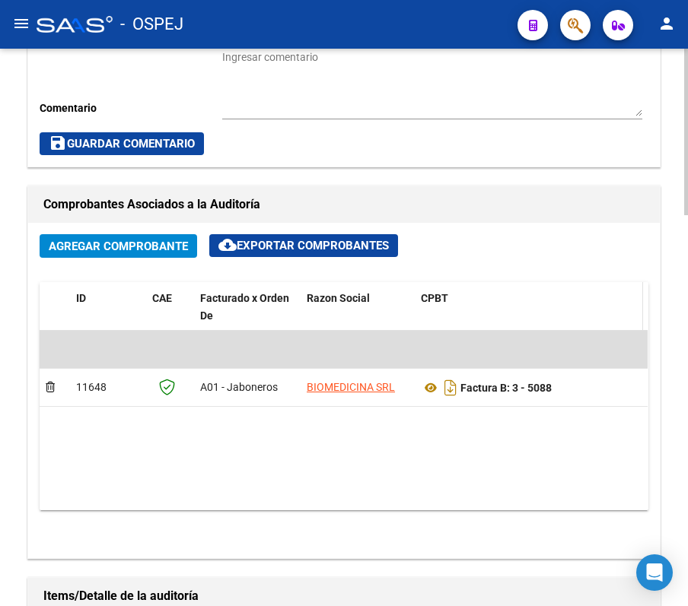
scroll to position [595, 0]
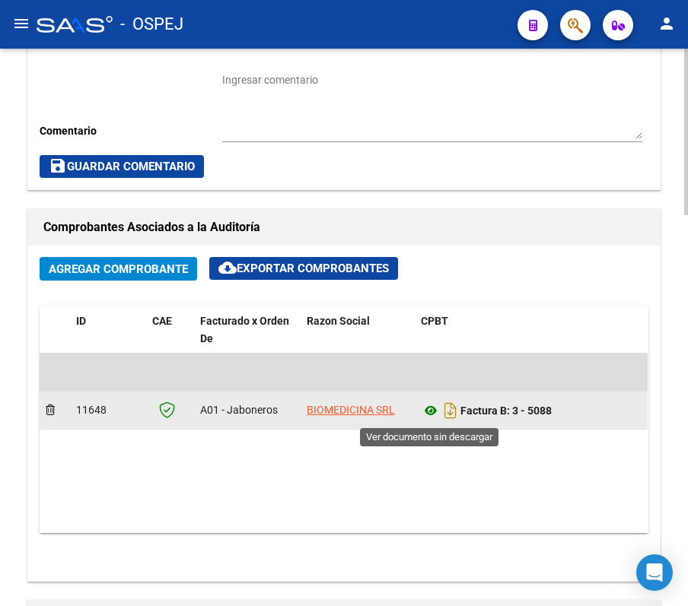
click at [435, 399] on icon at bounding box center [431, 411] width 20 height 18
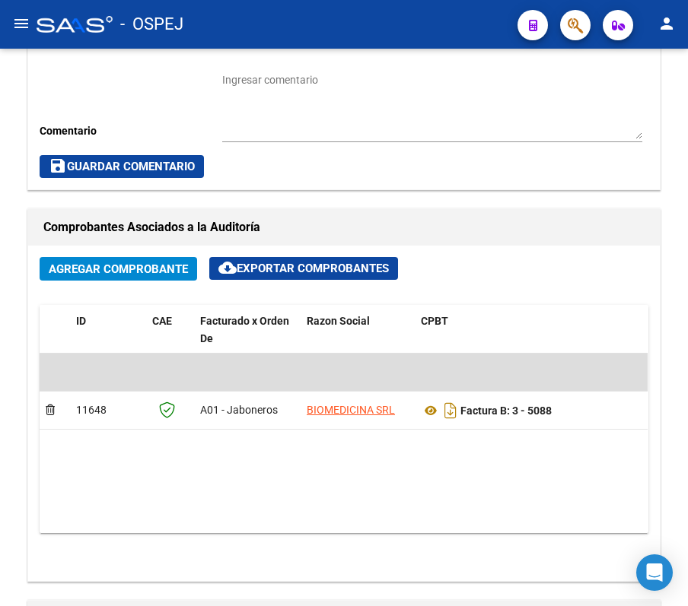
click at [421, 6] on mat-toolbar "menu - OSPEJ person" at bounding box center [344, 24] width 688 height 49
click at [11, 22] on button "menu" at bounding box center [21, 24] width 30 height 30
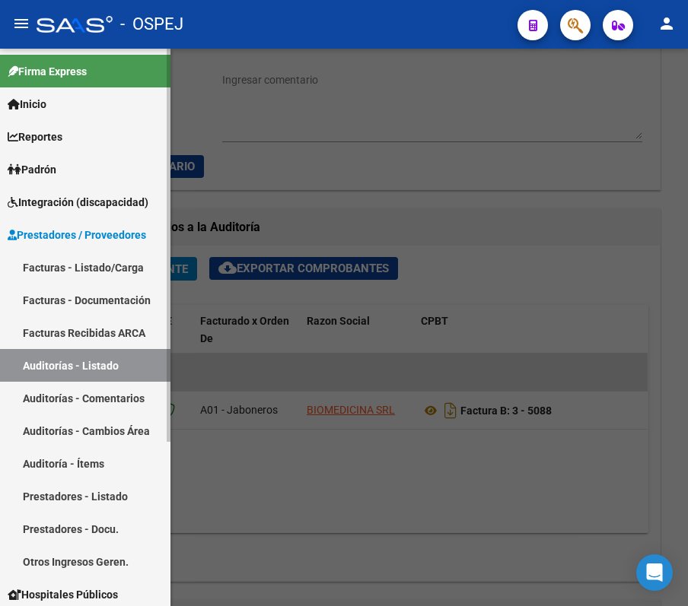
click at [101, 371] on link "Auditorías - Listado" at bounding box center [85, 365] width 170 height 33
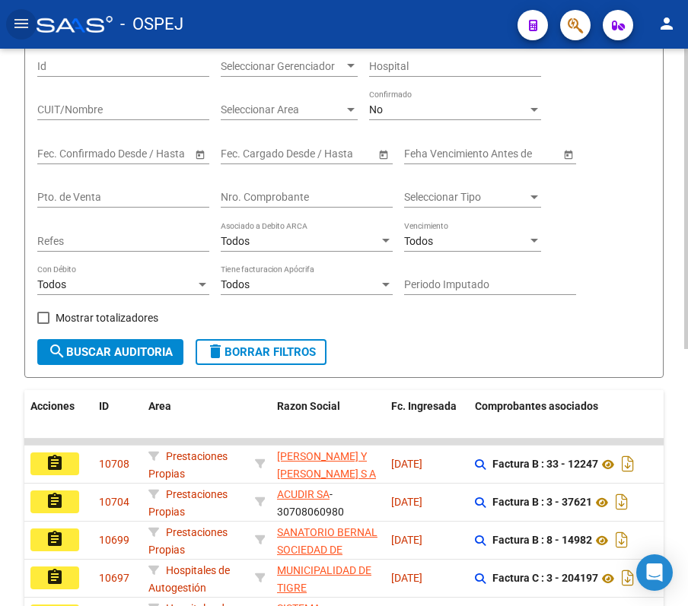
scroll to position [72, 0]
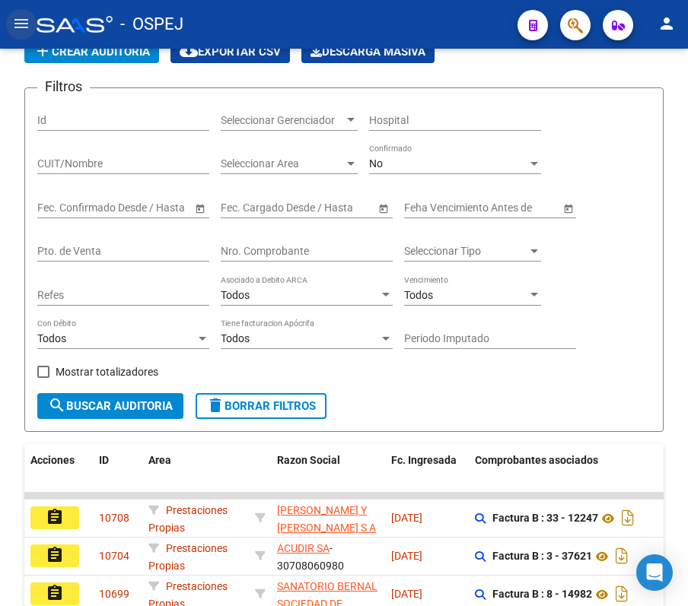
click at [12, 21] on mat-icon "menu" at bounding box center [21, 23] width 18 height 18
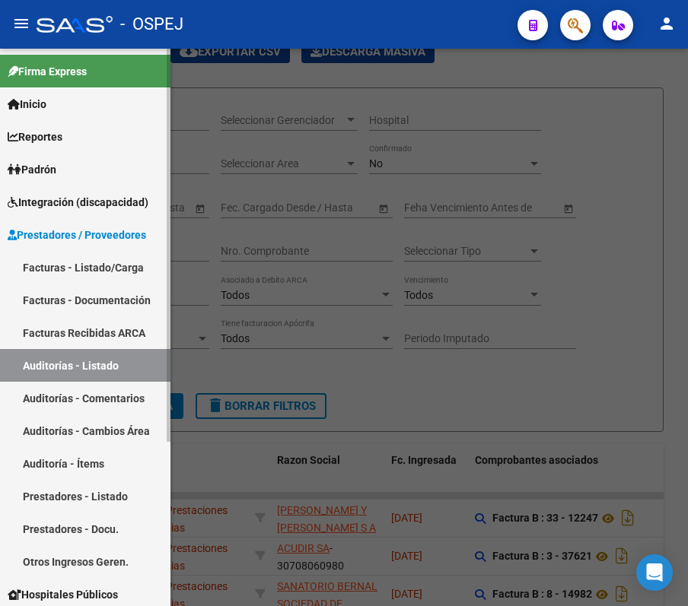
click at [129, 271] on link "Facturas - Listado/Carga" at bounding box center [85, 267] width 170 height 33
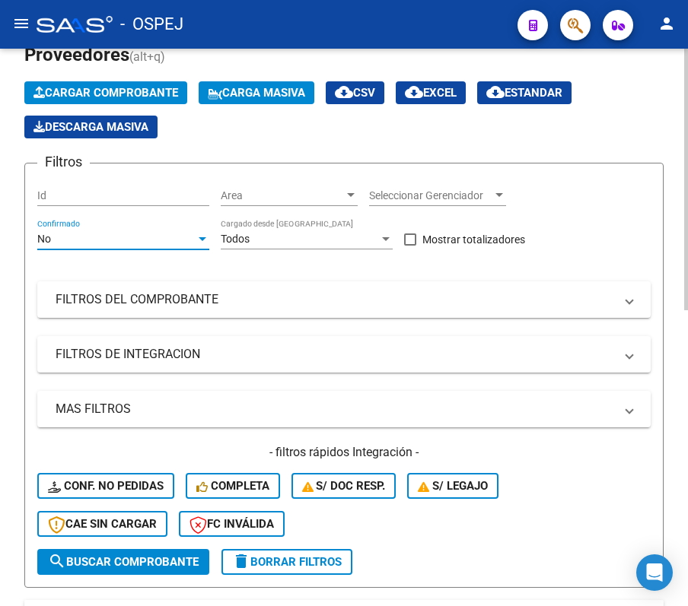
click at [94, 236] on div "No" at bounding box center [116, 239] width 158 height 13
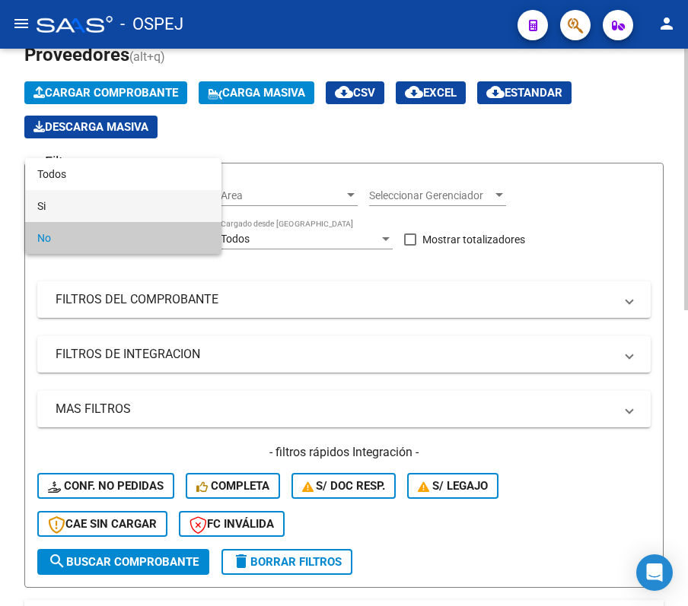
click at [91, 196] on span "Si" at bounding box center [123, 206] width 172 height 32
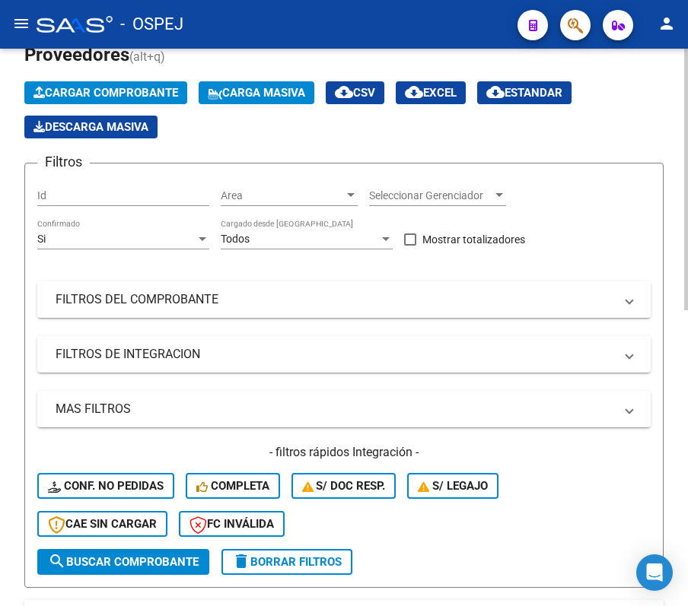
drag, startPoint x: 98, startPoint y: 229, endPoint x: 78, endPoint y: 186, distance: 48.0
click at [95, 227] on div "Si Confirmado" at bounding box center [123, 234] width 172 height 30
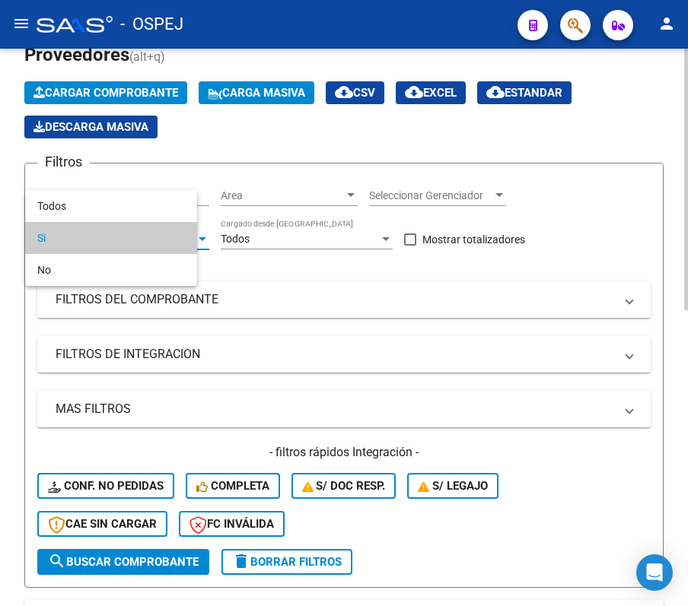
click at [73, 175] on div at bounding box center [344, 303] width 688 height 606
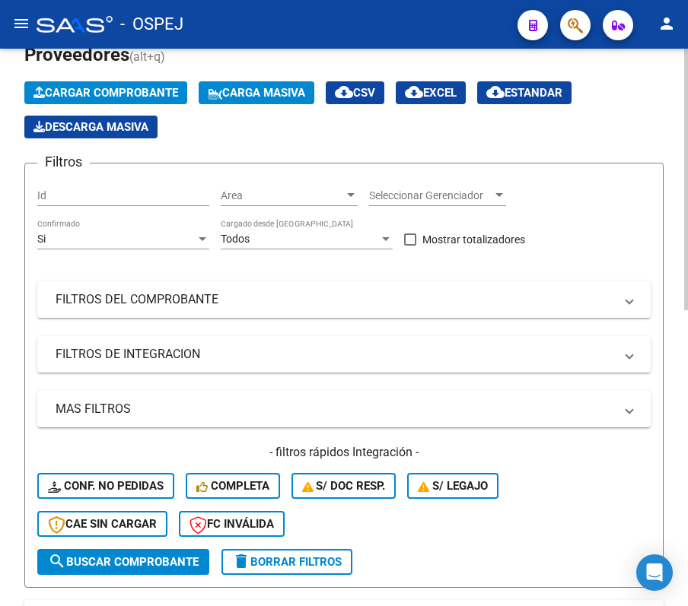
click at [80, 224] on div "Si Confirmado" at bounding box center [123, 234] width 172 height 30
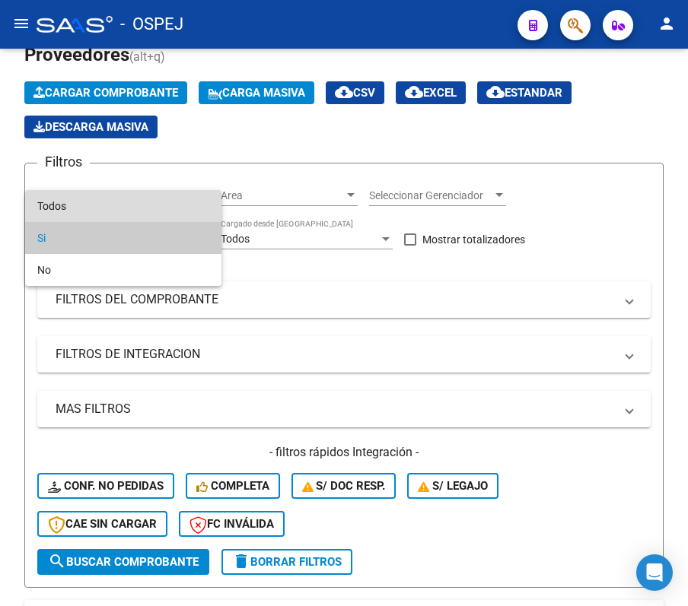
click at [68, 192] on span "Todos" at bounding box center [123, 206] width 172 height 32
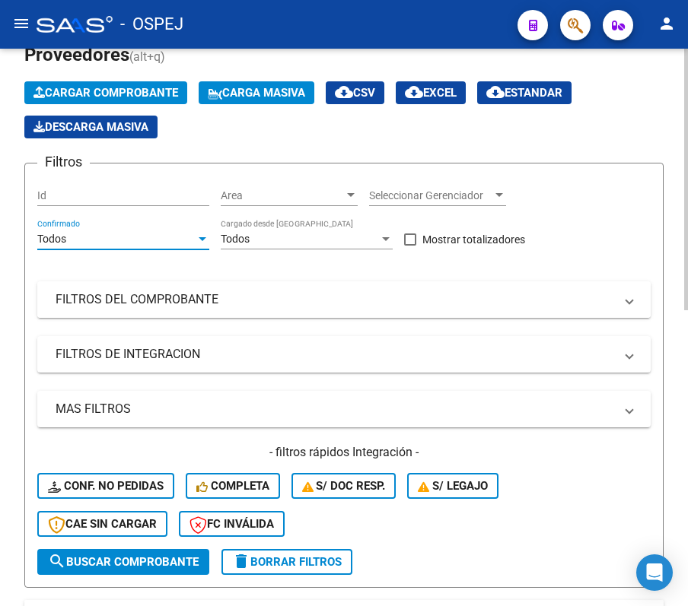
click at [104, 305] on mat-panel-title "FILTROS DEL COMPROBANTE" at bounding box center [335, 299] width 558 height 17
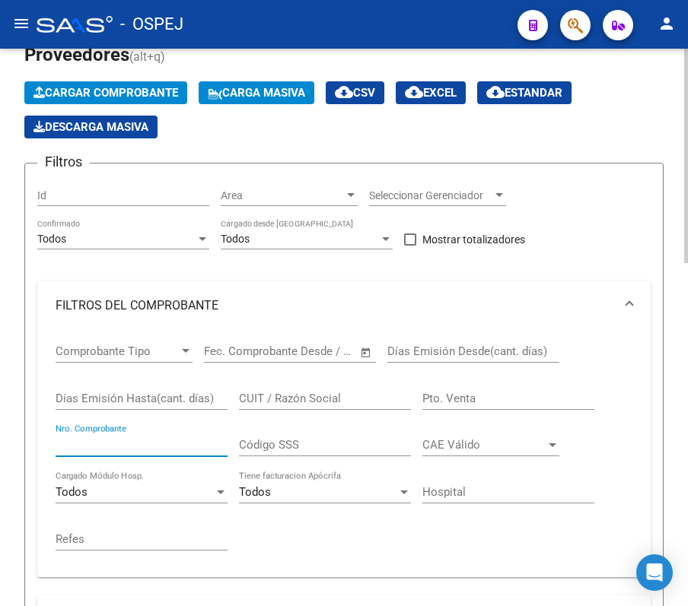
click at [104, 399] on input "Nro. Comprobante" at bounding box center [142, 445] width 172 height 14
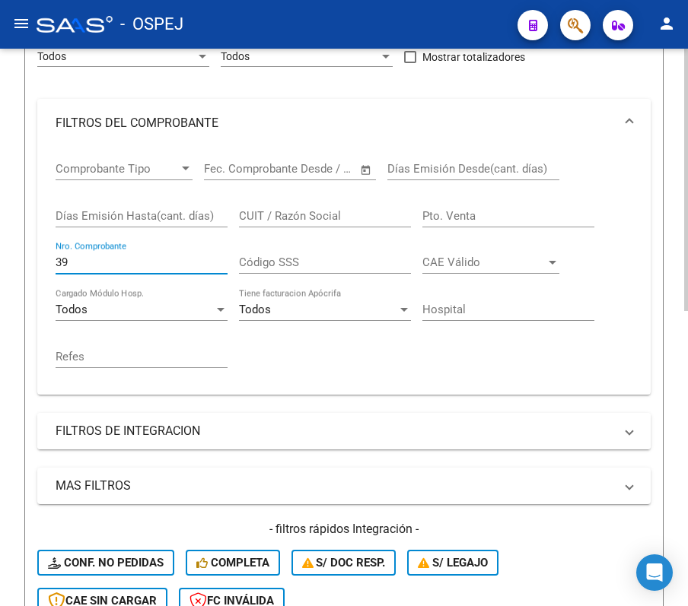
scroll to position [220, 0]
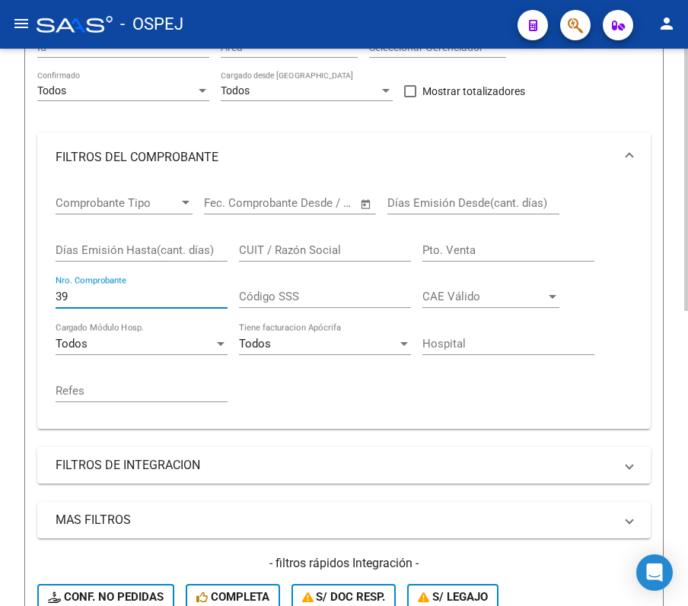
click at [128, 302] on input "39" at bounding box center [142, 297] width 172 height 14
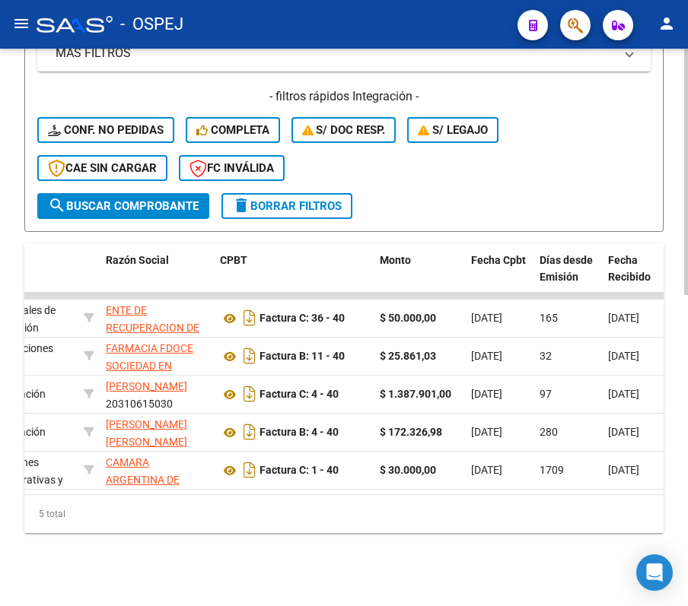
scroll to position [0, 0]
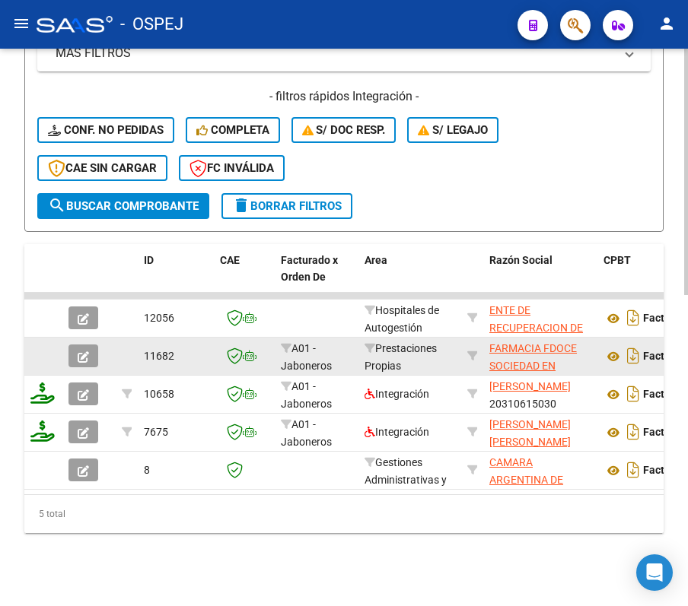
type input "40"
click at [90, 348] on button "button" at bounding box center [83, 356] width 30 height 23
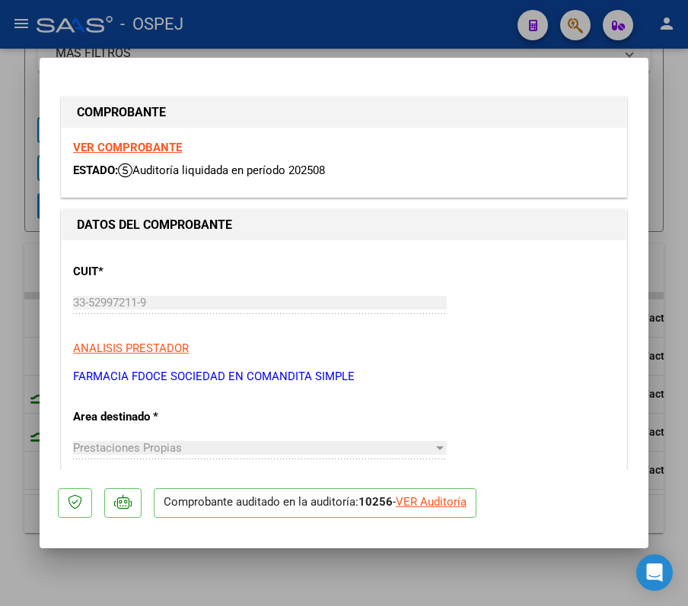
click at [411, 399] on div "VER Auditoría" at bounding box center [431, 502] width 71 height 17
type input "$ 0,00"
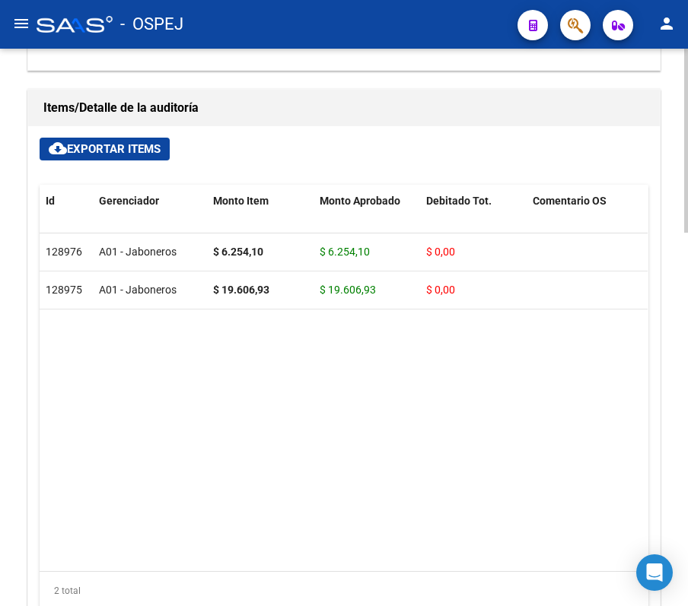
scroll to position [1133, 0]
